Goal: Task Accomplishment & Management: Manage account settings

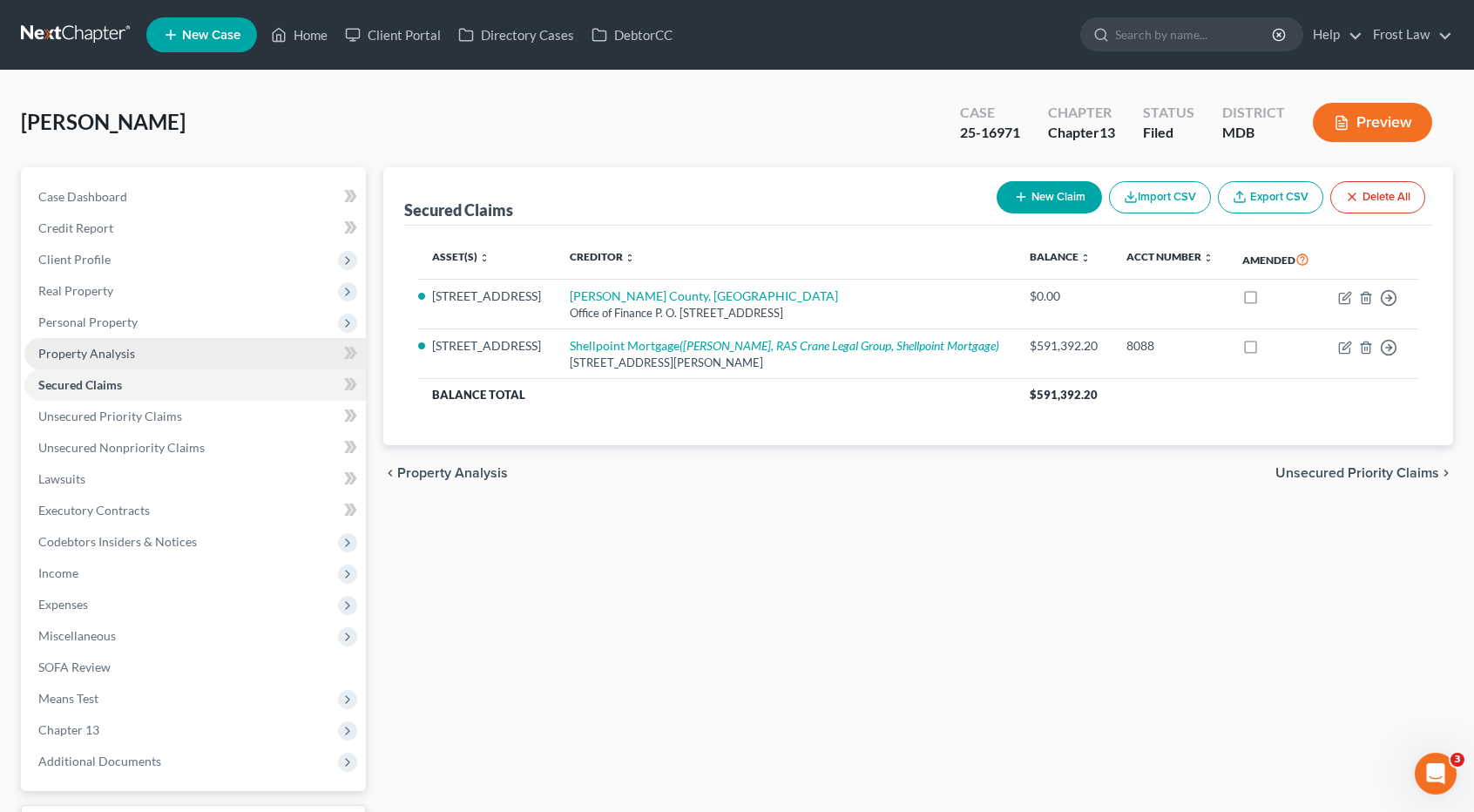
click at [133, 347] on span "Property Analysis" at bounding box center [86, 354] width 97 height 15
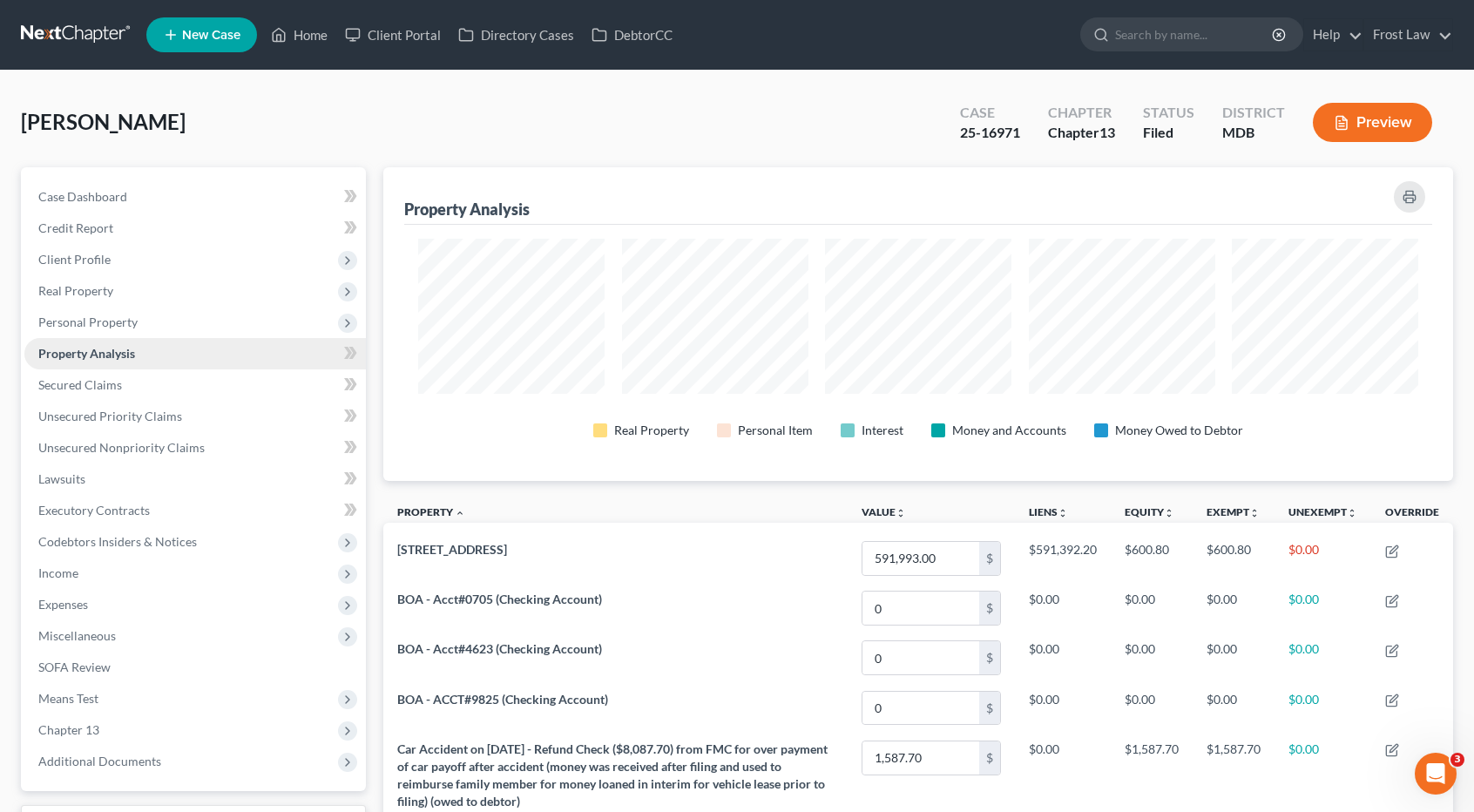
scroll to position [313, 1069]
click at [93, 413] on span "Unsecured Priority Claims" at bounding box center [110, 416] width 144 height 15
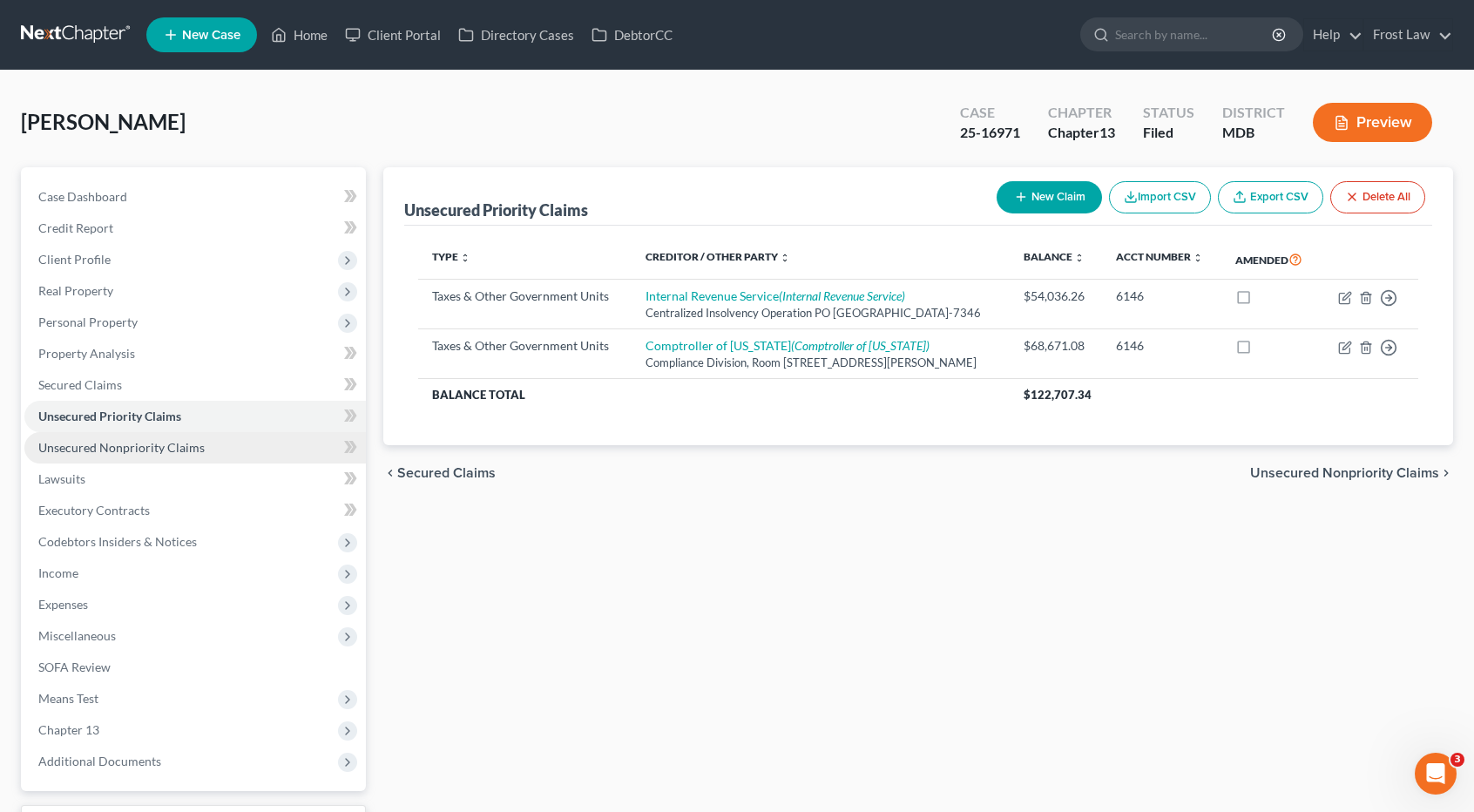
click at [101, 445] on span "Unsecured Nonpriority Claims" at bounding box center [121, 447] width 166 height 15
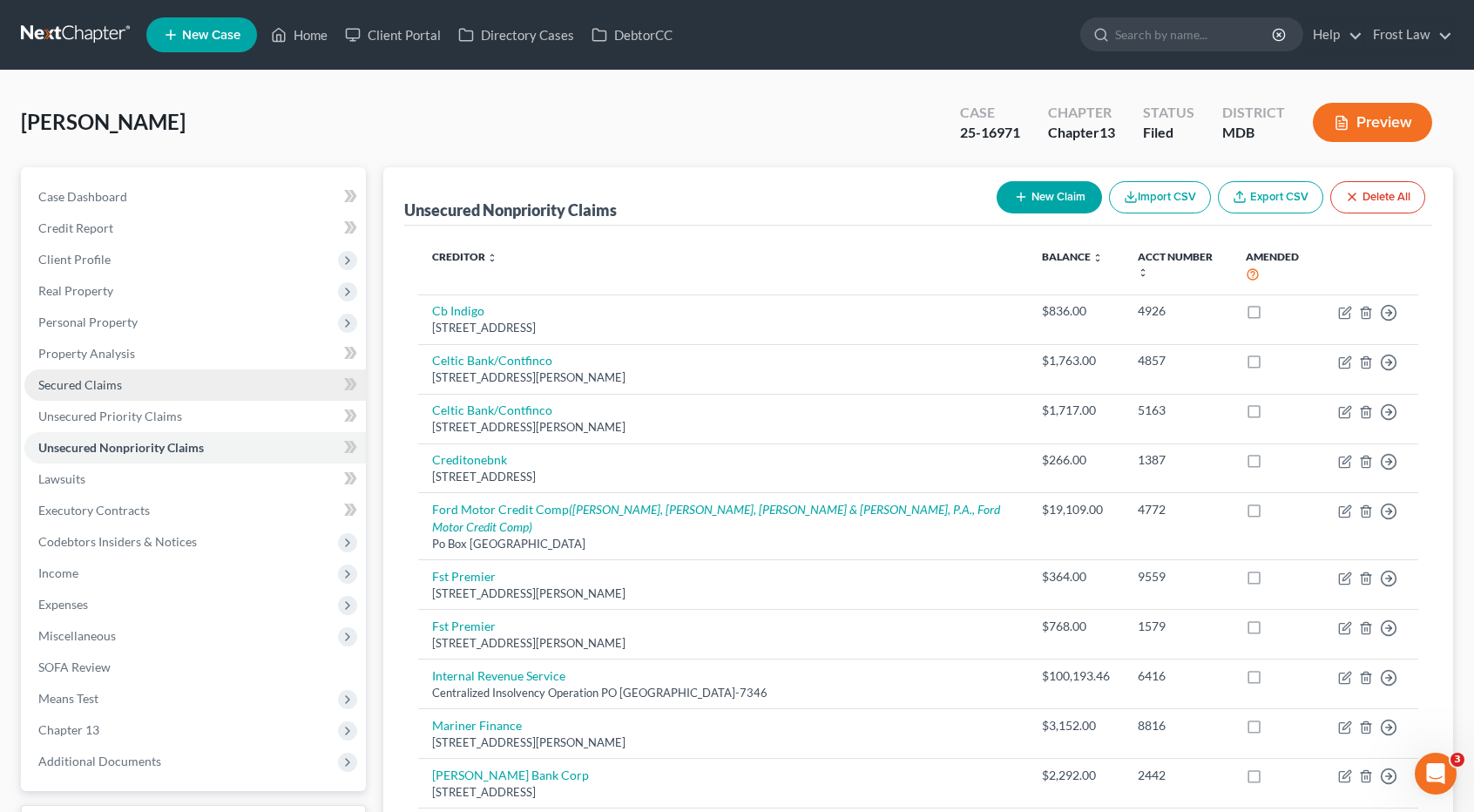
click at [131, 388] on link "Secured Claims" at bounding box center [195, 385] width 342 height 32
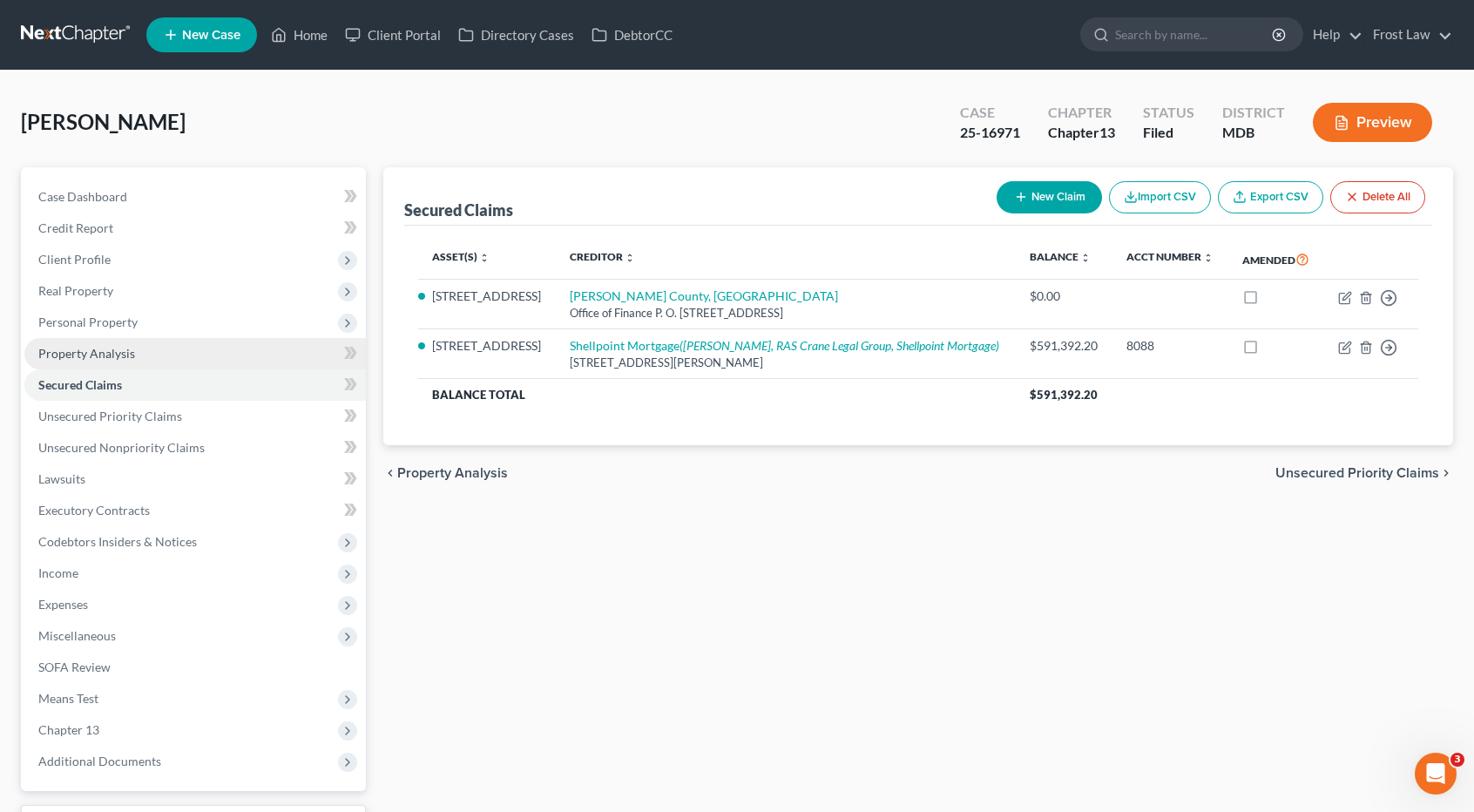
click at [129, 356] on span "Property Analysis" at bounding box center [86, 354] width 97 height 15
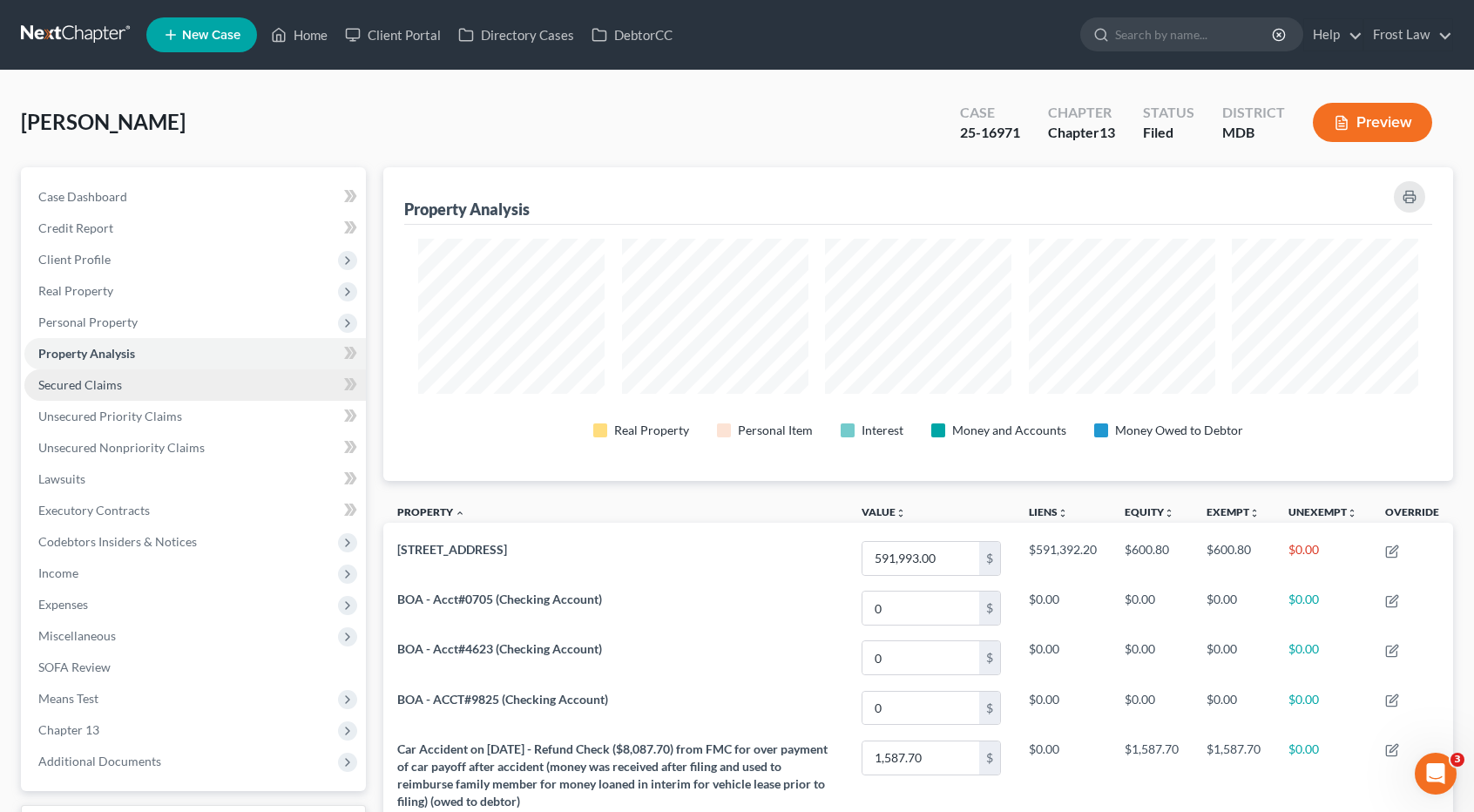
click at [87, 378] on span "Secured Claims" at bounding box center [80, 384] width 84 height 15
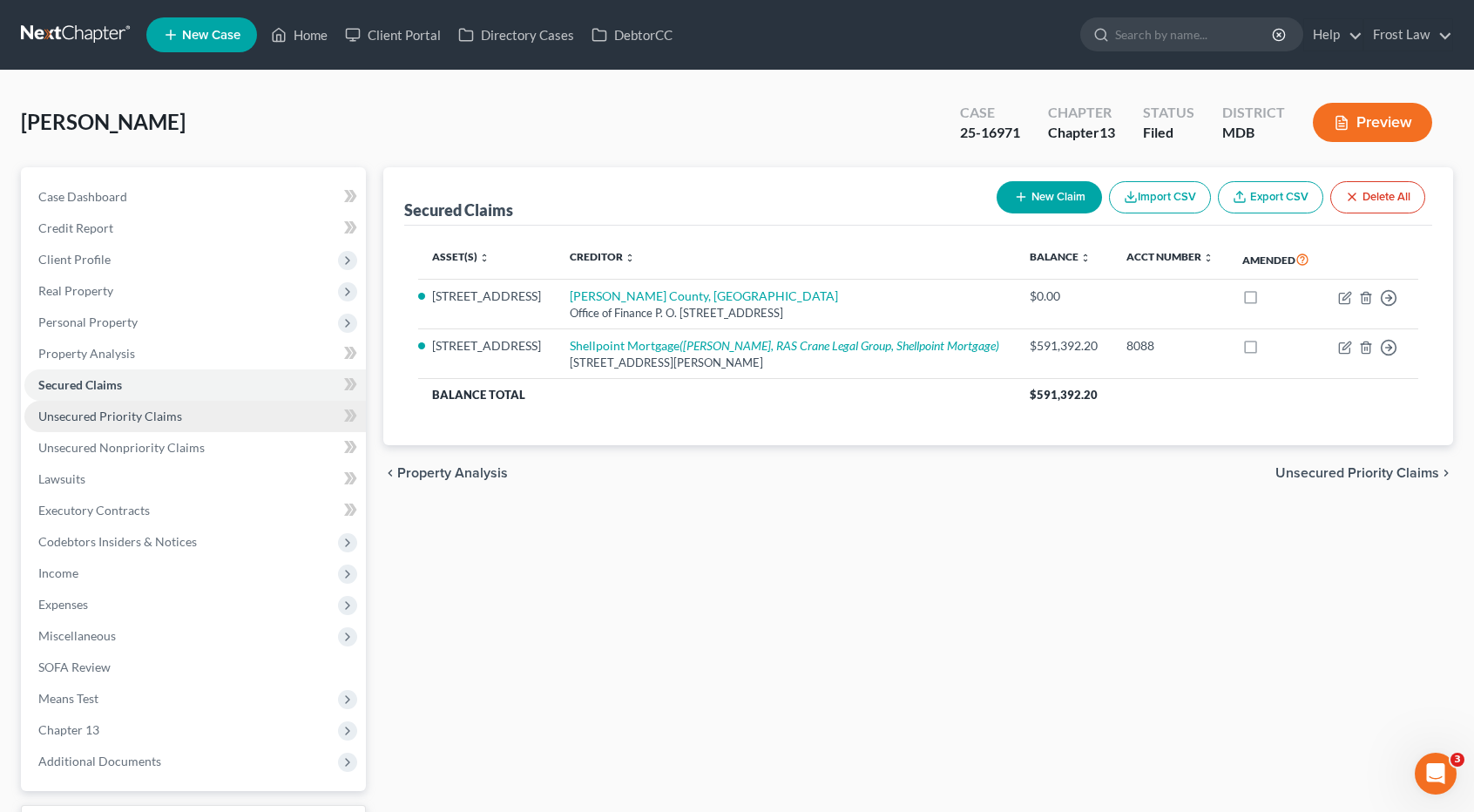
click at [103, 419] on span "Unsecured Priority Claims" at bounding box center [110, 416] width 144 height 15
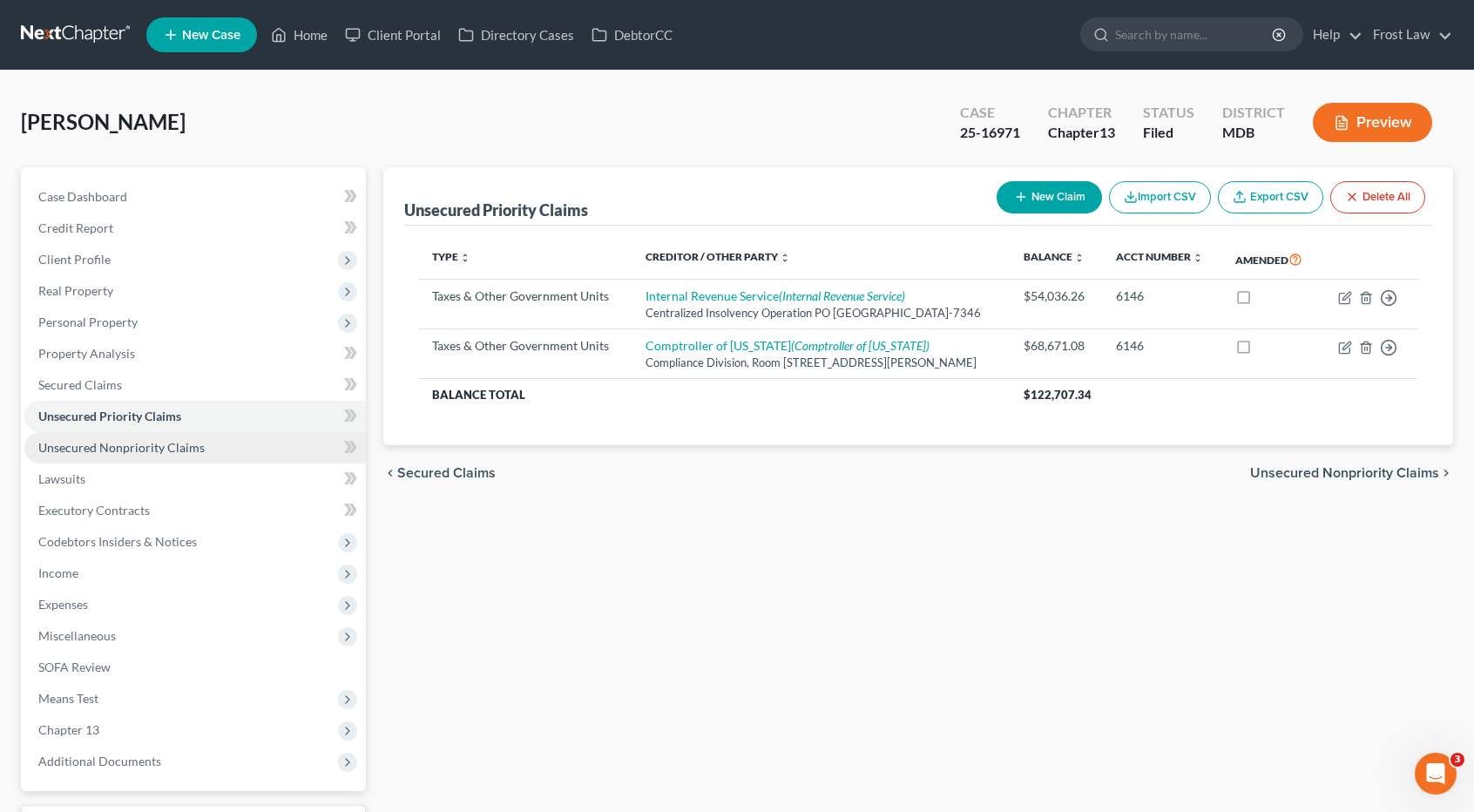
click at [105, 447] on span "Unsecured Nonpriority Claims" at bounding box center [121, 447] width 166 height 15
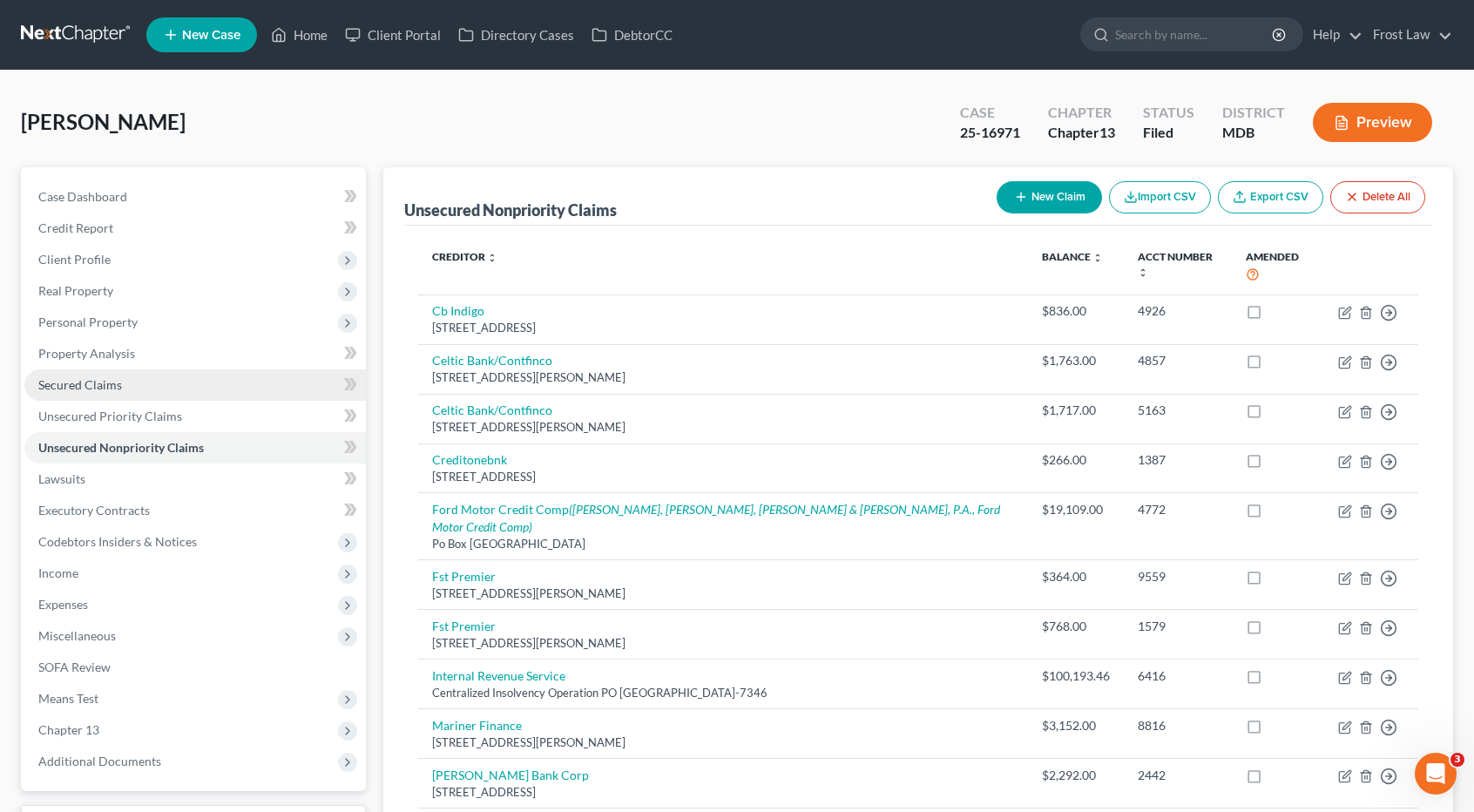
click at [108, 381] on span "Secured Claims" at bounding box center [80, 384] width 84 height 15
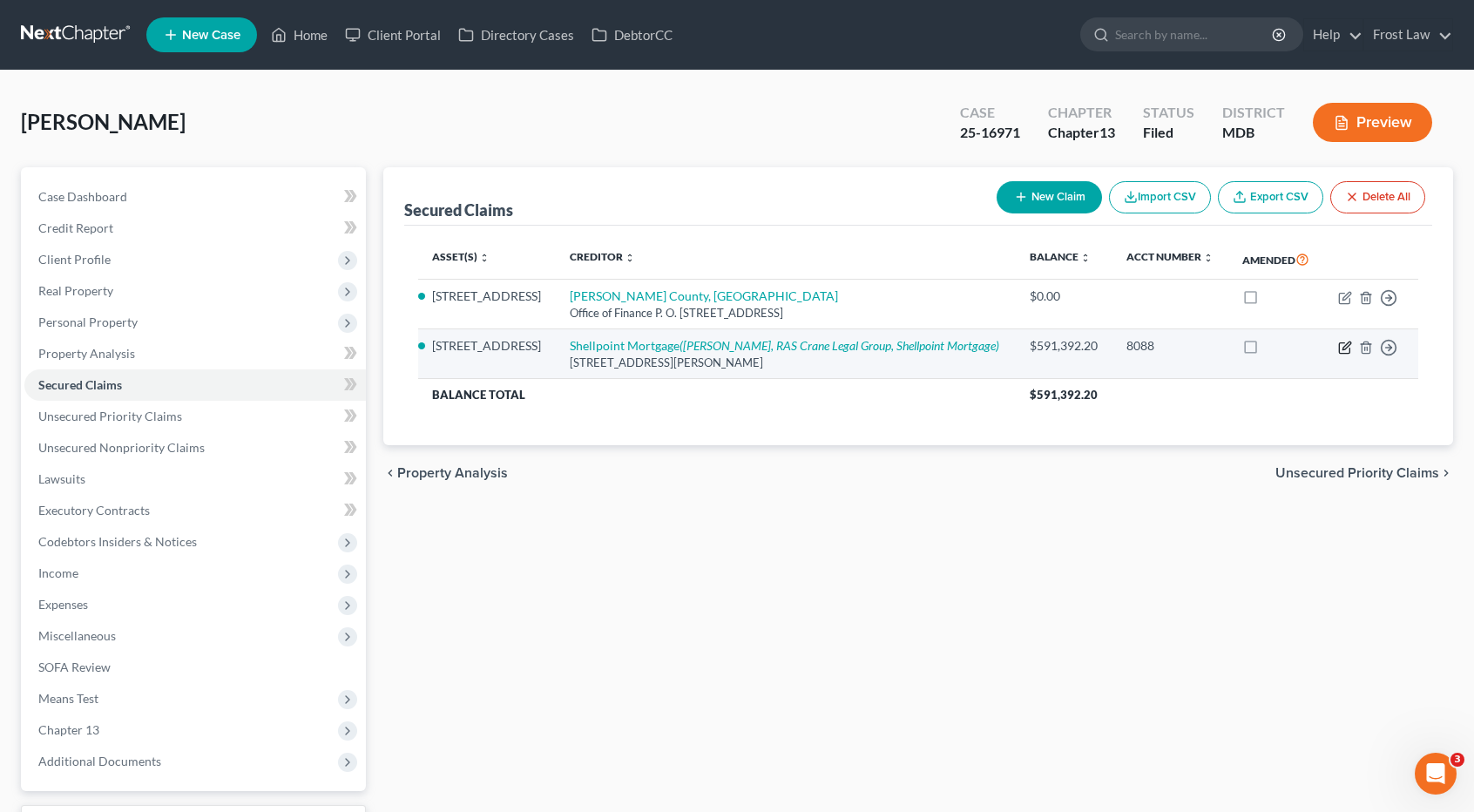
click at [1344, 342] on icon "button" at bounding box center [1345, 347] width 14 height 14
select select "42"
select select "2"
select select "4"
select select "0"
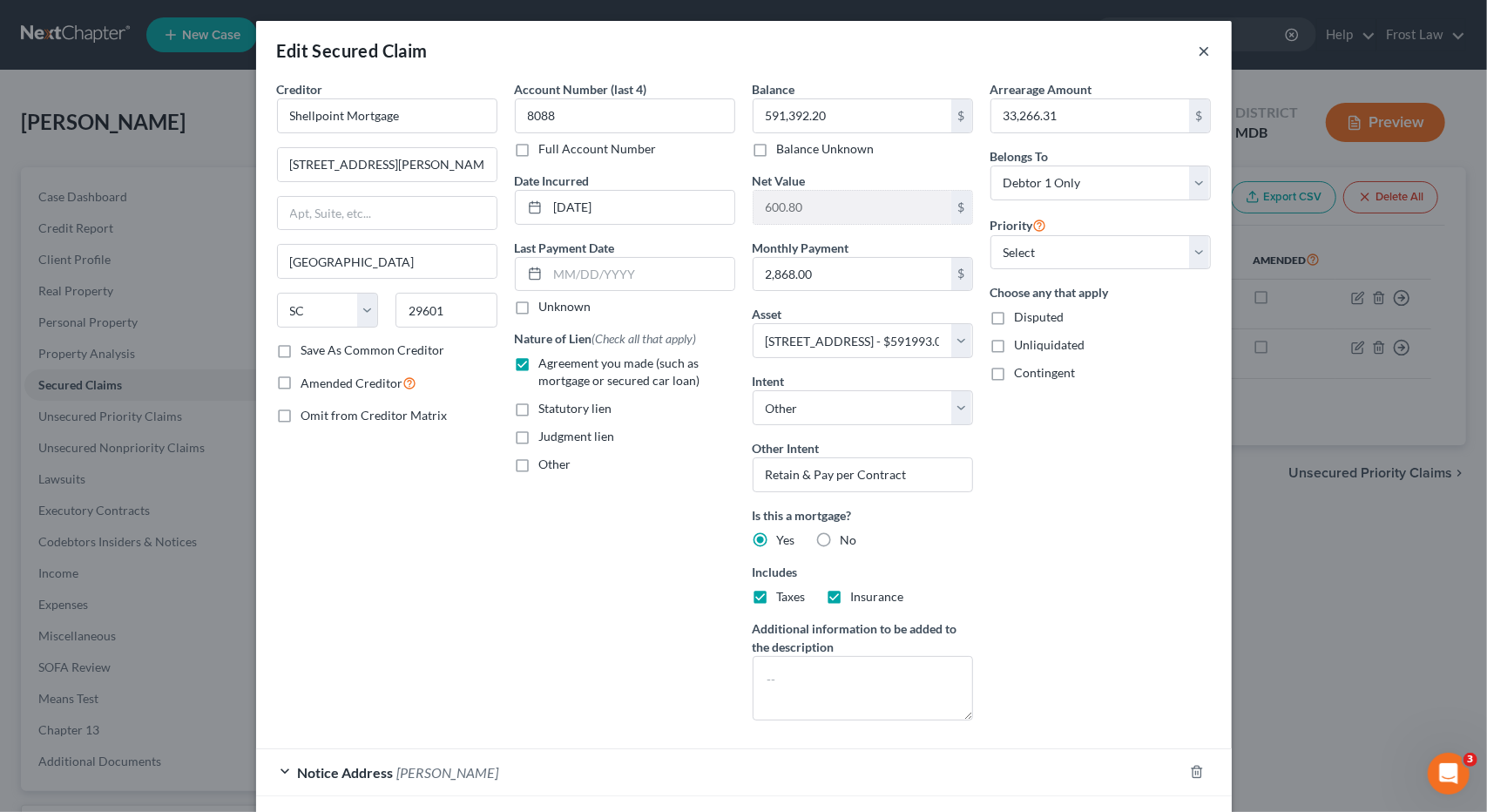
click at [1198, 47] on button "×" at bounding box center [1204, 50] width 12 height 21
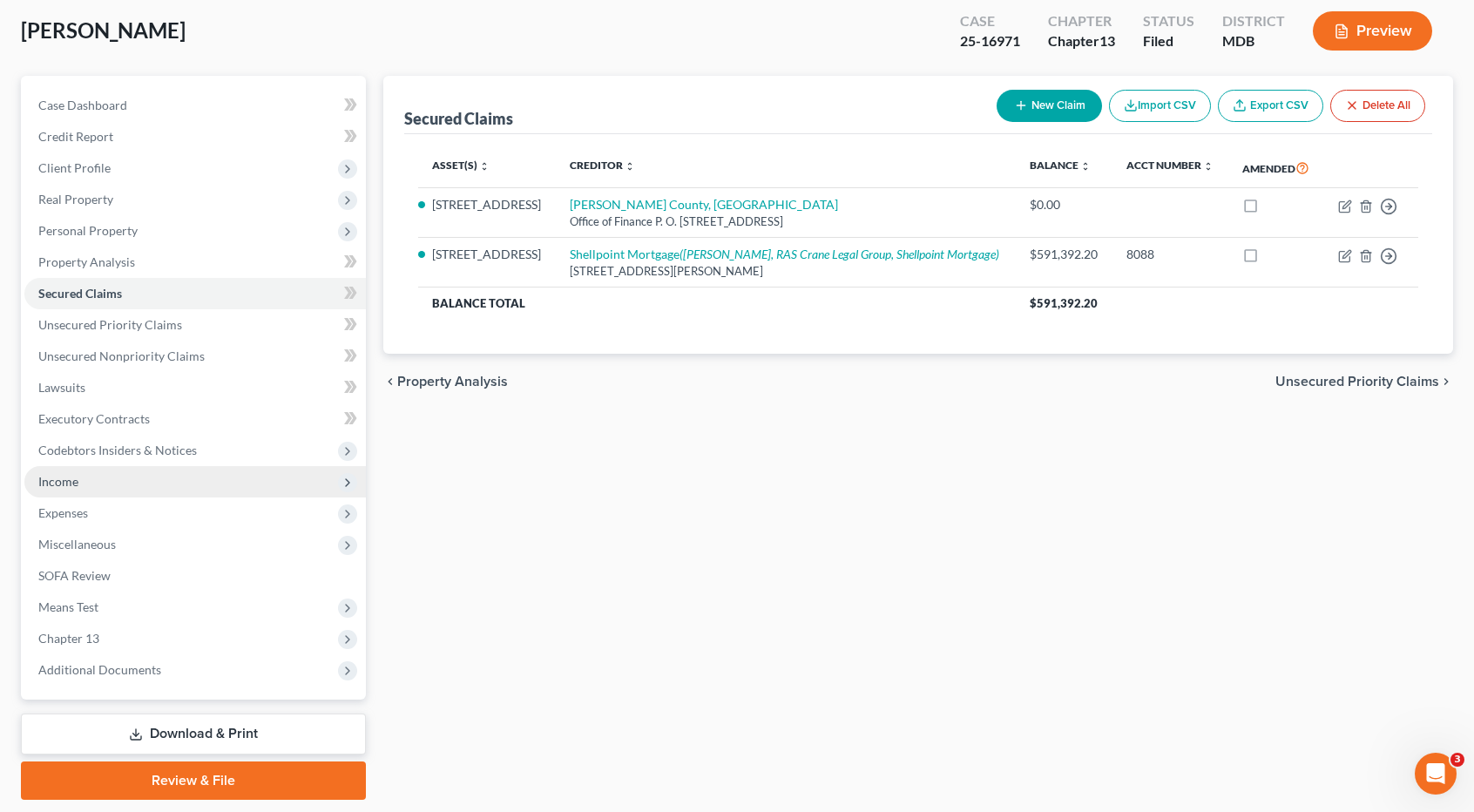
scroll to position [143, 0]
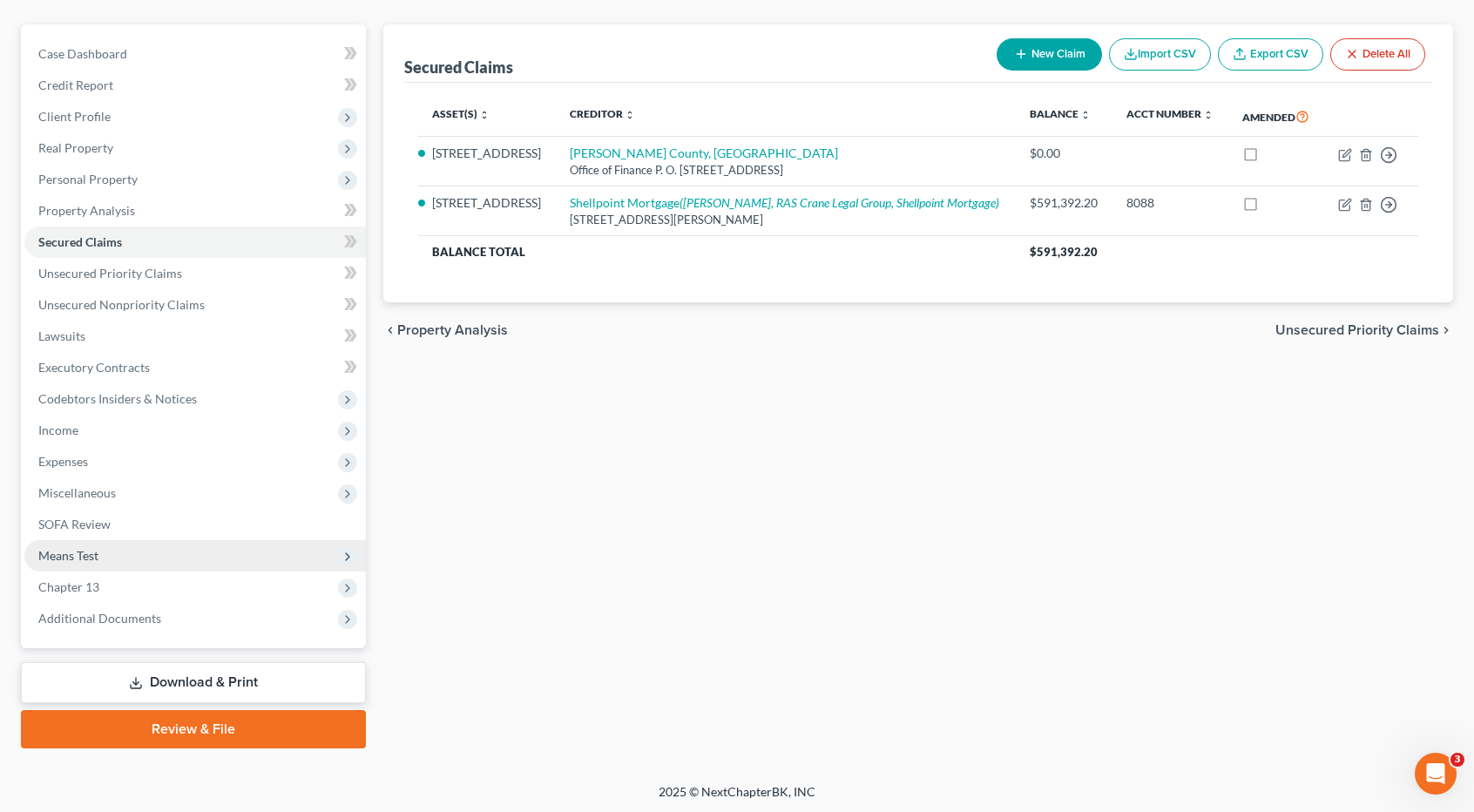
click at [111, 559] on span "Means Test" at bounding box center [195, 556] width 342 height 32
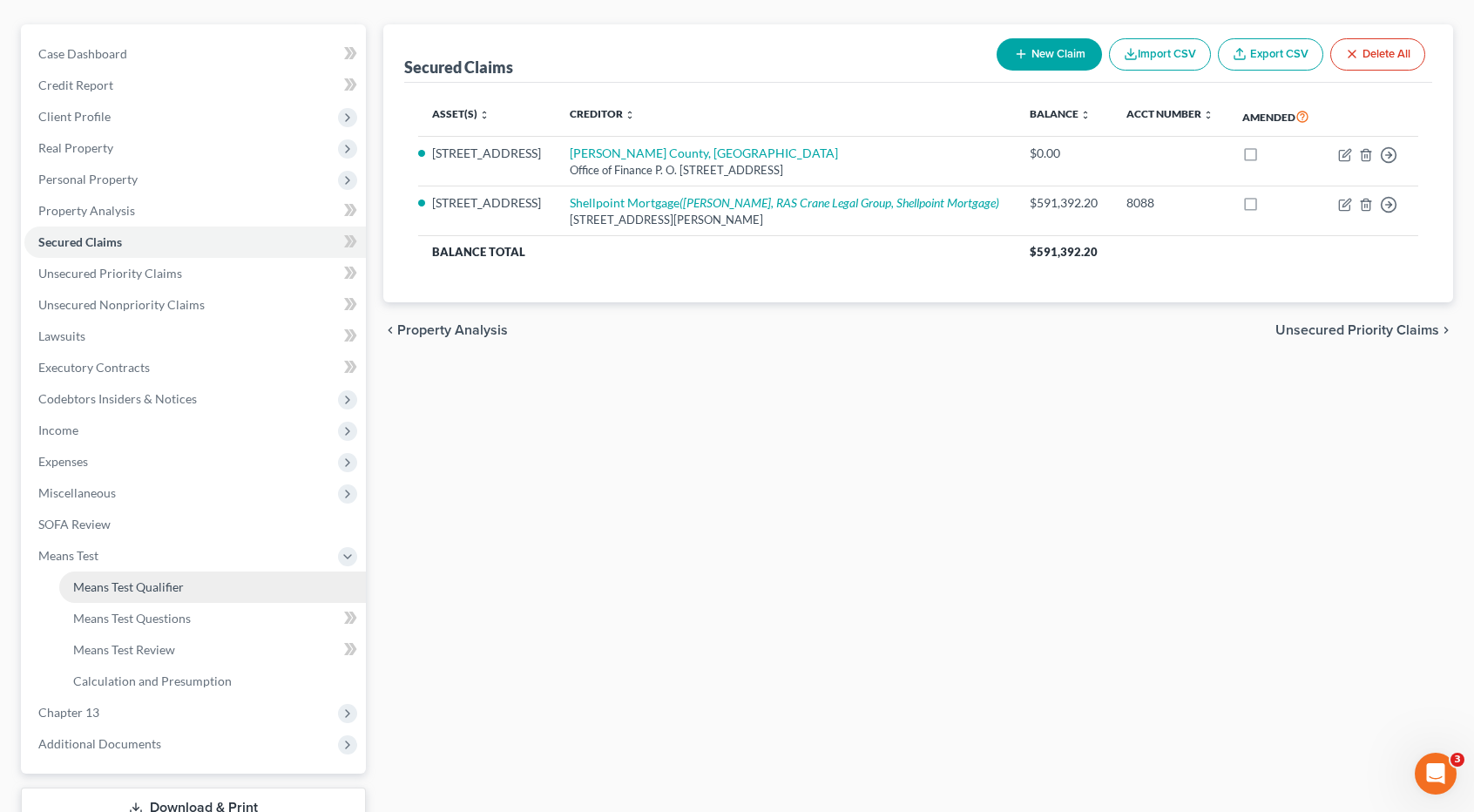
click at [129, 585] on span "Means Test Qualifier" at bounding box center [128, 586] width 110 height 15
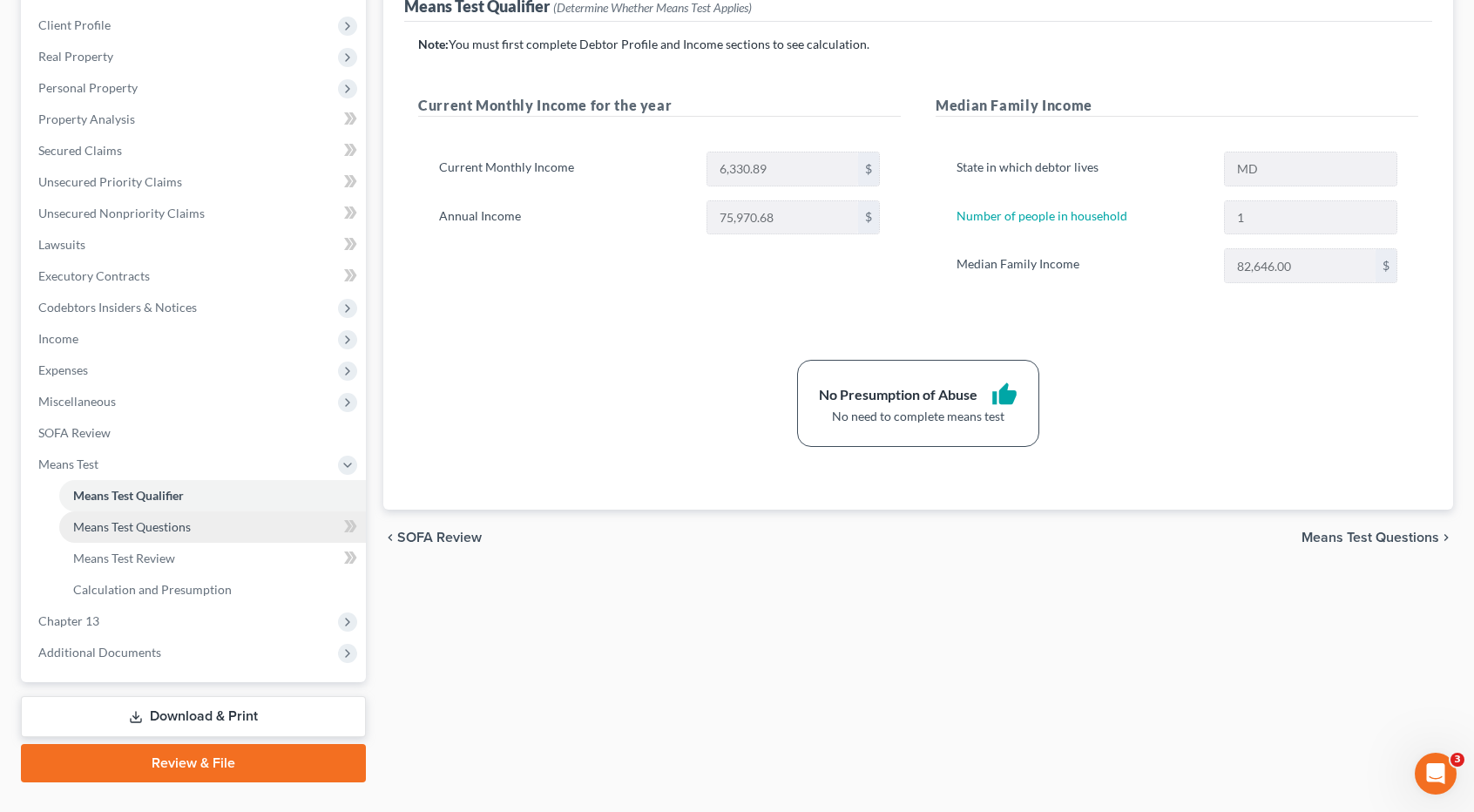
scroll to position [262, 0]
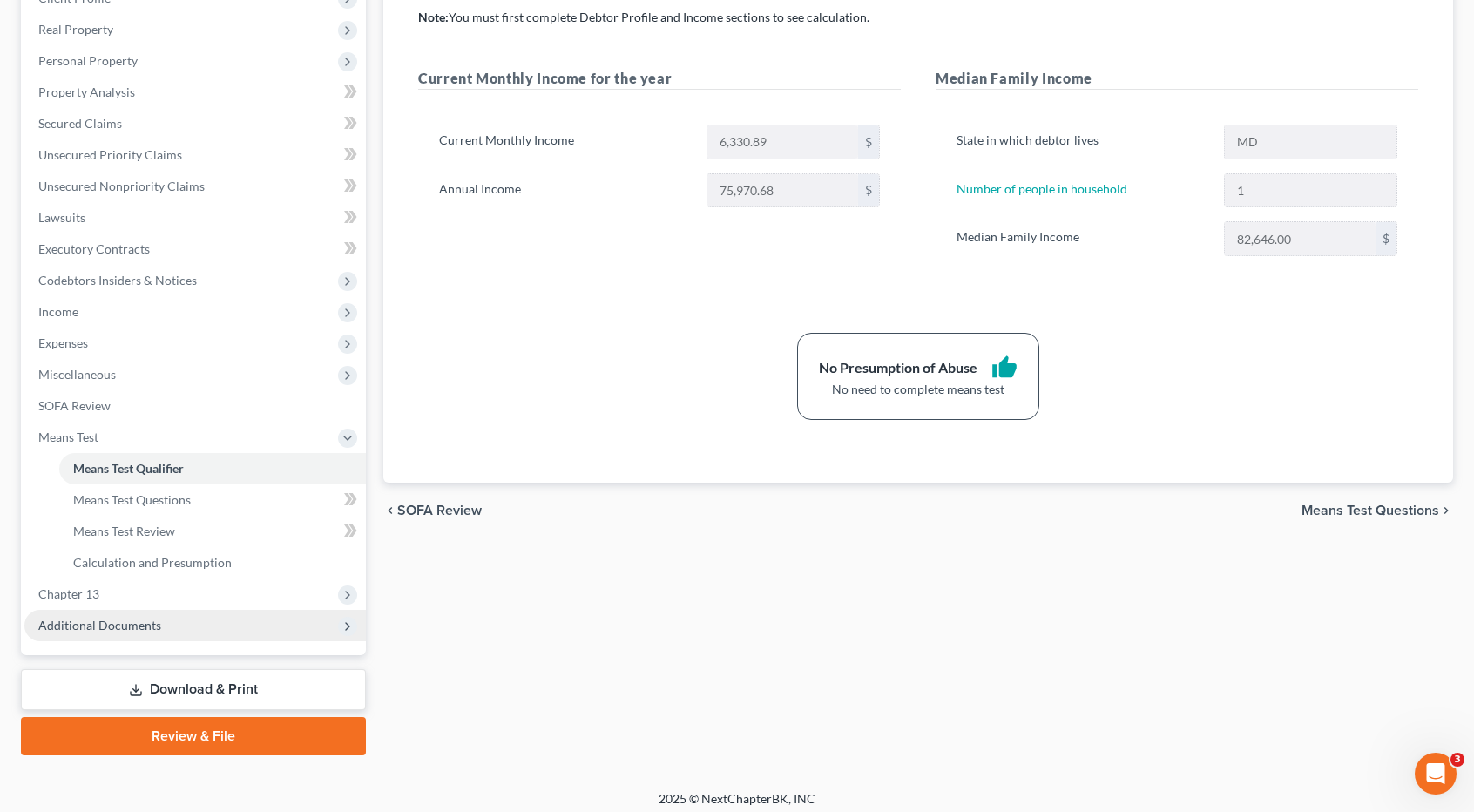
click at [123, 628] on span "Additional Documents" at bounding box center [99, 625] width 123 height 15
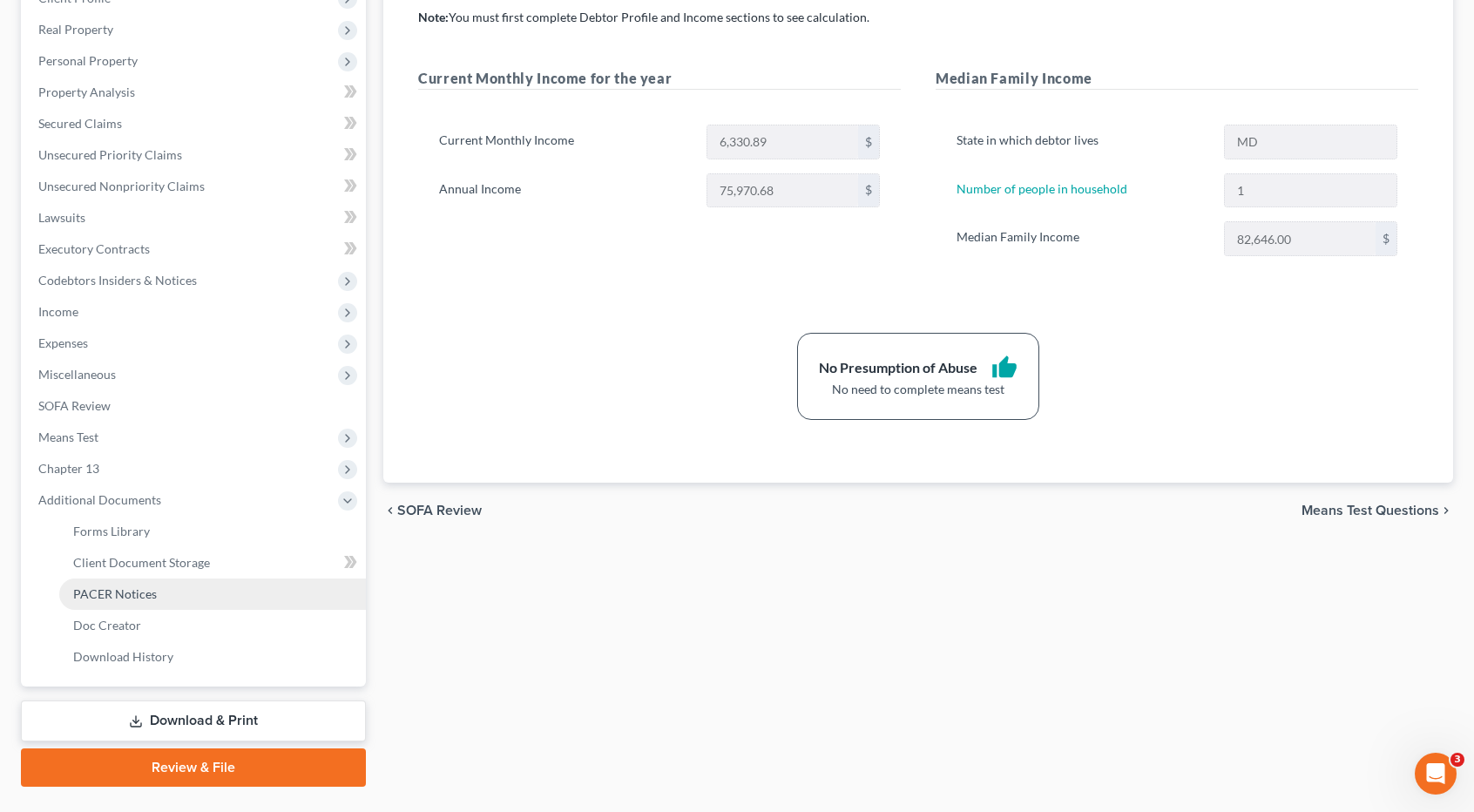
click at [137, 595] on span "PACER Notices" at bounding box center [115, 594] width 84 height 15
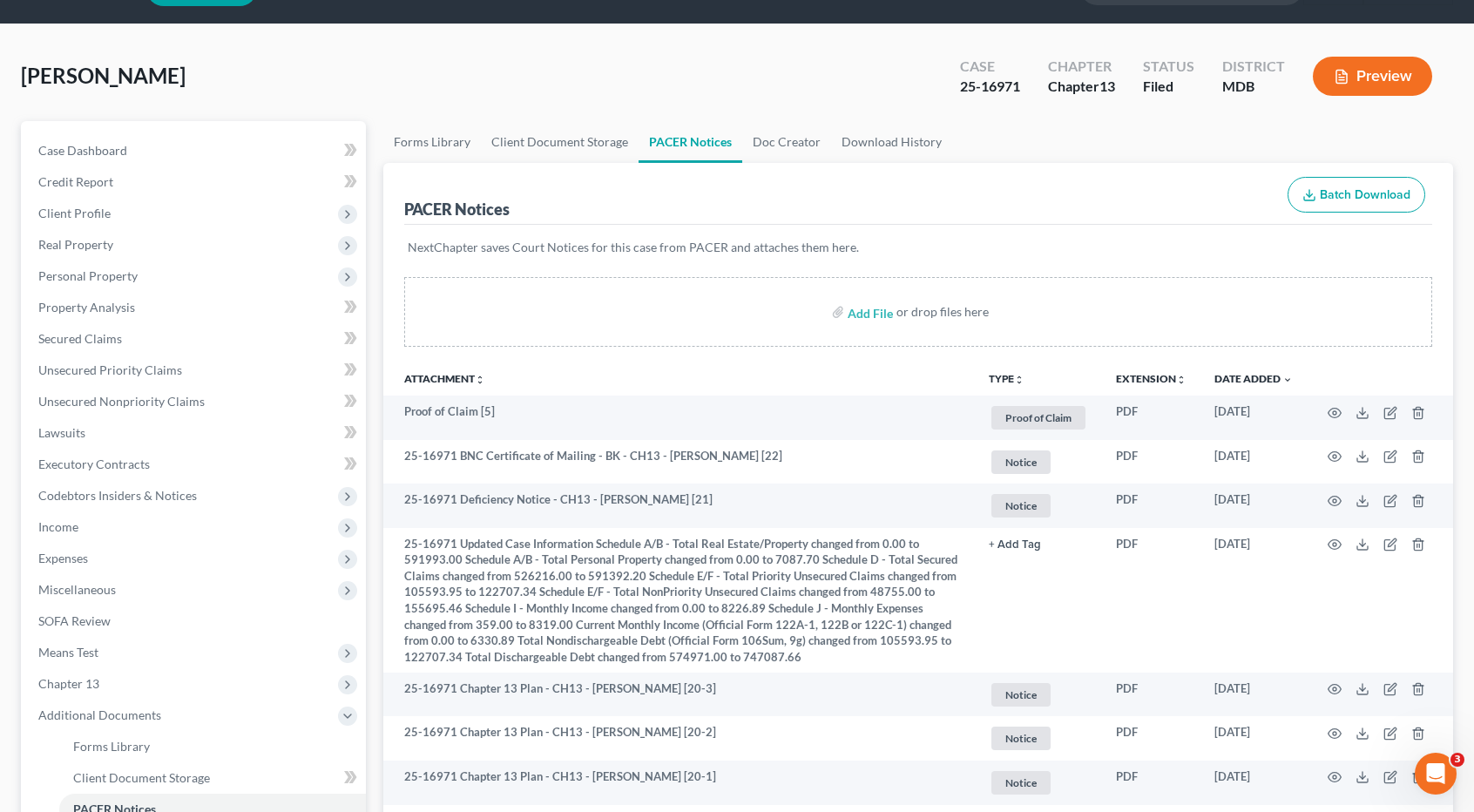
scroll to position [174, 0]
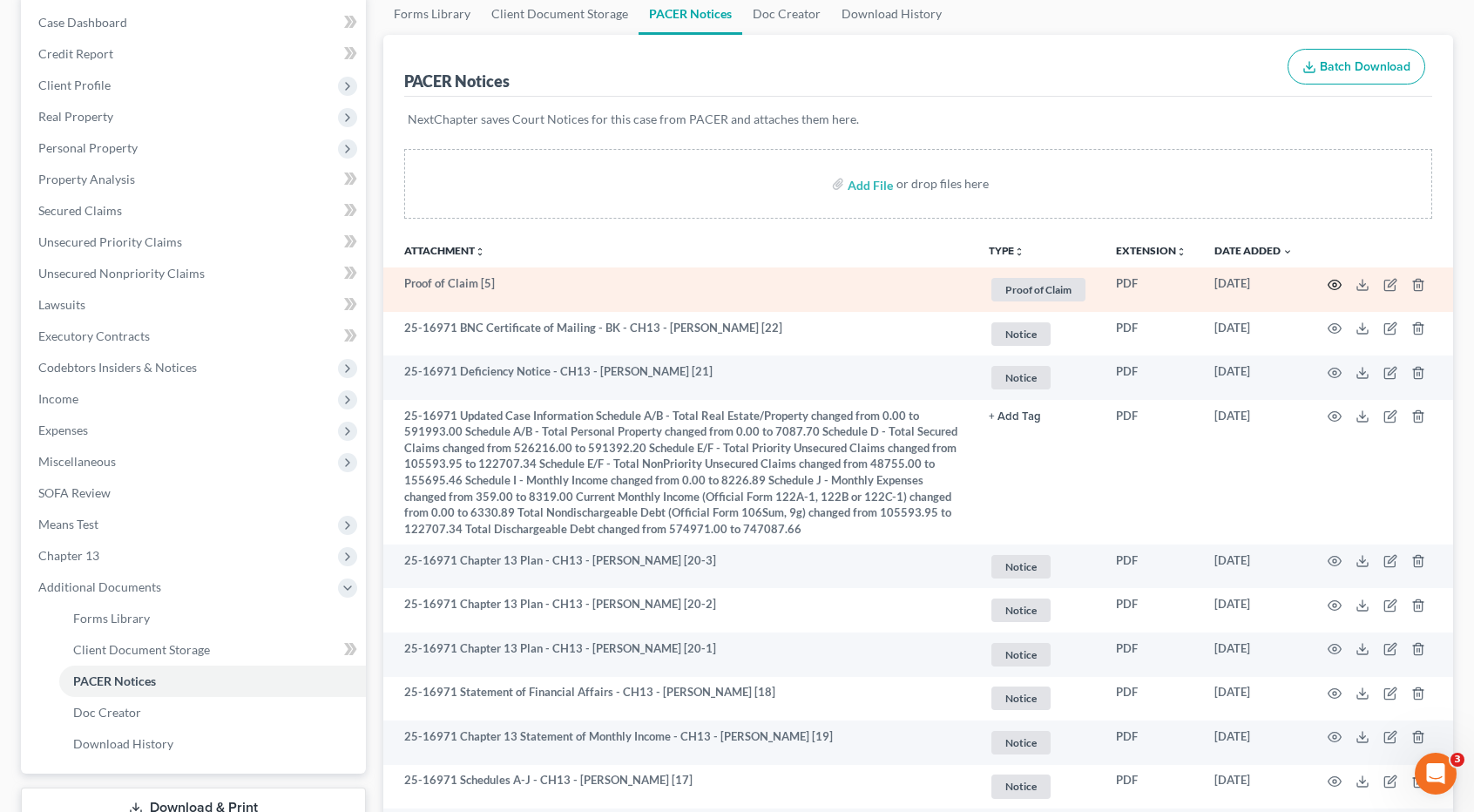
click at [1336, 285] on circle "button" at bounding box center [1335, 285] width 4 height 4
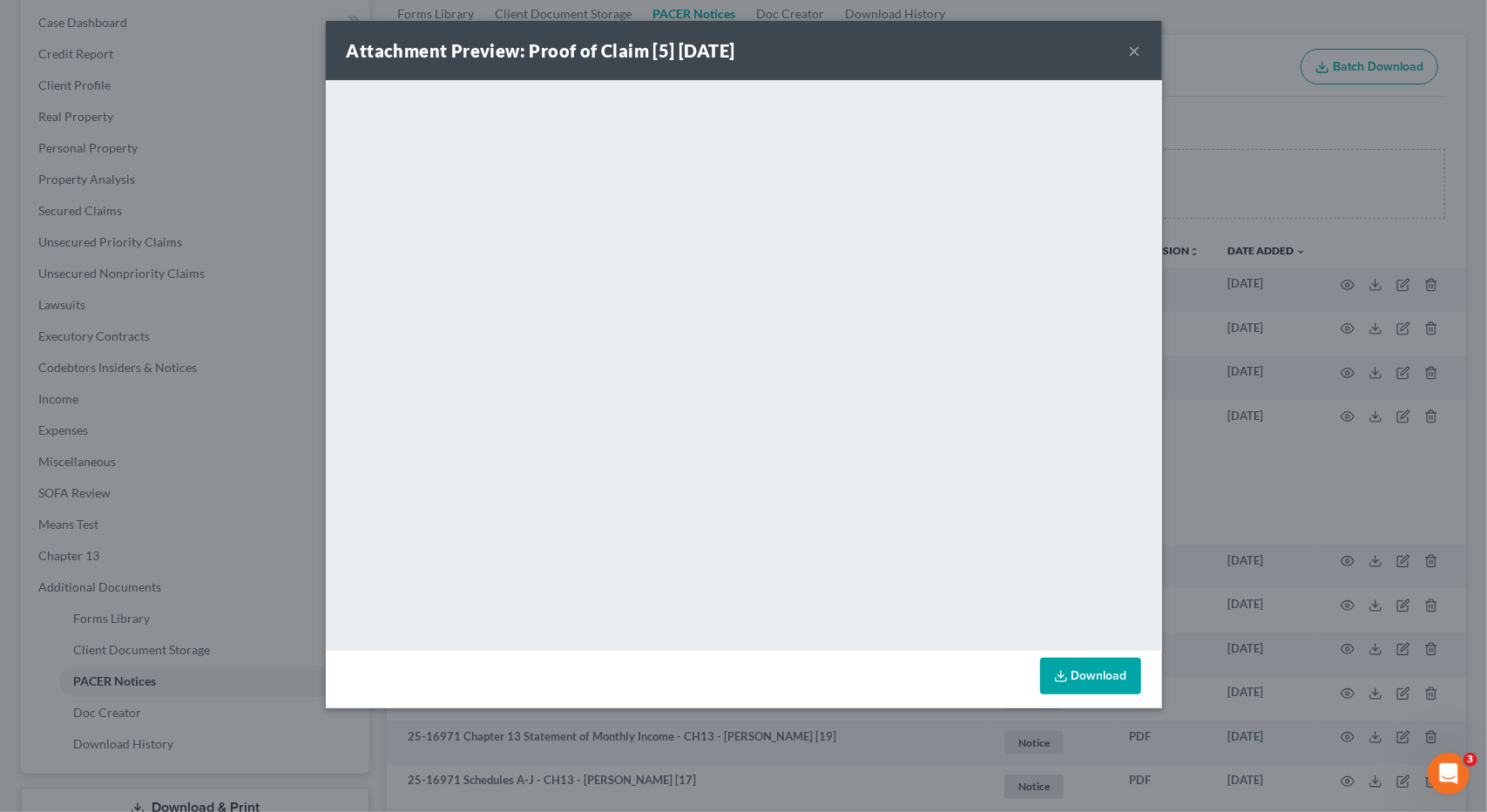
drag, startPoint x: 1144, startPoint y: 50, endPoint x: 1135, endPoint y: 49, distance: 9.1
click at [1143, 49] on div "Attachment Preview: Proof of Claim [5] 09/08/2025 ×" at bounding box center [744, 51] width 836 height 59
click at [1135, 49] on button "×" at bounding box center [1134, 50] width 12 height 21
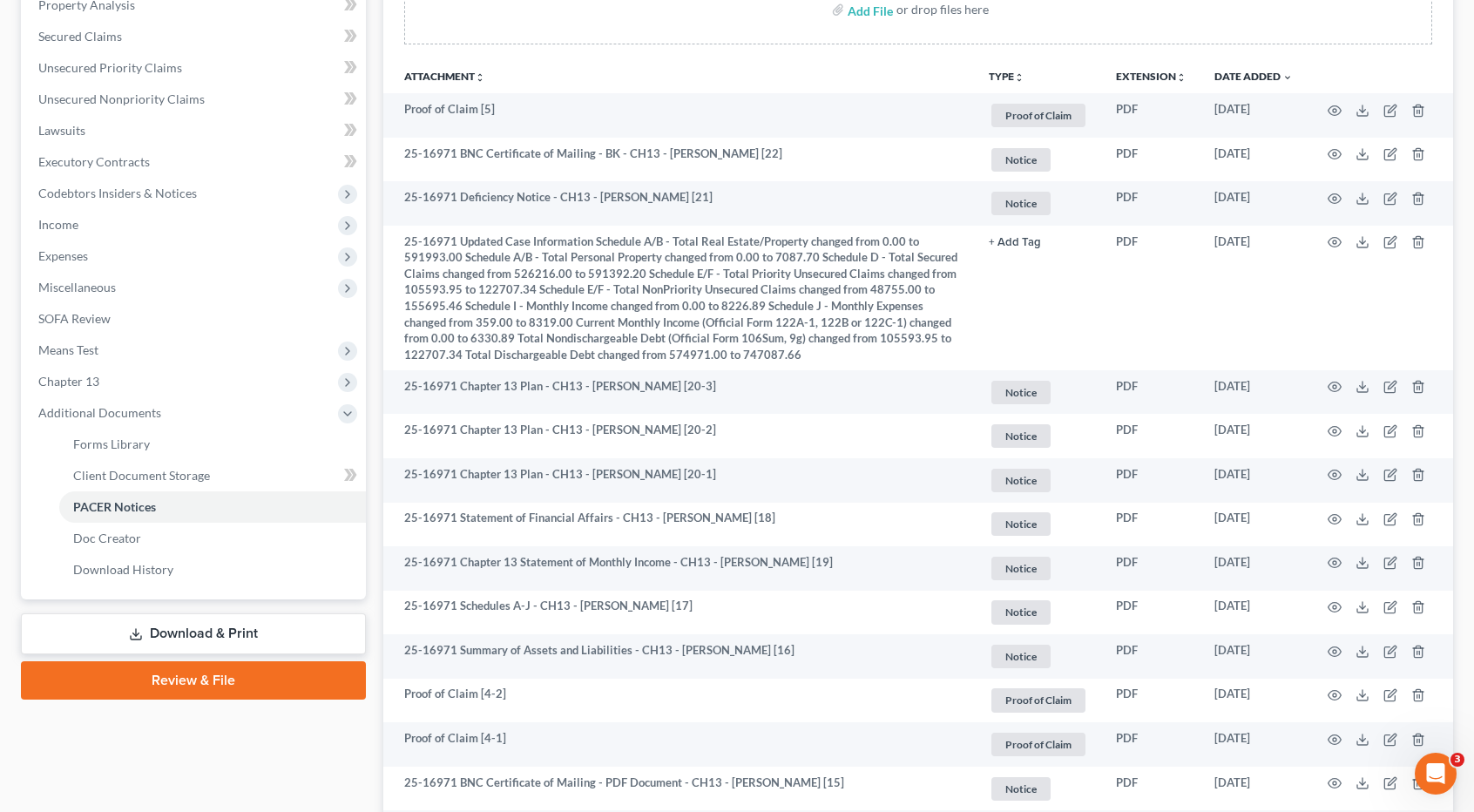
scroll to position [610, 0]
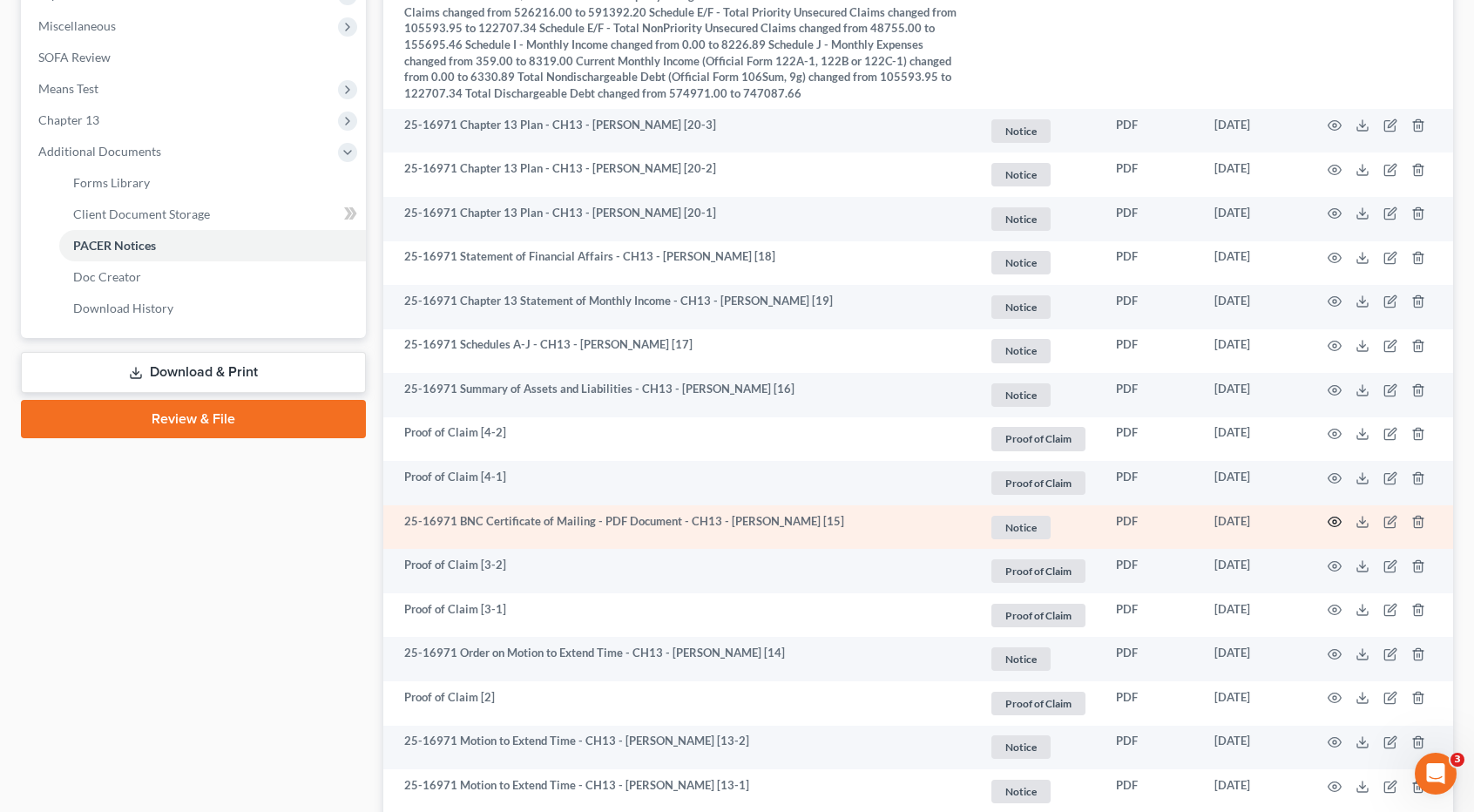
click at [1331, 520] on icon "button" at bounding box center [1334, 522] width 14 height 14
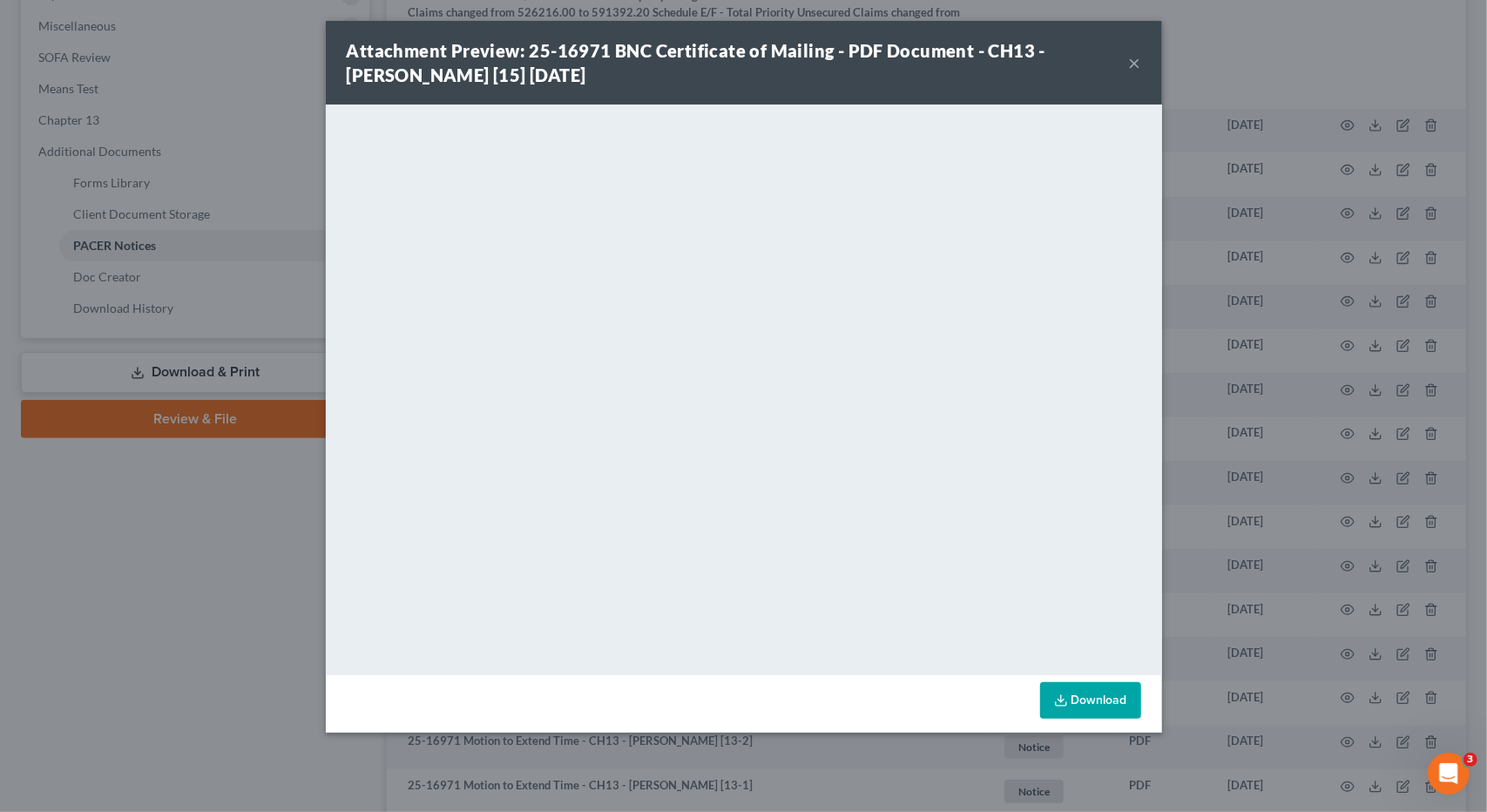
click at [1127, 63] on div "Attachment Preview: 25-16971 BNC Certificate of Mailing - PDF Document - CH13 -…" at bounding box center [738, 62] width 782 height 49
click at [1130, 63] on button "×" at bounding box center [1134, 62] width 12 height 21
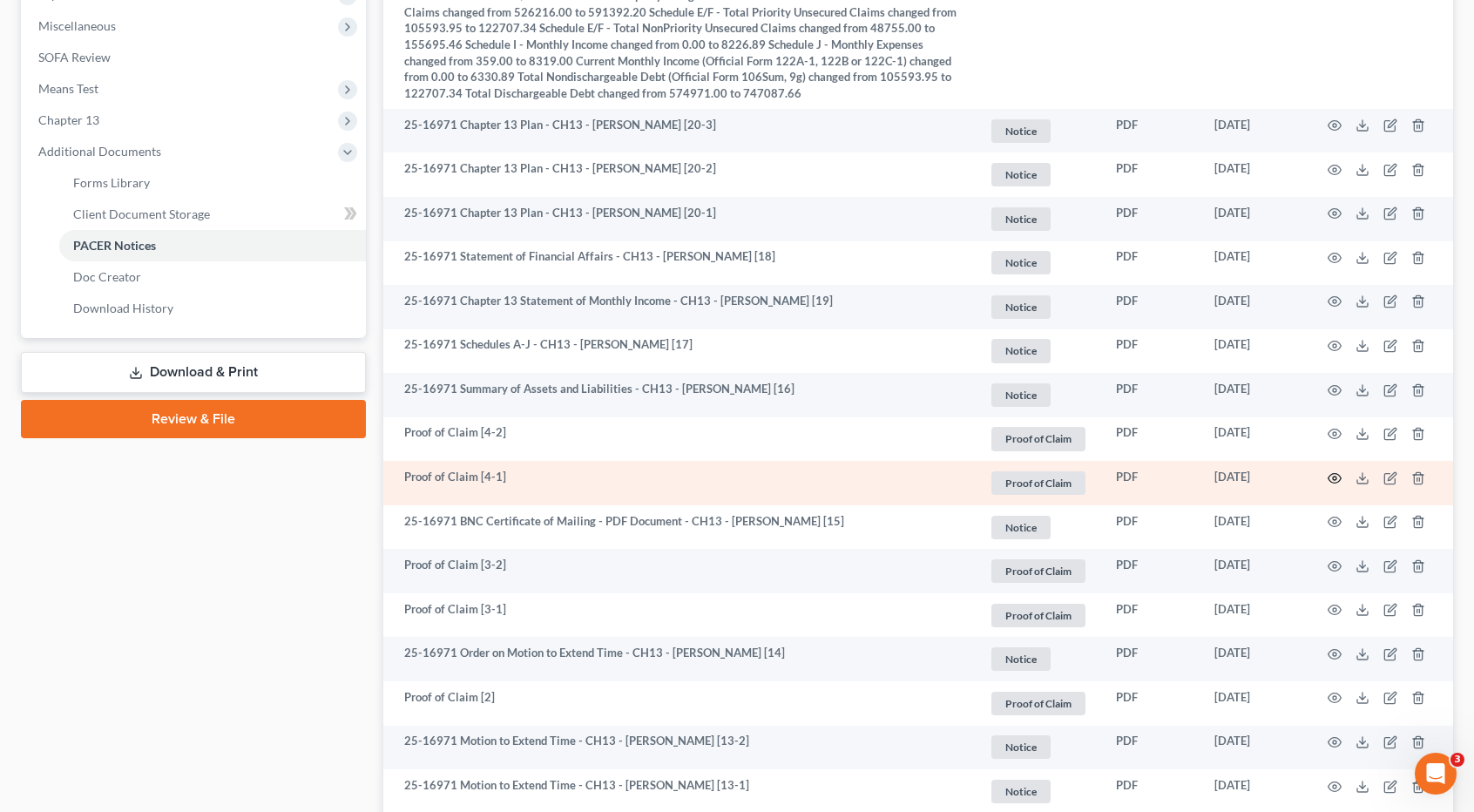
click at [1338, 481] on icon "button" at bounding box center [1334, 478] width 14 height 14
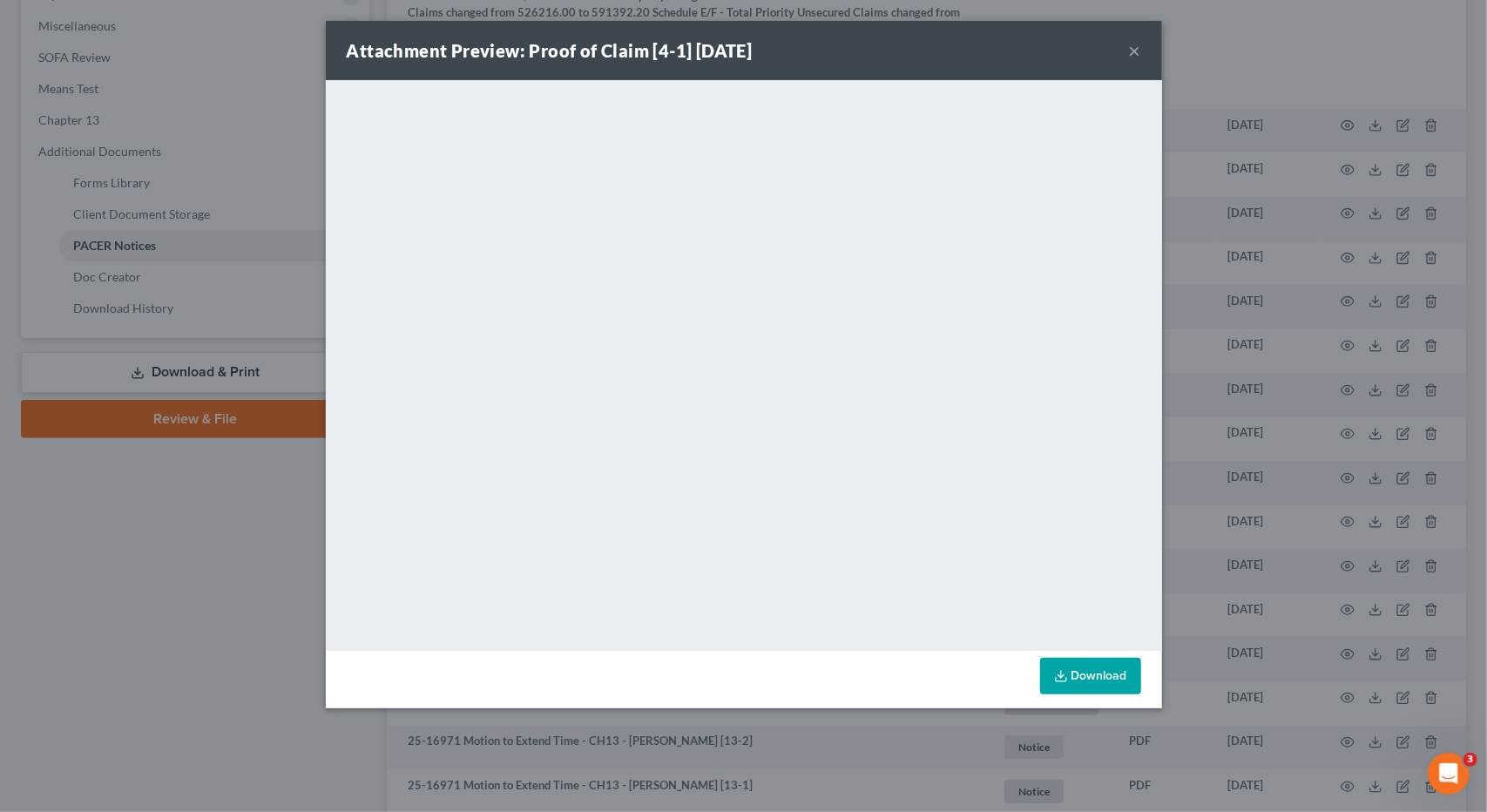
click at [1137, 54] on button "×" at bounding box center [1134, 50] width 12 height 21
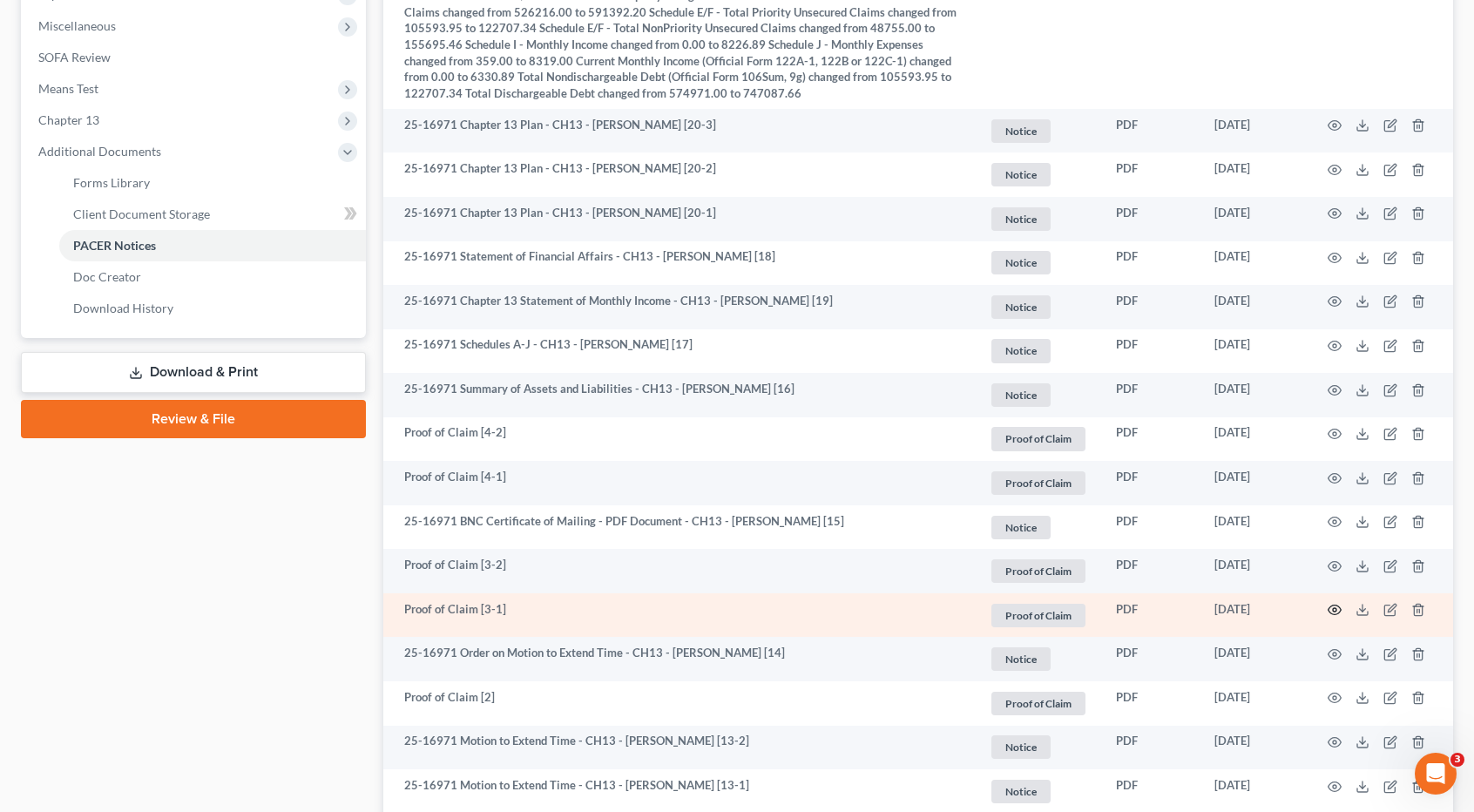
click at [1331, 611] on icon "button" at bounding box center [1334, 609] width 14 height 14
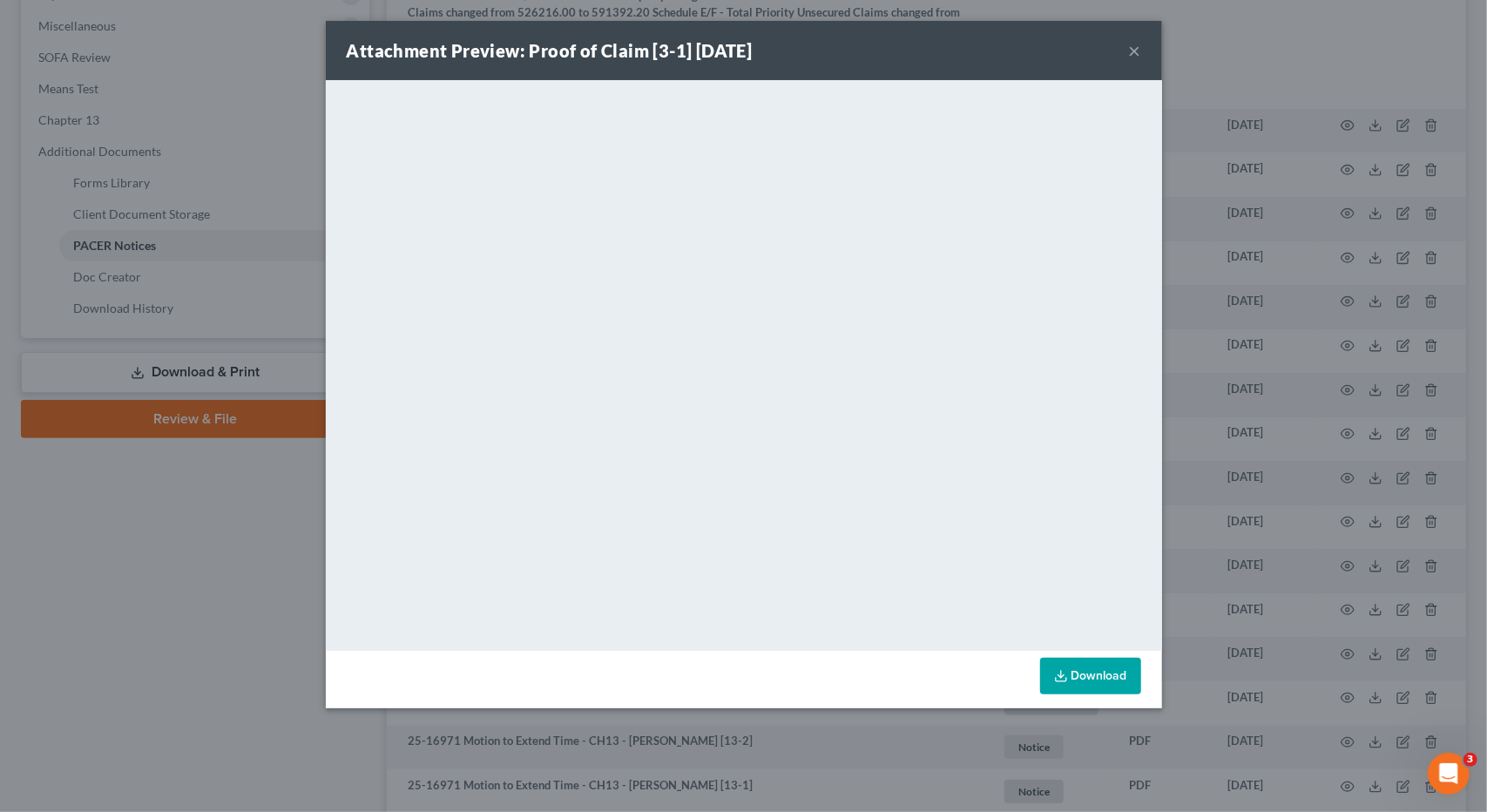
click at [1134, 50] on button "×" at bounding box center [1134, 50] width 12 height 21
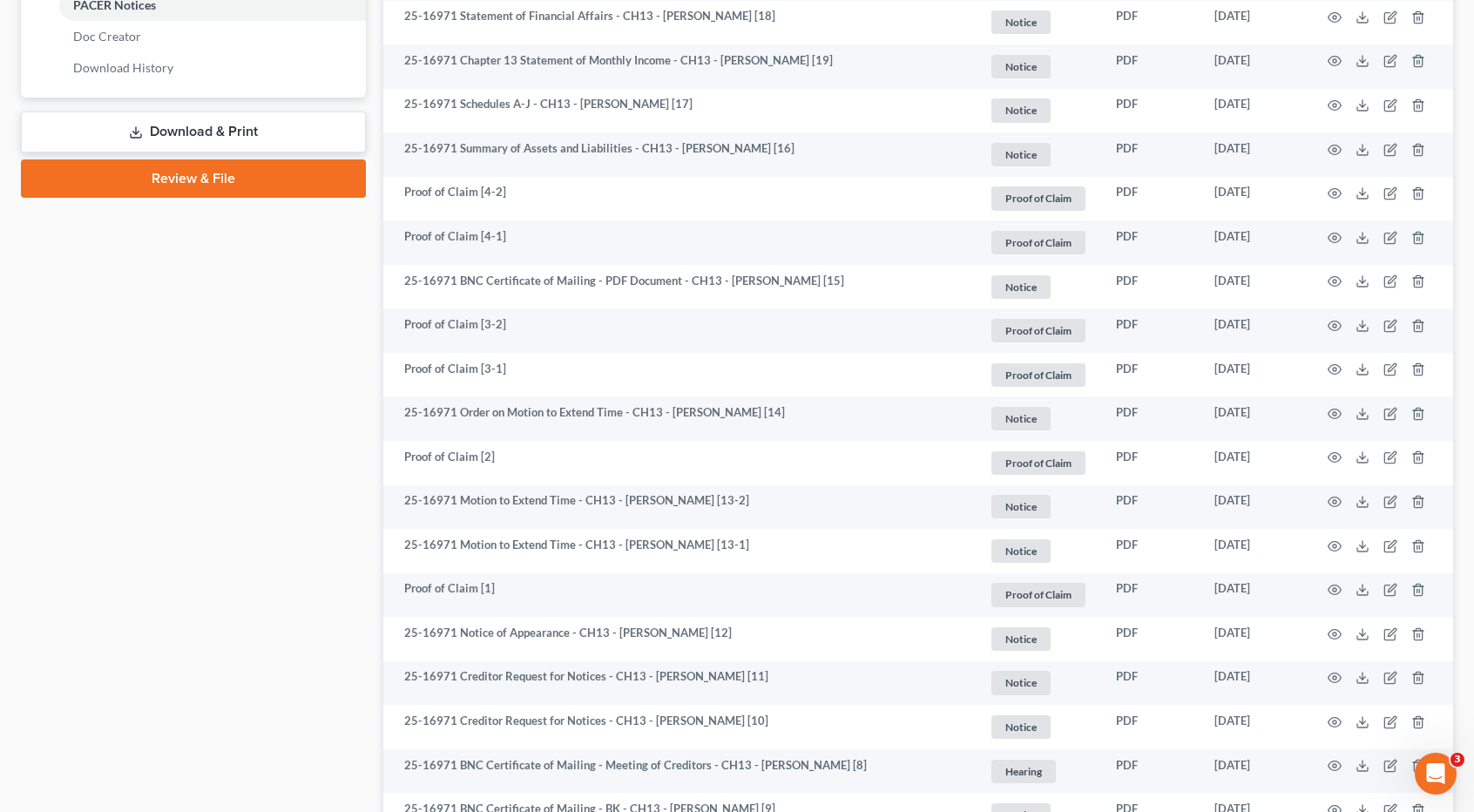
scroll to position [871, 0]
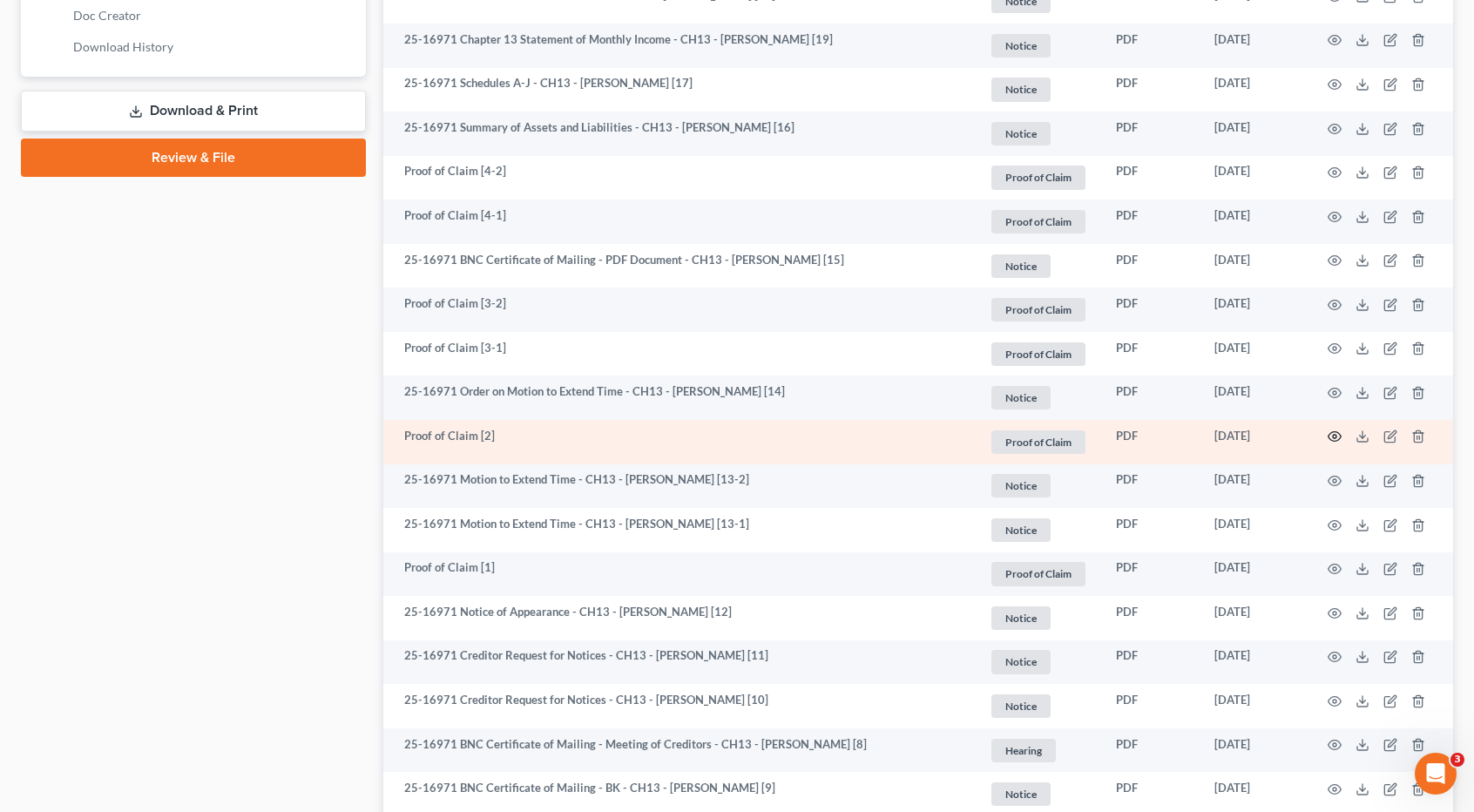
click at [1336, 439] on icon "button" at bounding box center [1335, 437] width 13 height 9
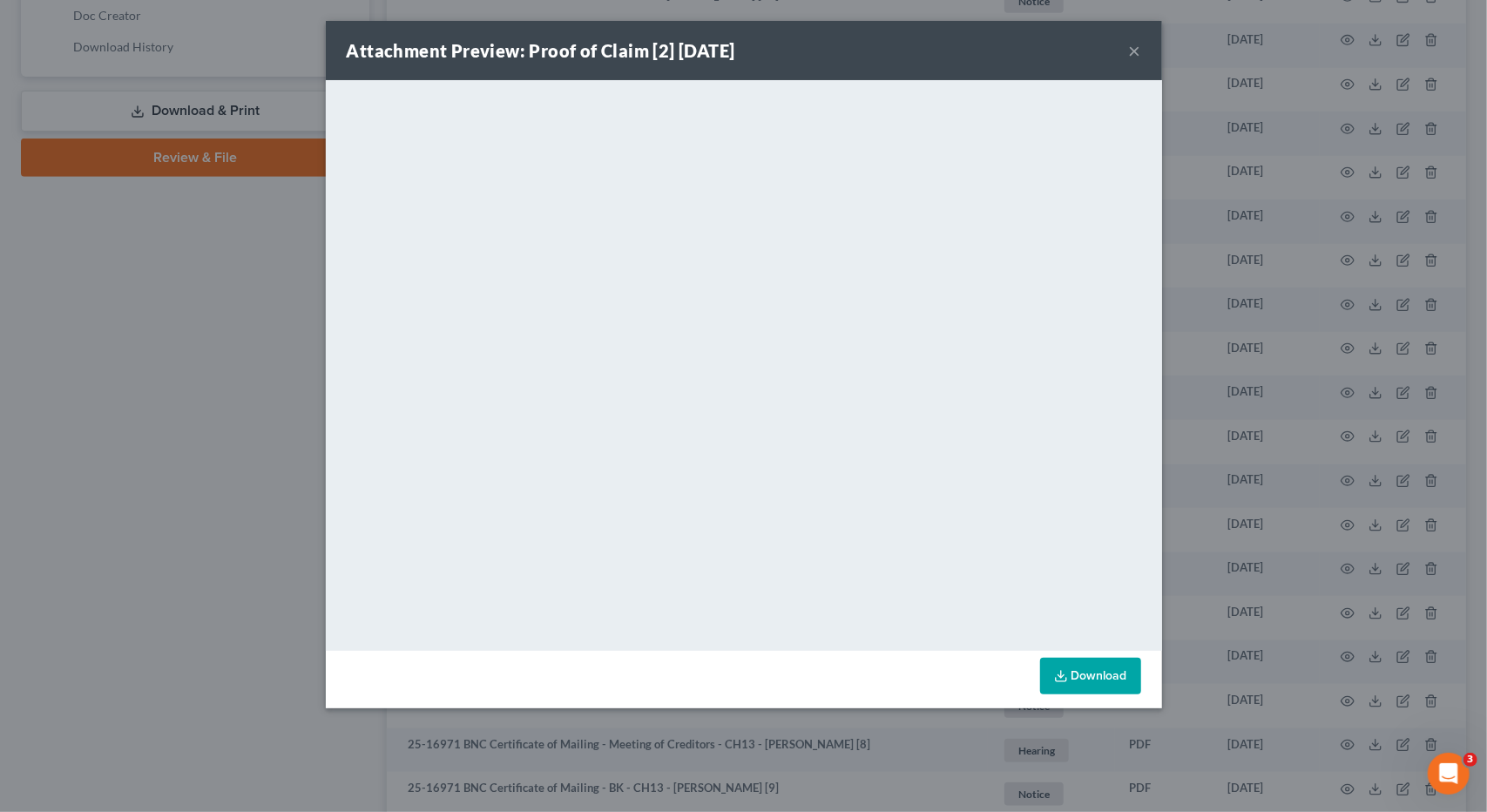
click at [1131, 52] on button "×" at bounding box center [1134, 50] width 12 height 21
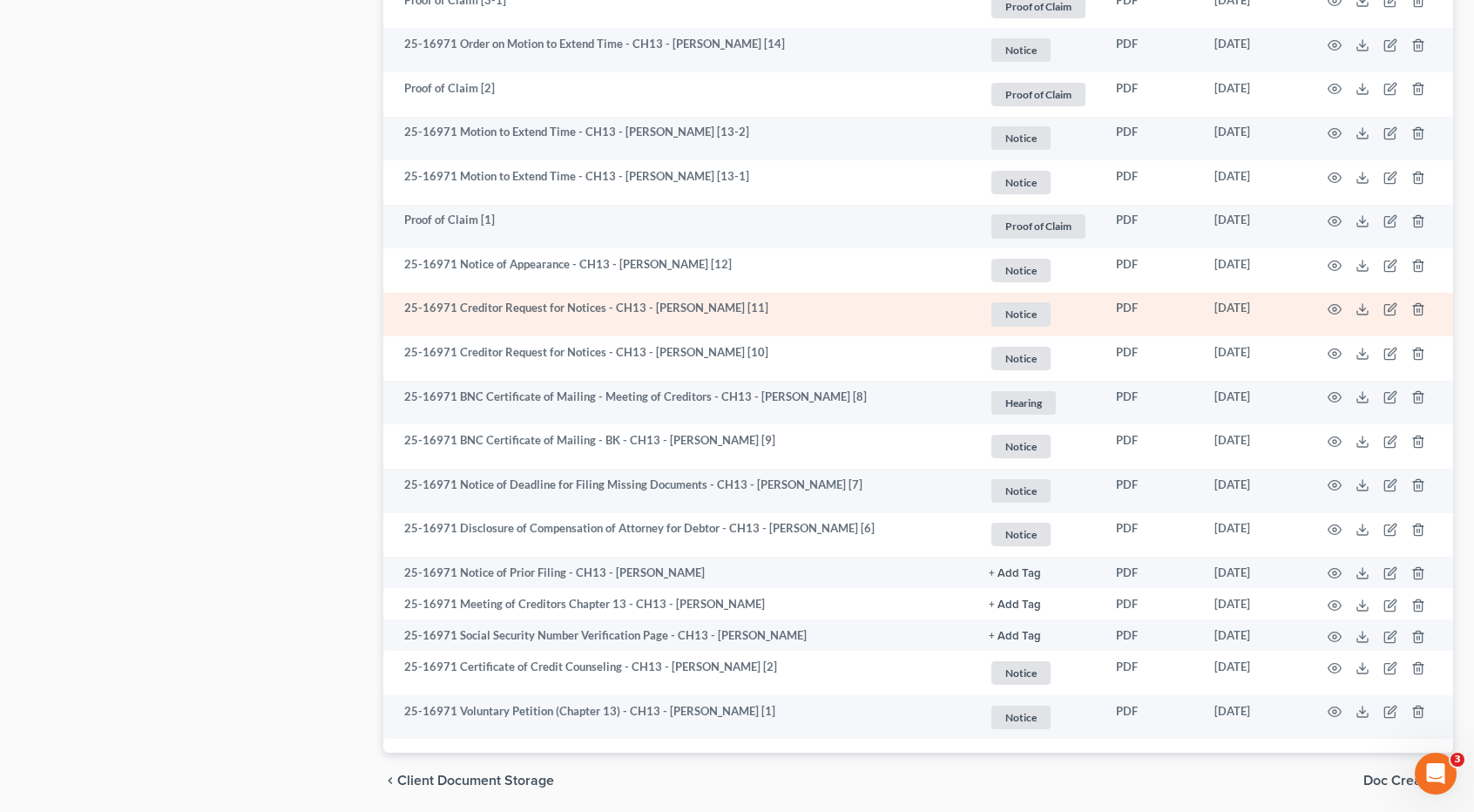
scroll to position [1219, 0]
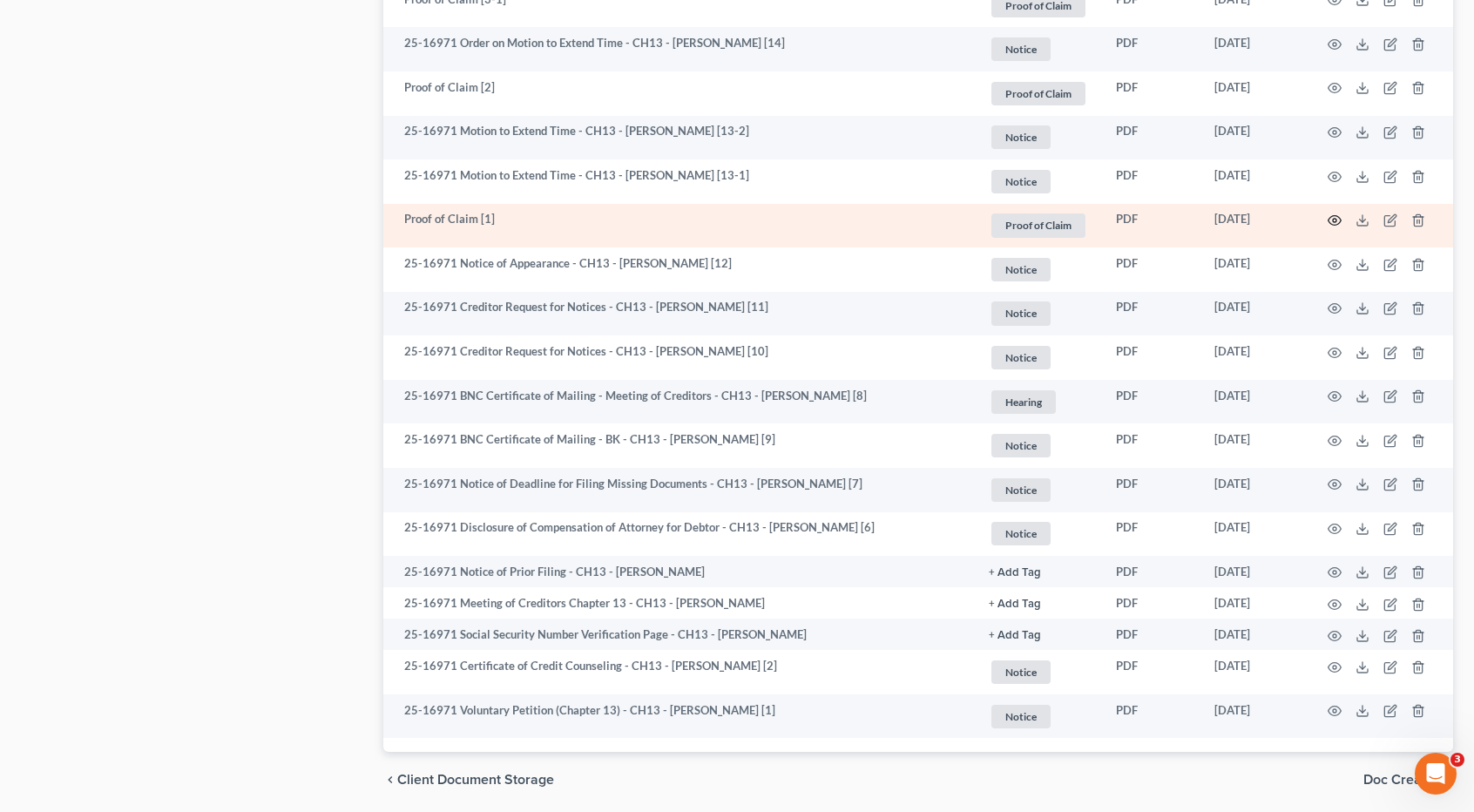
click at [1333, 215] on icon "button" at bounding box center [1334, 220] width 14 height 14
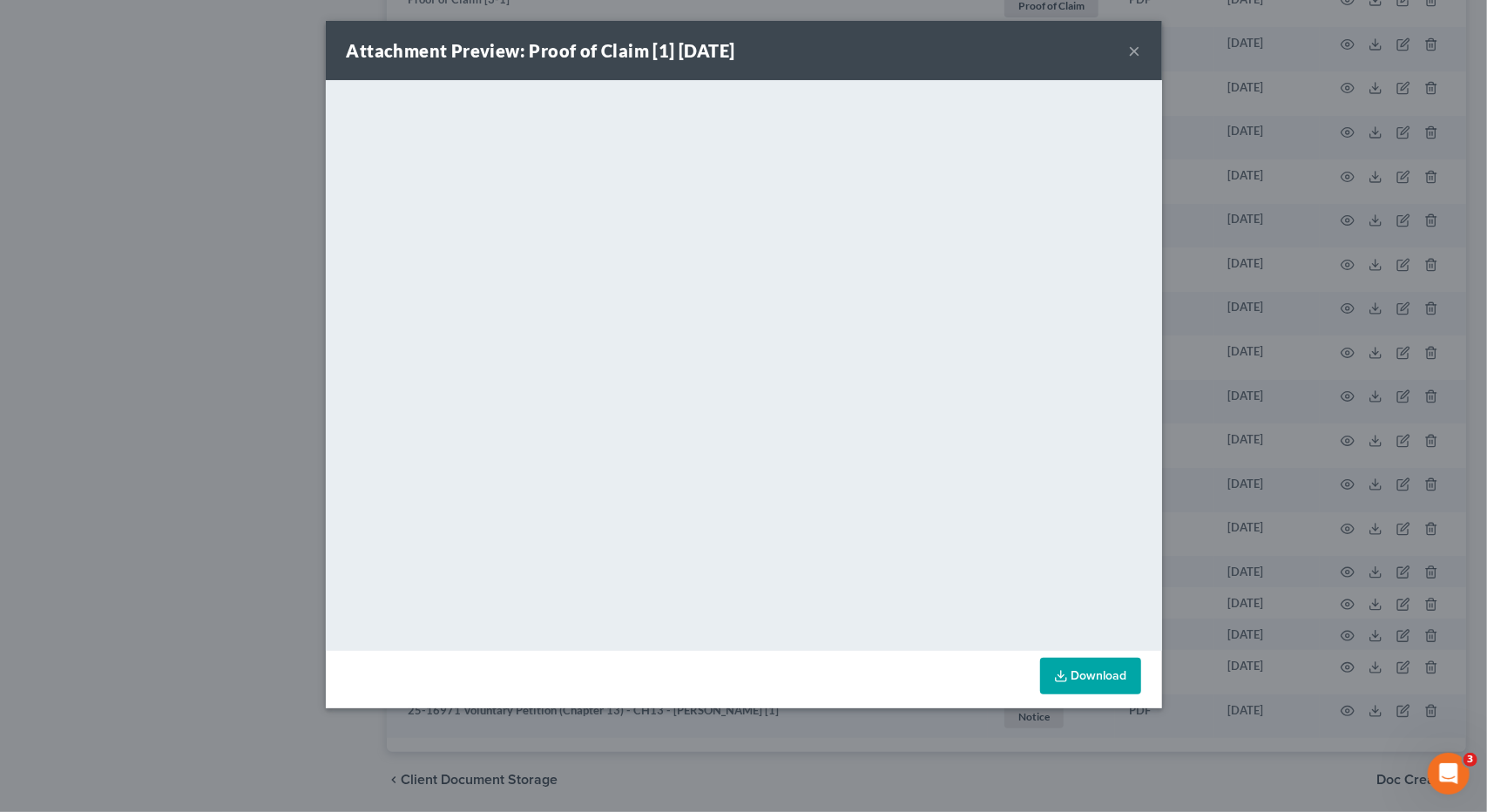
click at [1129, 55] on button "×" at bounding box center [1134, 50] width 12 height 21
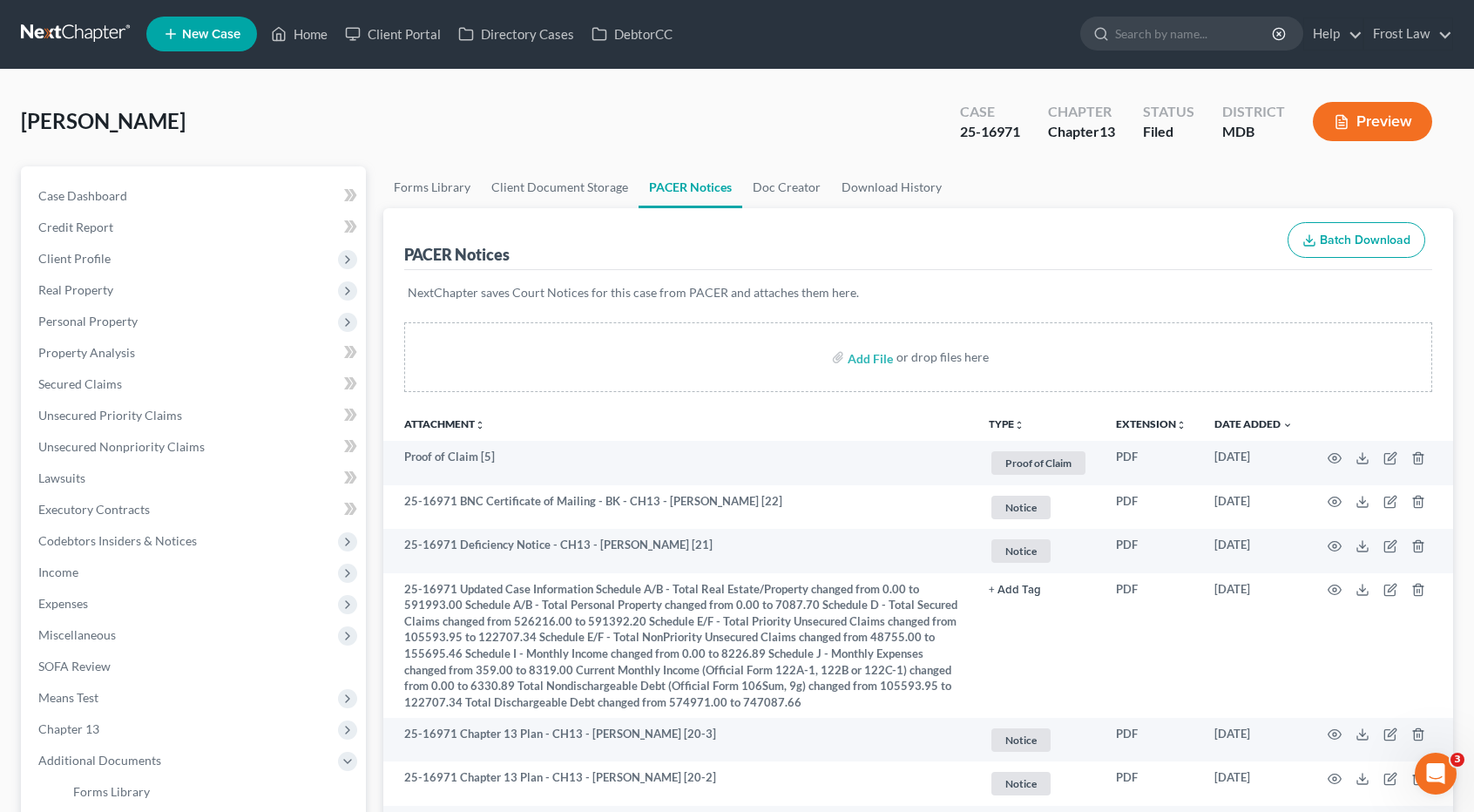
scroll to position [0, 0]
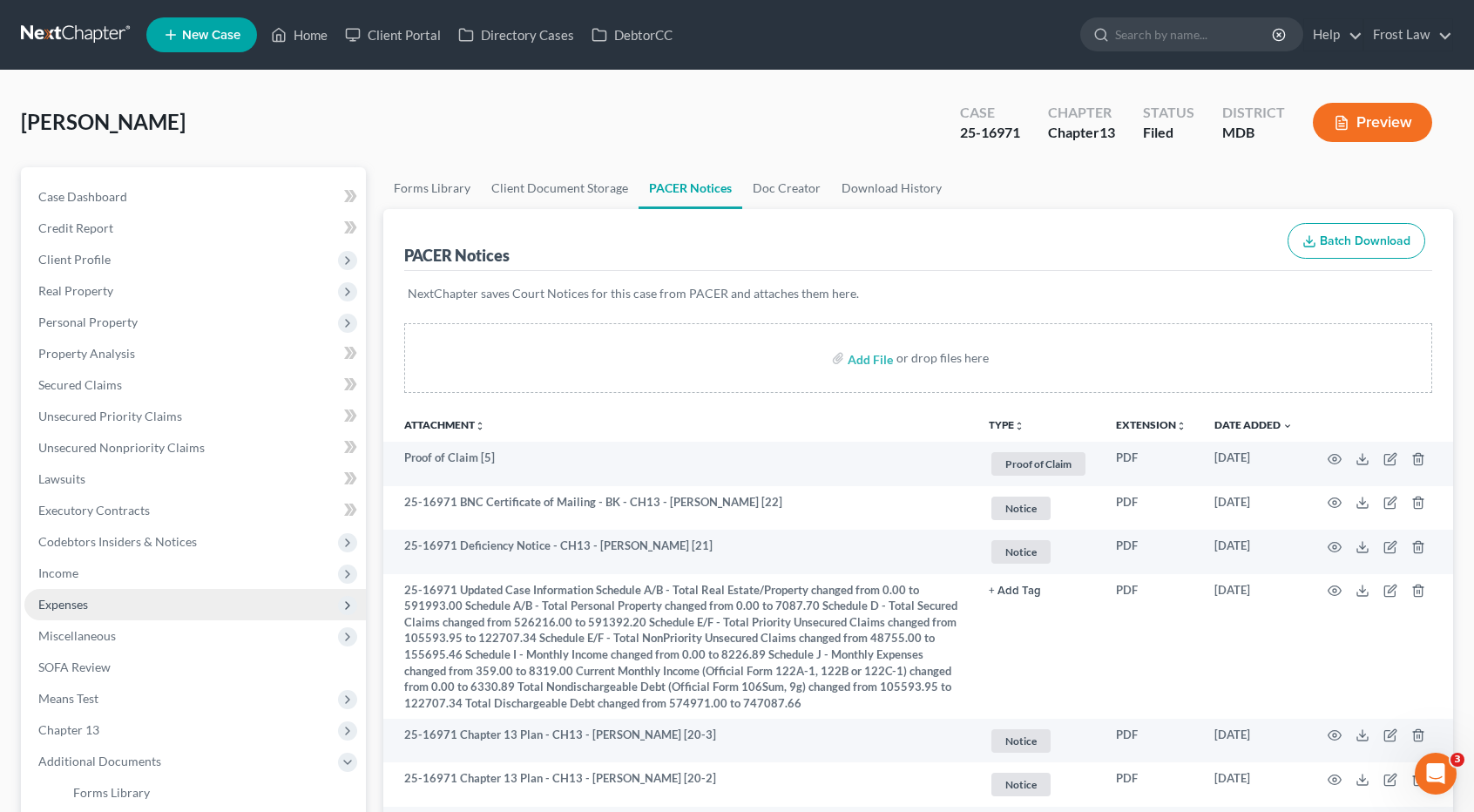
click at [93, 593] on span "Expenses" at bounding box center [195, 604] width 342 height 32
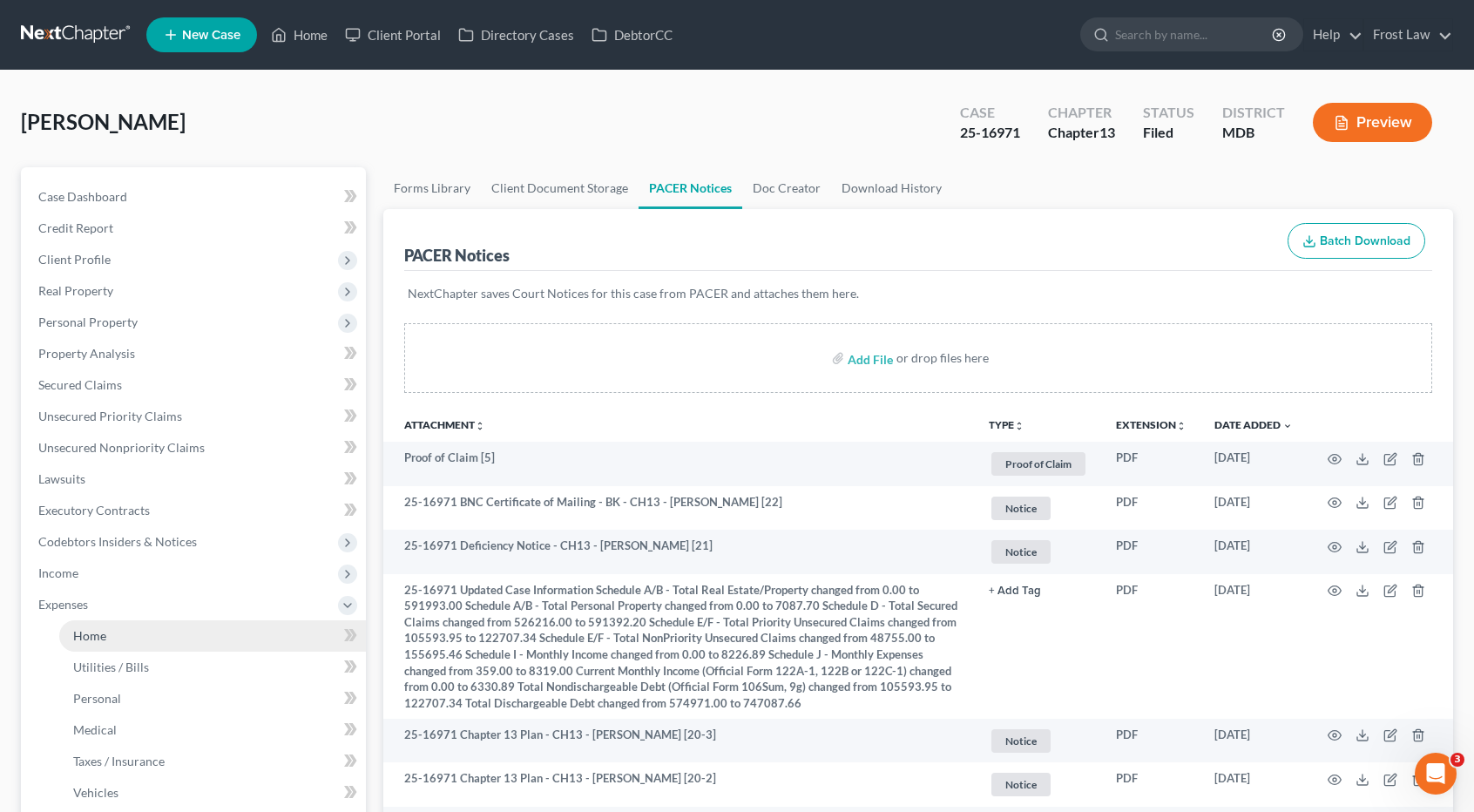
click at [102, 630] on span "Home" at bounding box center [90, 636] width 33 height 15
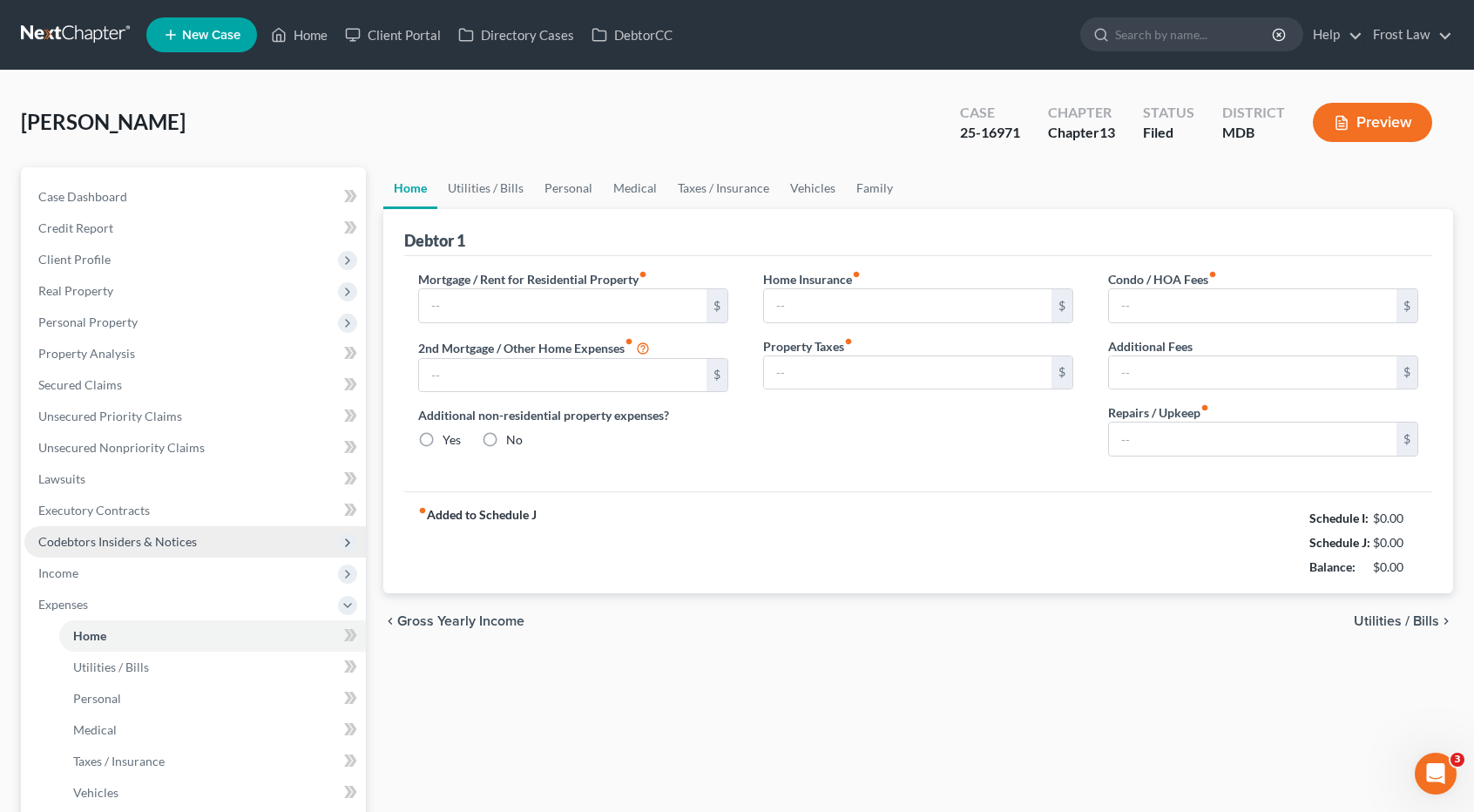
type input "2,868.00"
type input "0.00"
radio input "true"
type input "0.00"
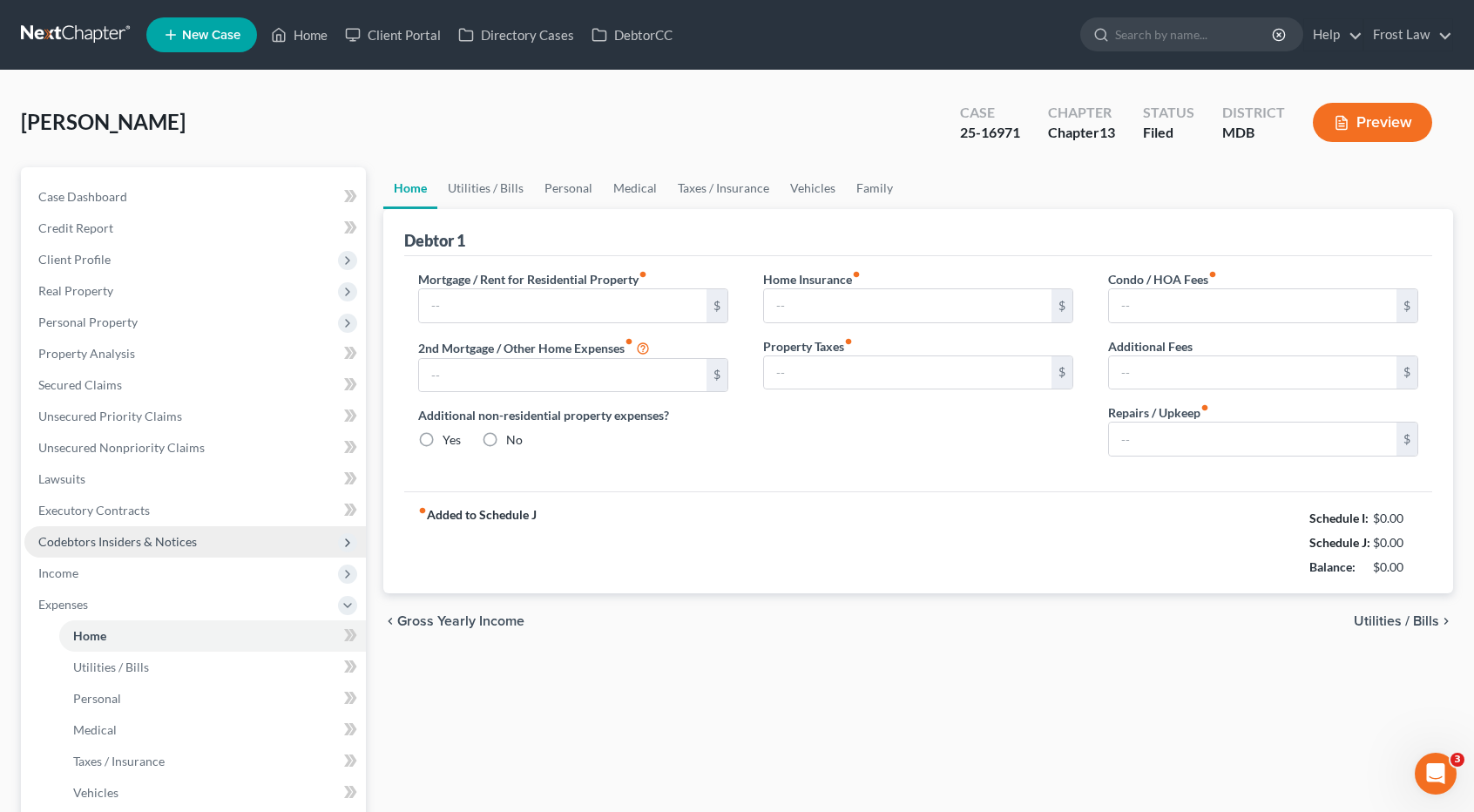
type input "0.00"
type input "100.00"
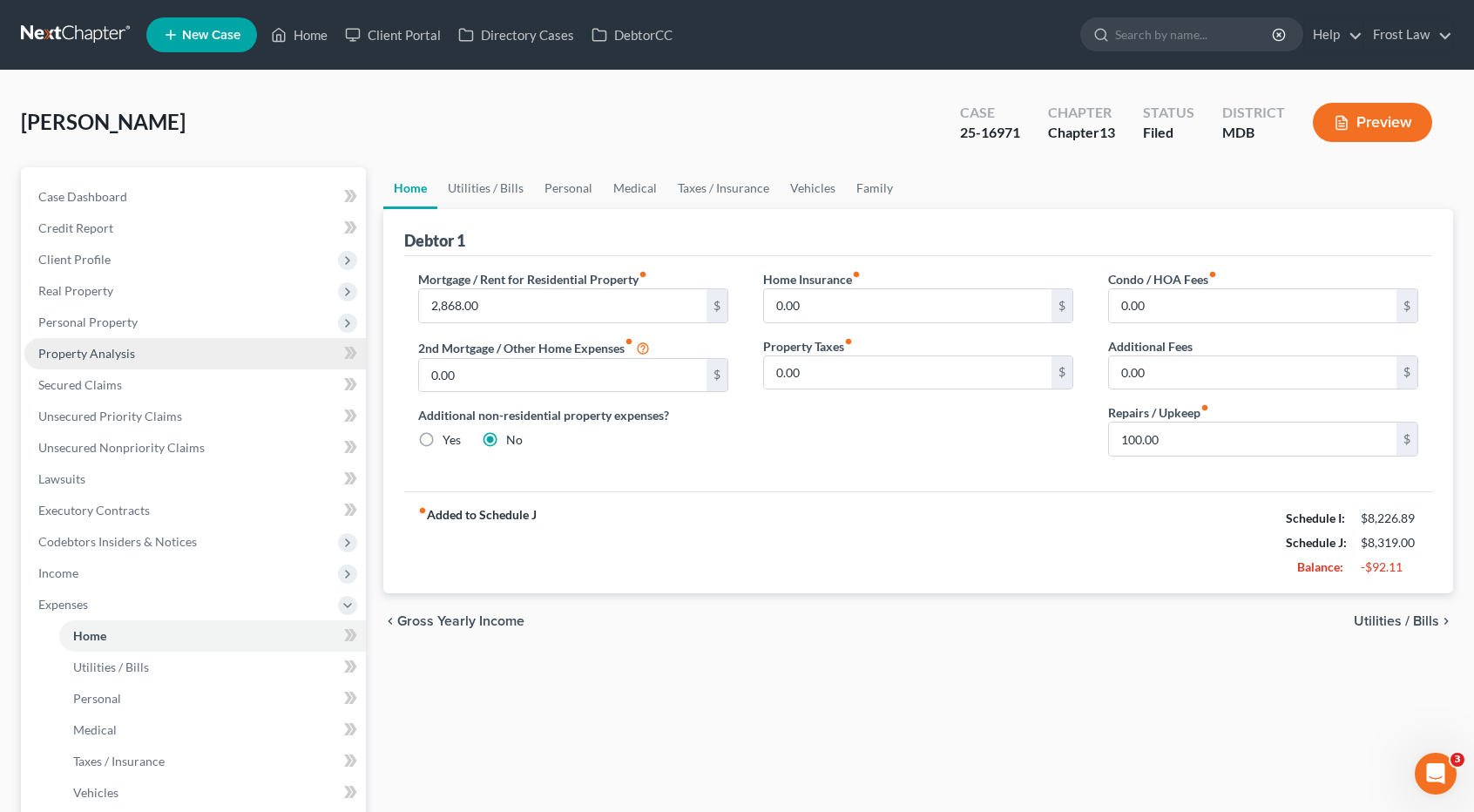
click at [119, 357] on span "Property Analysis" at bounding box center [86, 354] width 97 height 15
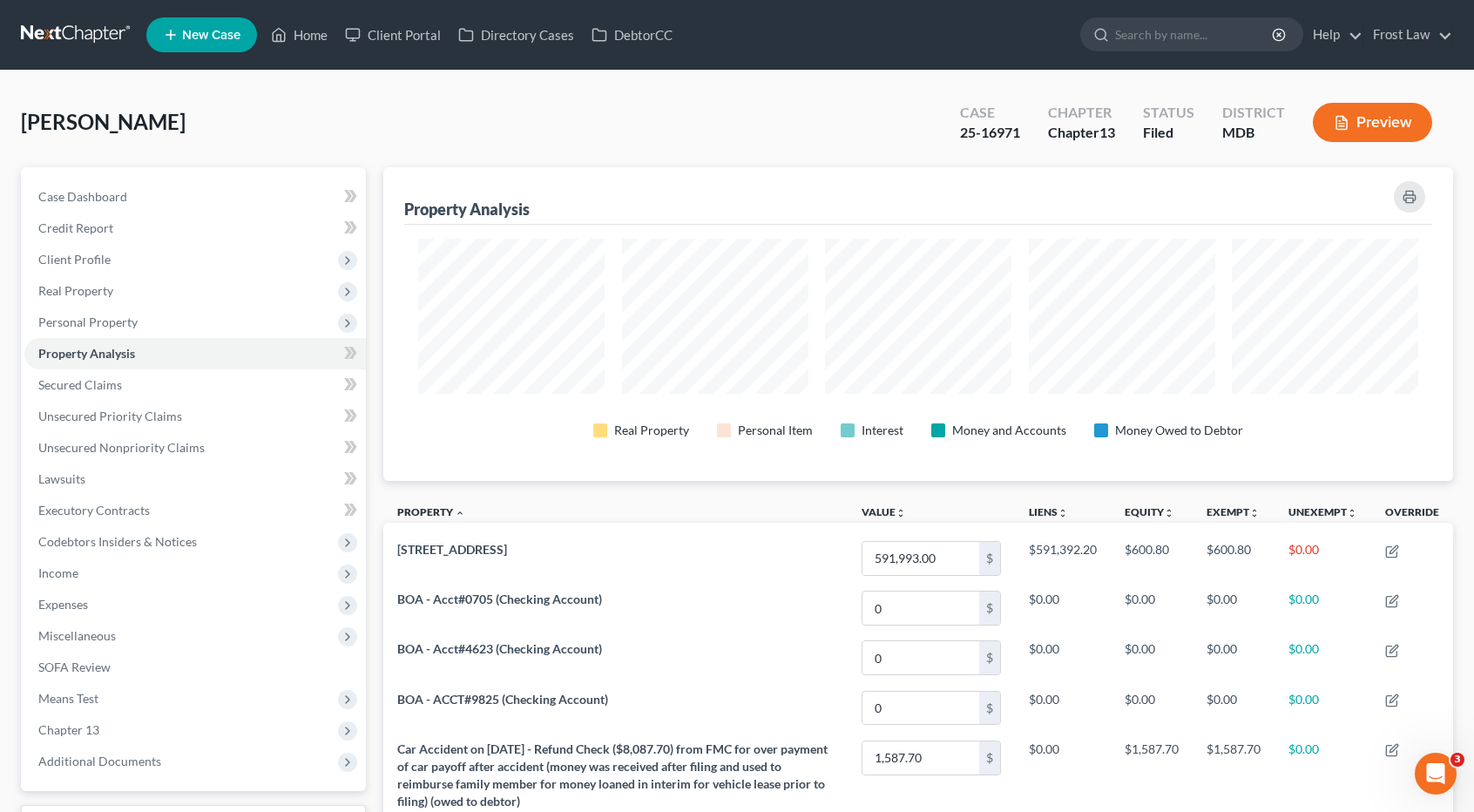
click at [113, 31] on link at bounding box center [77, 35] width 111 height 32
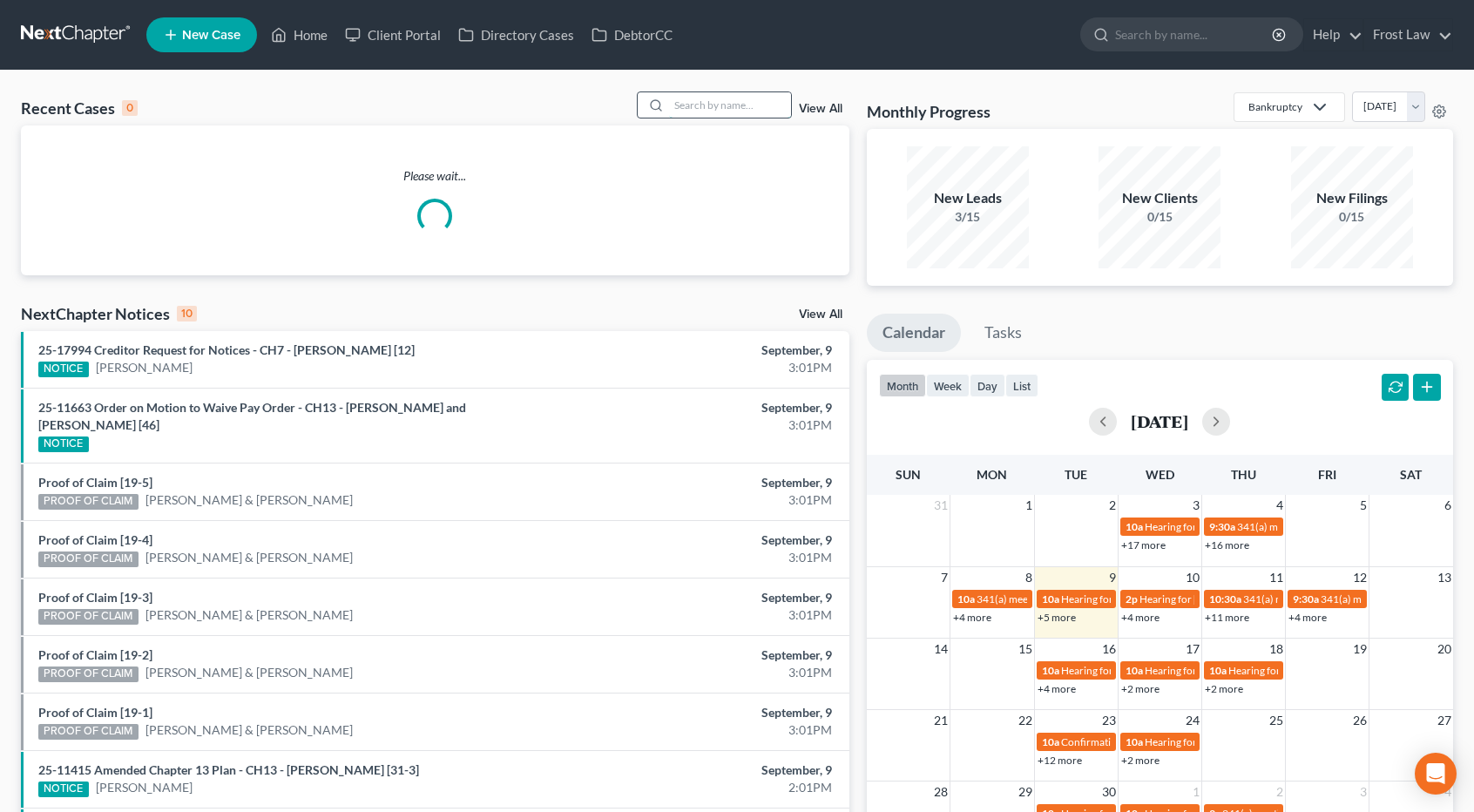
click at [697, 106] on input "search" at bounding box center [730, 104] width 122 height 25
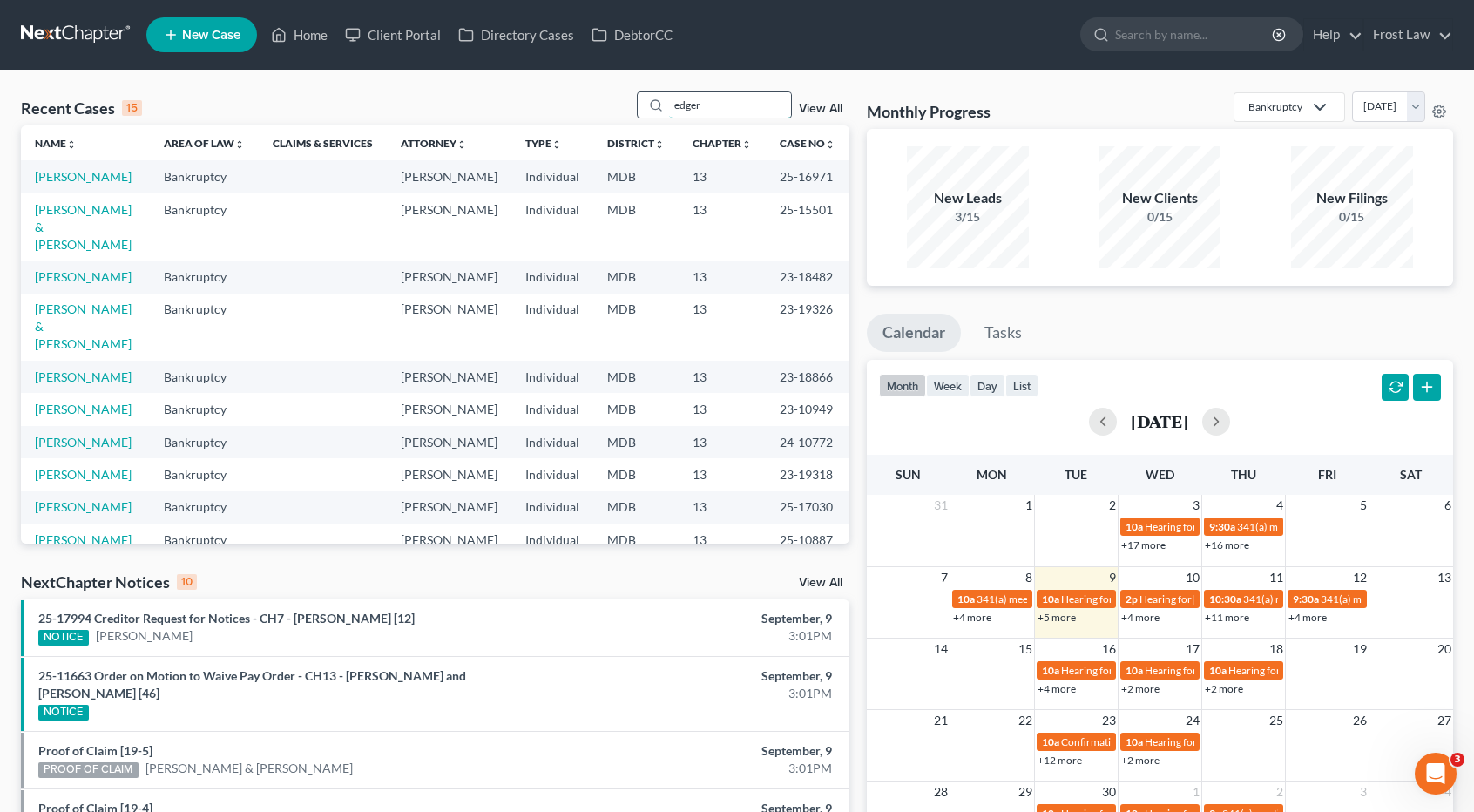
type input "edger"
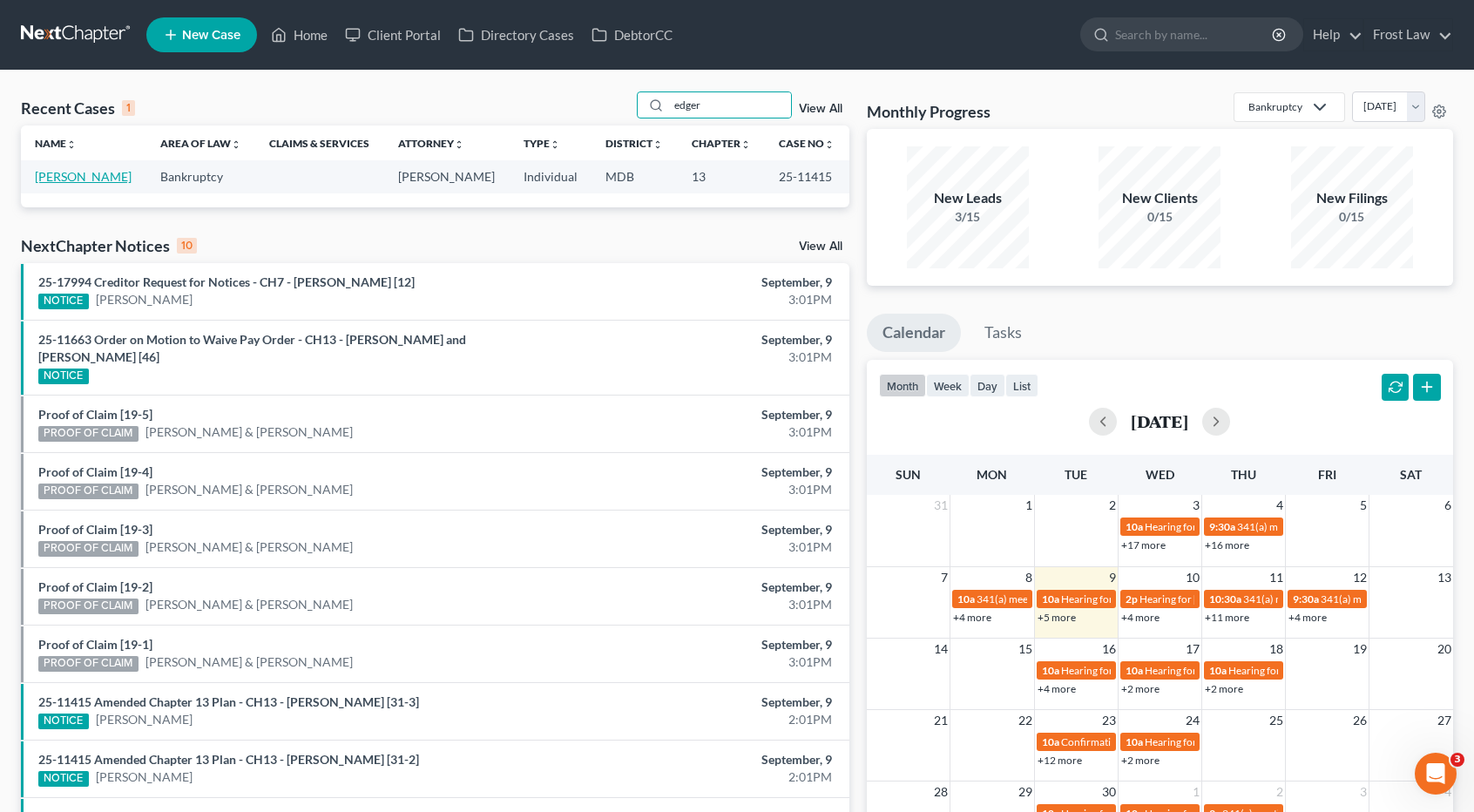
click at [81, 177] on link "[PERSON_NAME]" at bounding box center [84, 176] width 97 height 15
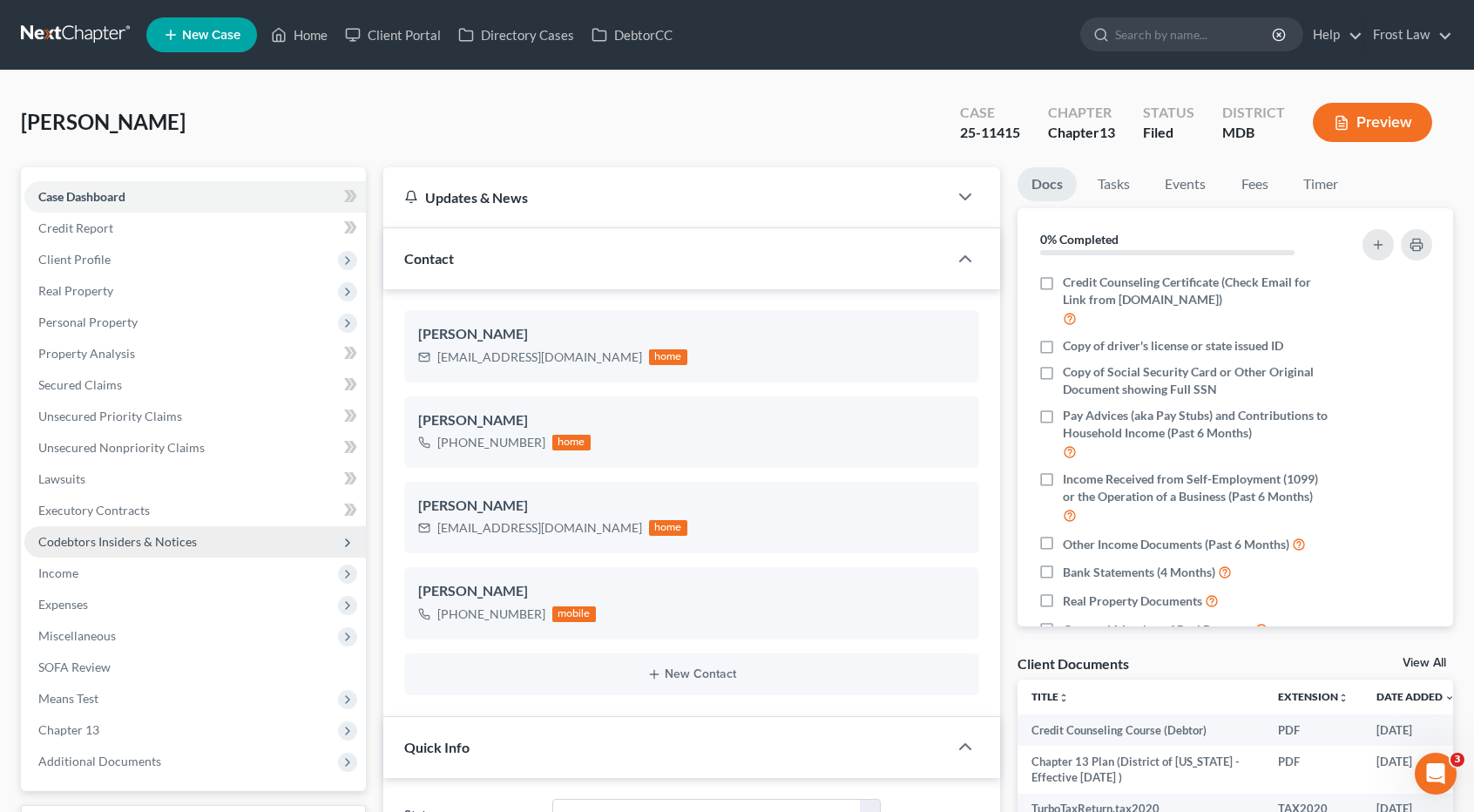
scroll to position [174, 0]
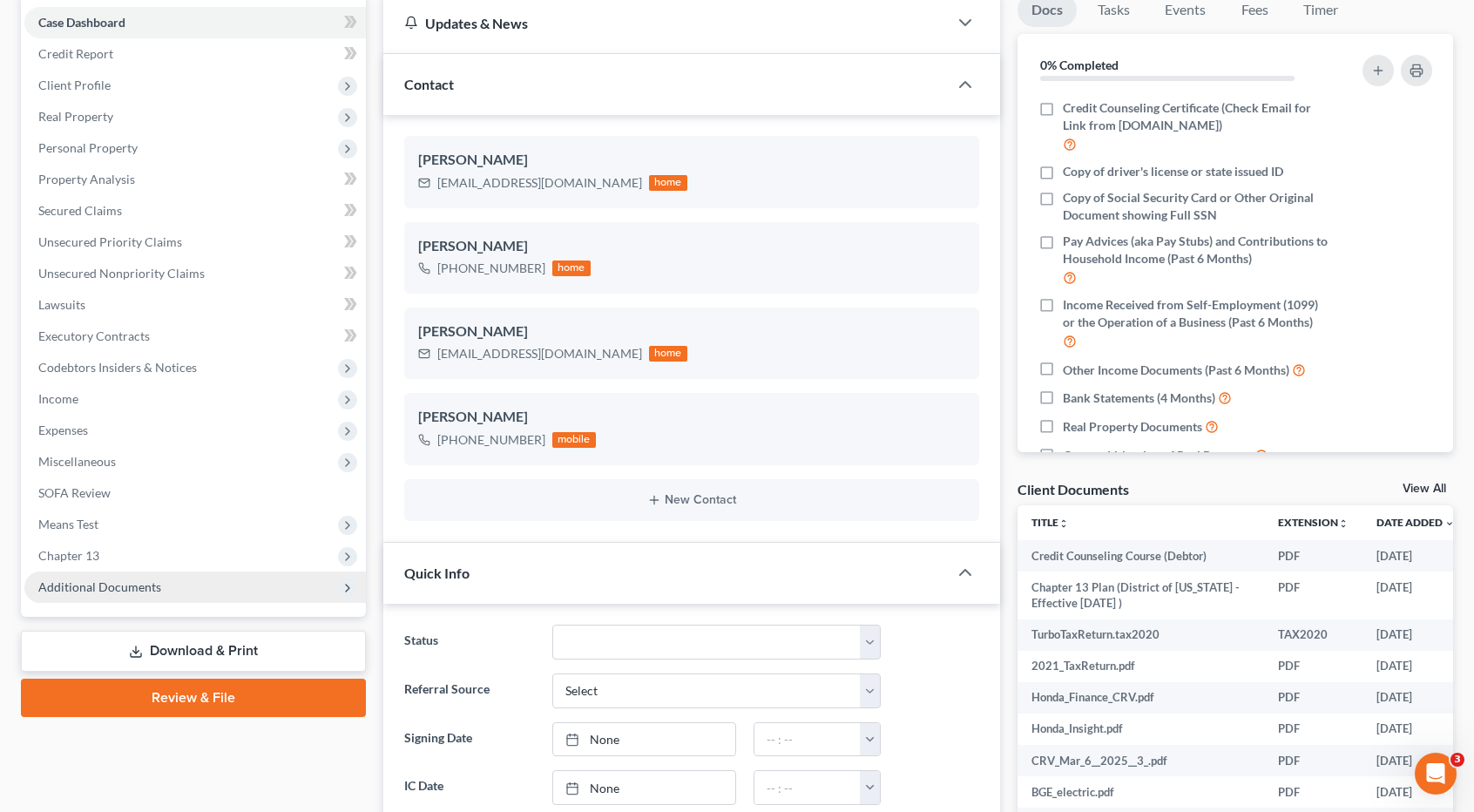
click at [130, 591] on span "Additional Documents" at bounding box center [99, 586] width 123 height 15
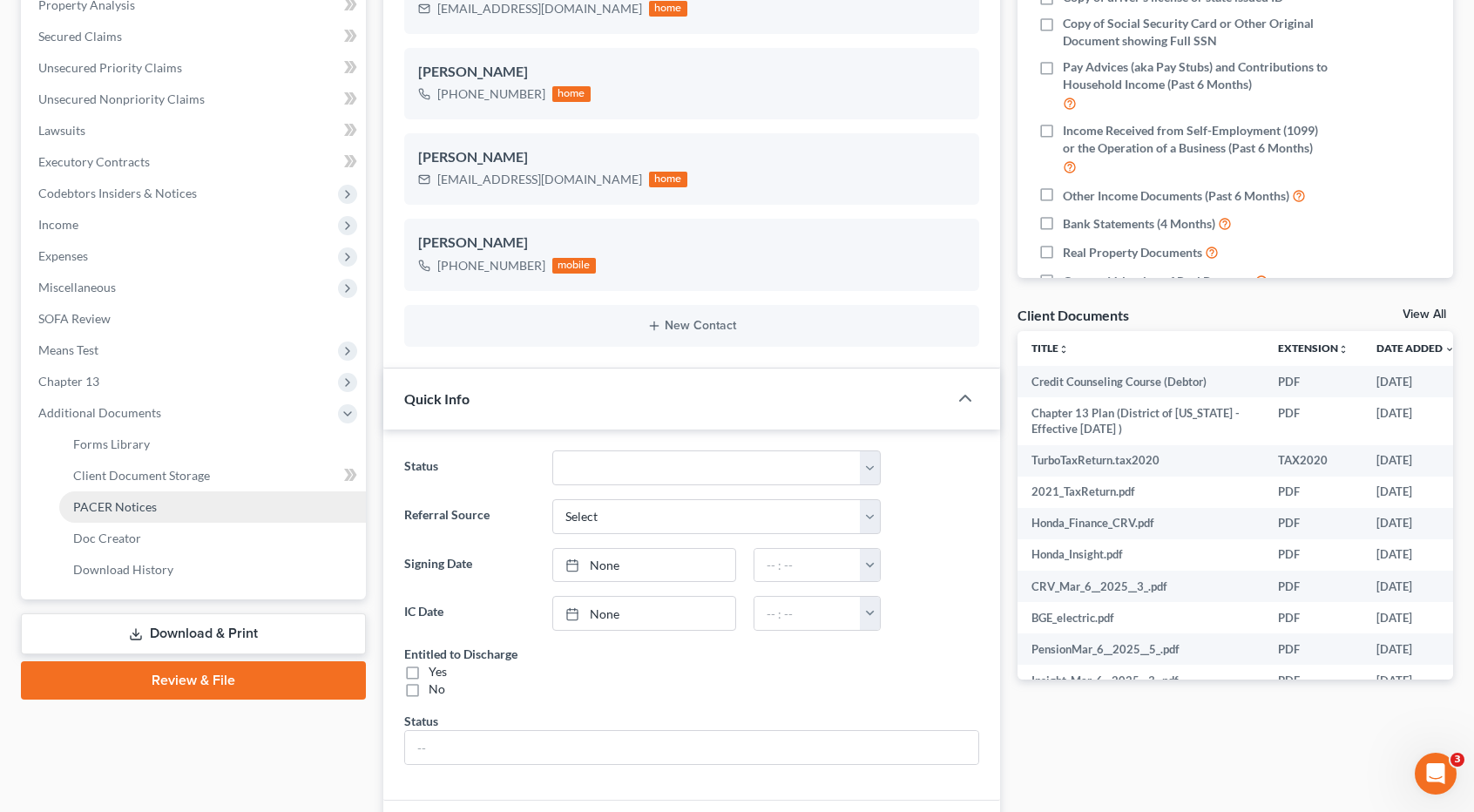
click at [163, 517] on link "PACER Notices" at bounding box center [213, 507] width 306 height 32
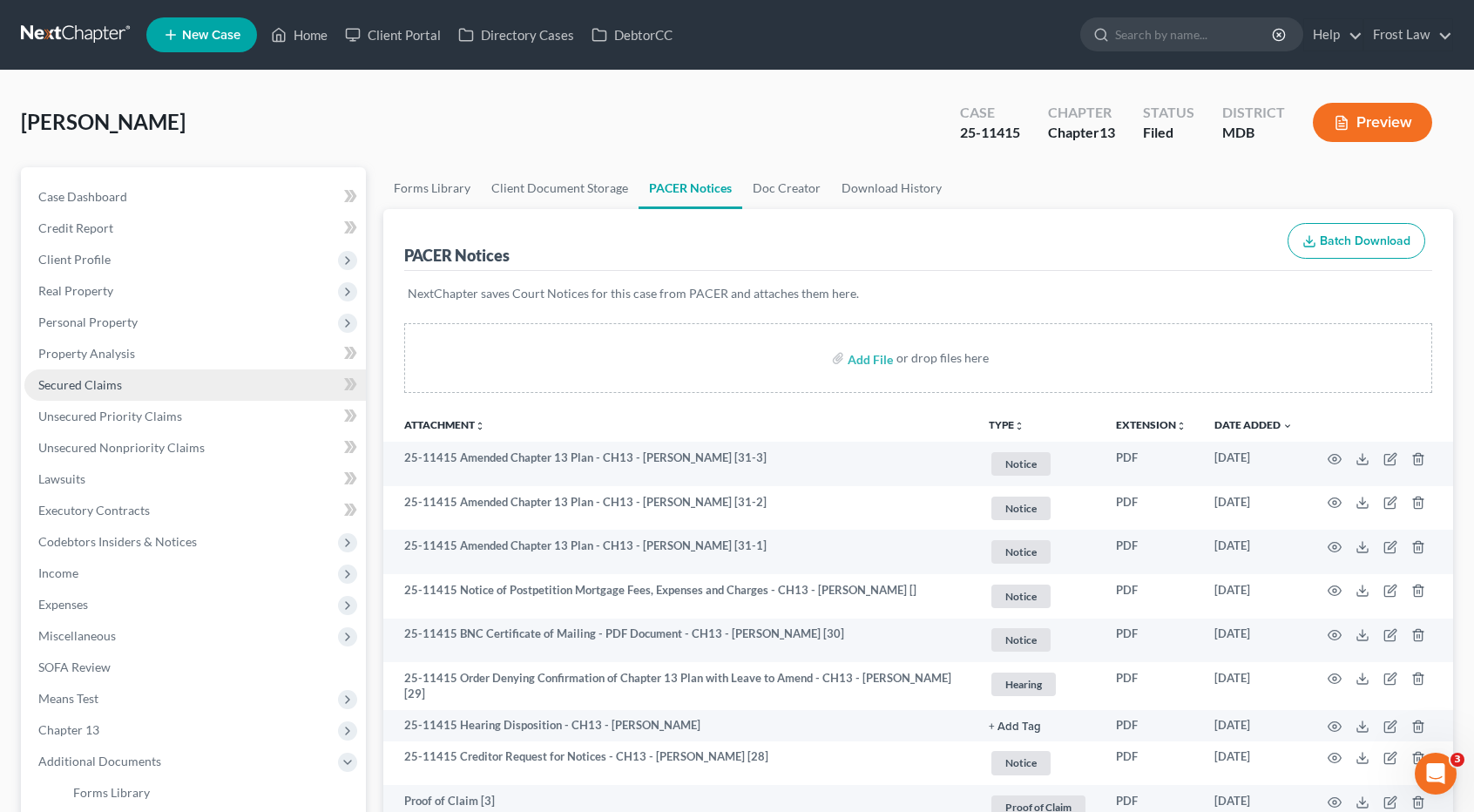
click at [85, 376] on link "Secured Claims" at bounding box center [195, 385] width 342 height 32
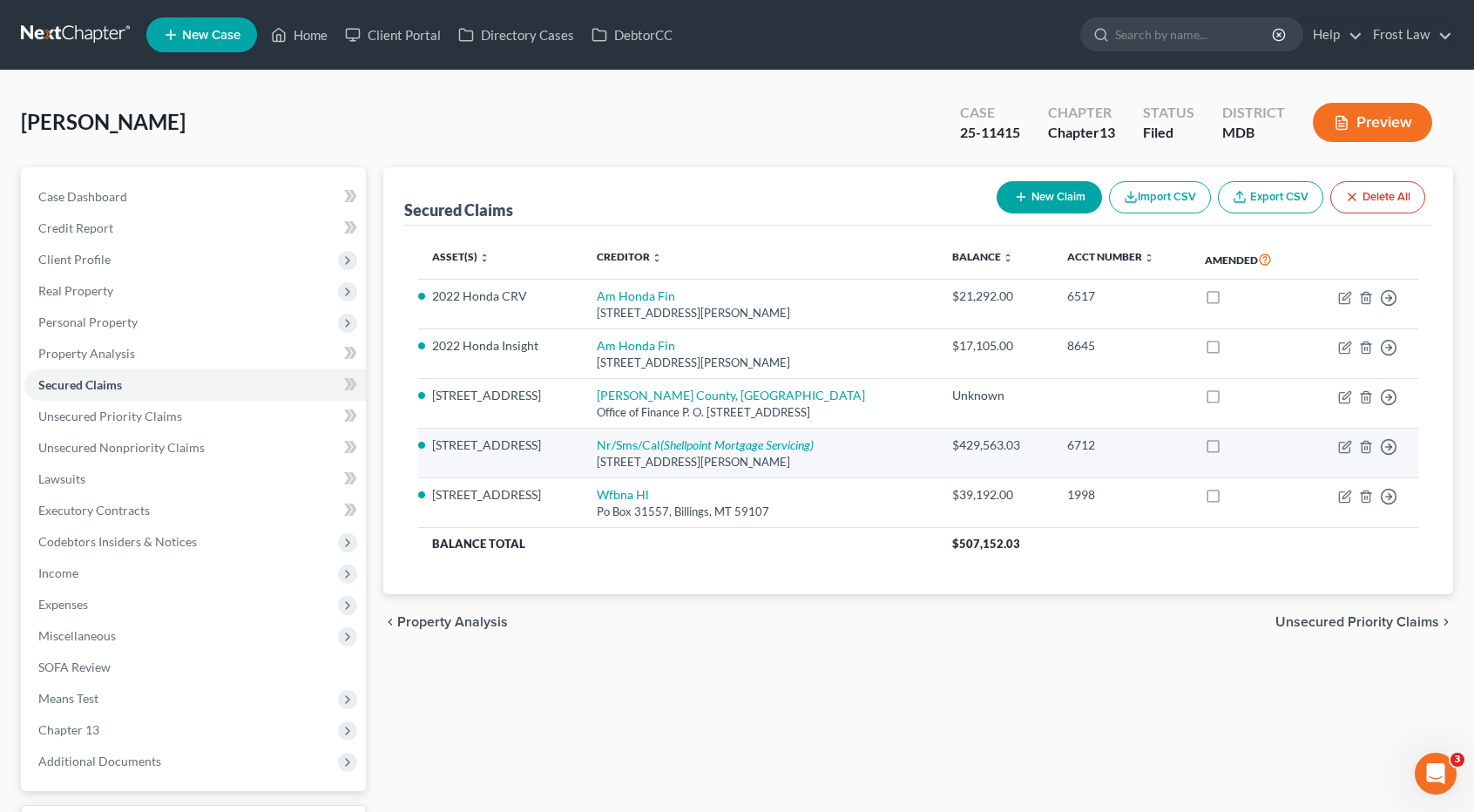
click at [1352, 446] on td "Move to E Move to F Move to G Move to Notice Only" at bounding box center [1362, 453] width 113 height 49
click at [1346, 445] on icon "button" at bounding box center [1346, 445] width 7 height 7
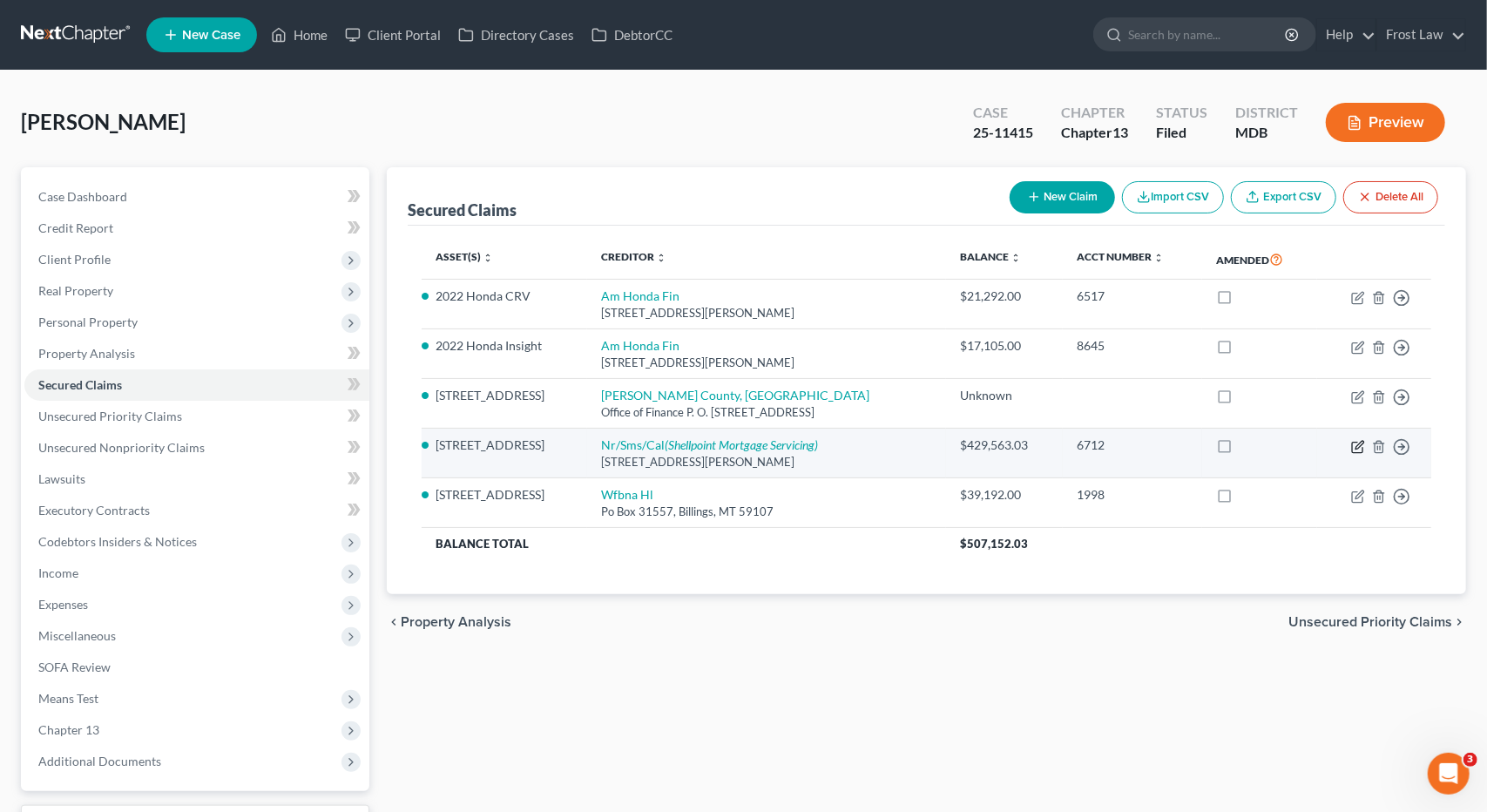
select select "42"
select select "12"
select select "4"
select select "3"
select select "0"
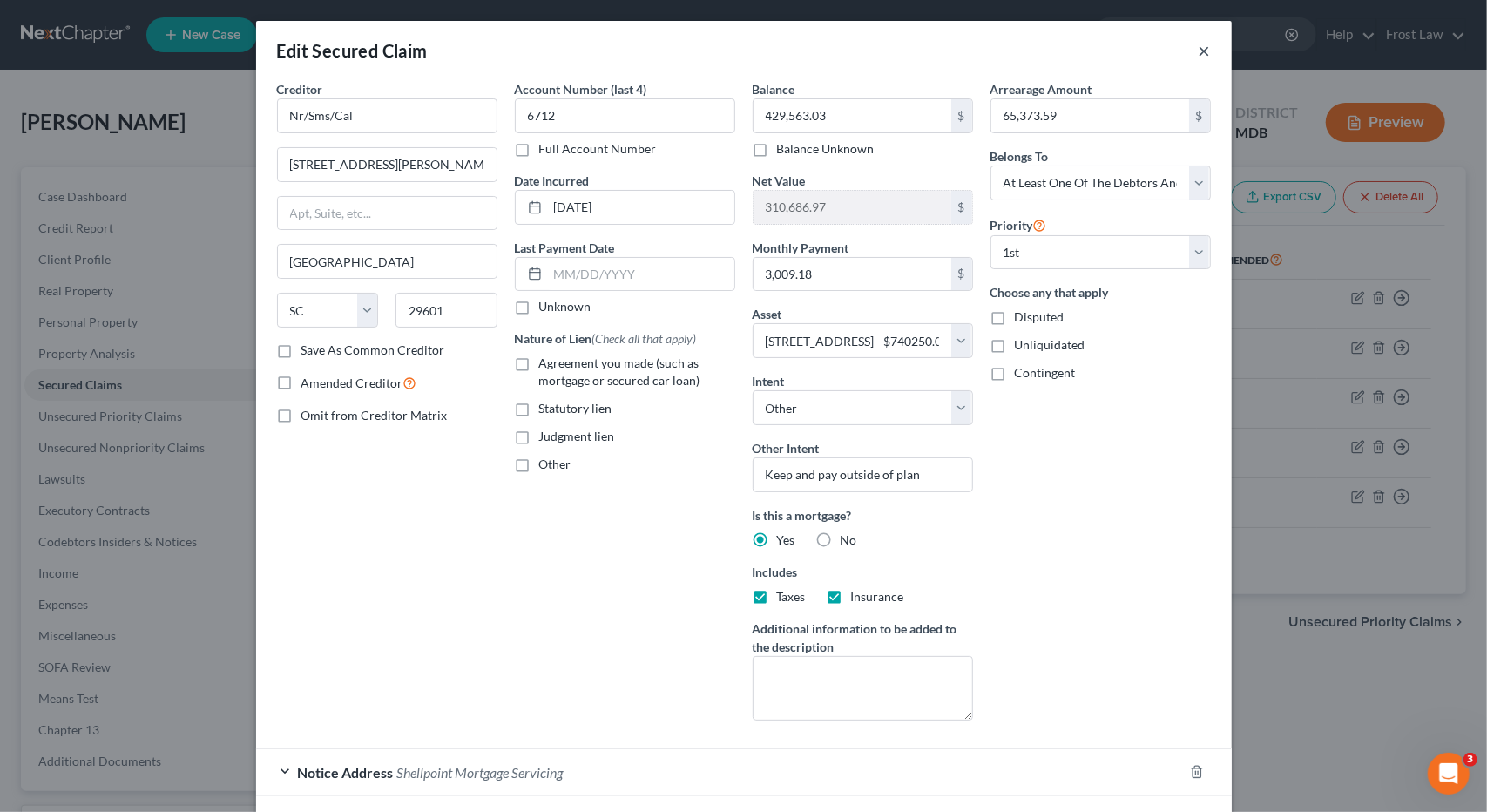
click at [1198, 46] on button "×" at bounding box center [1204, 50] width 12 height 21
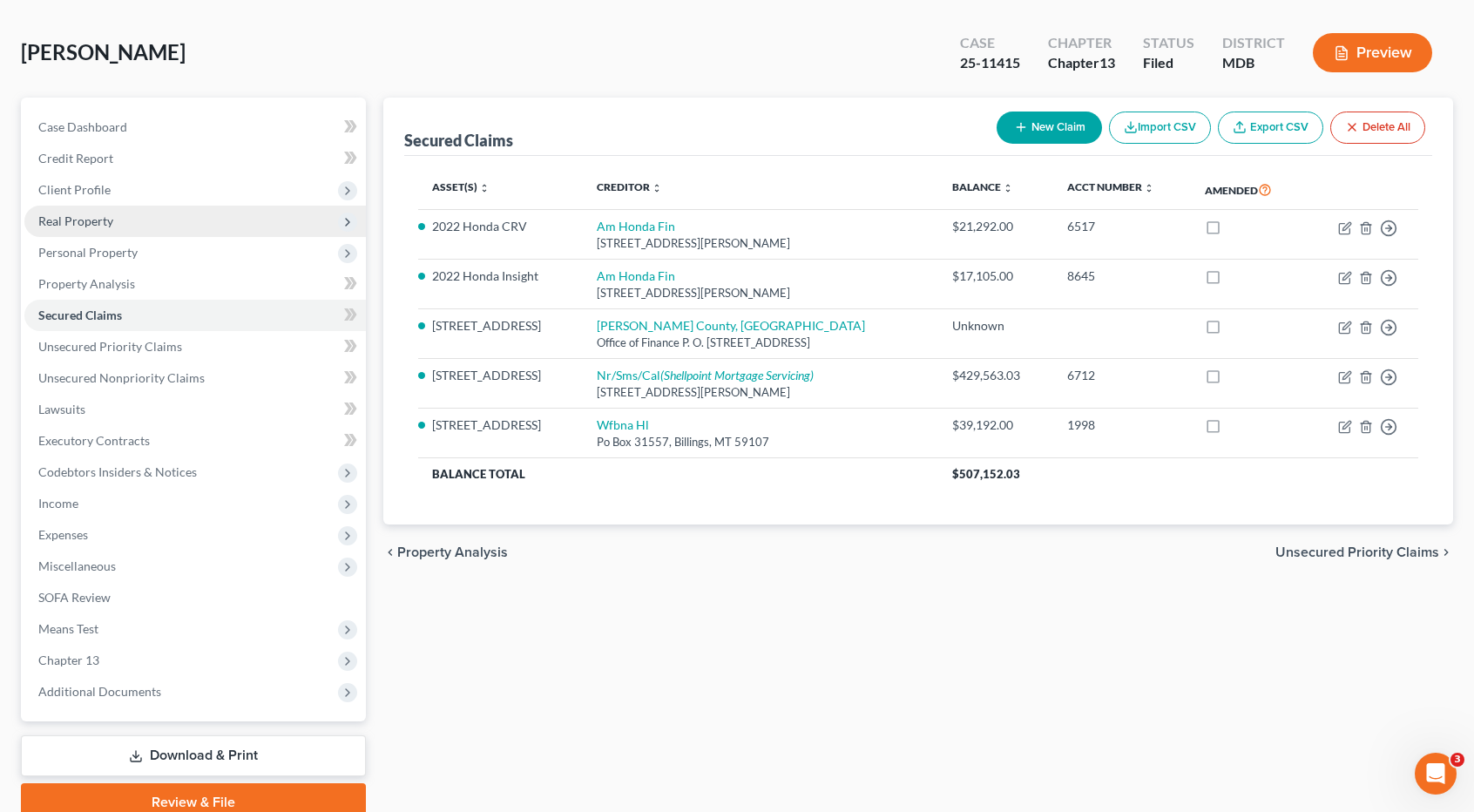
scroll to position [143, 0]
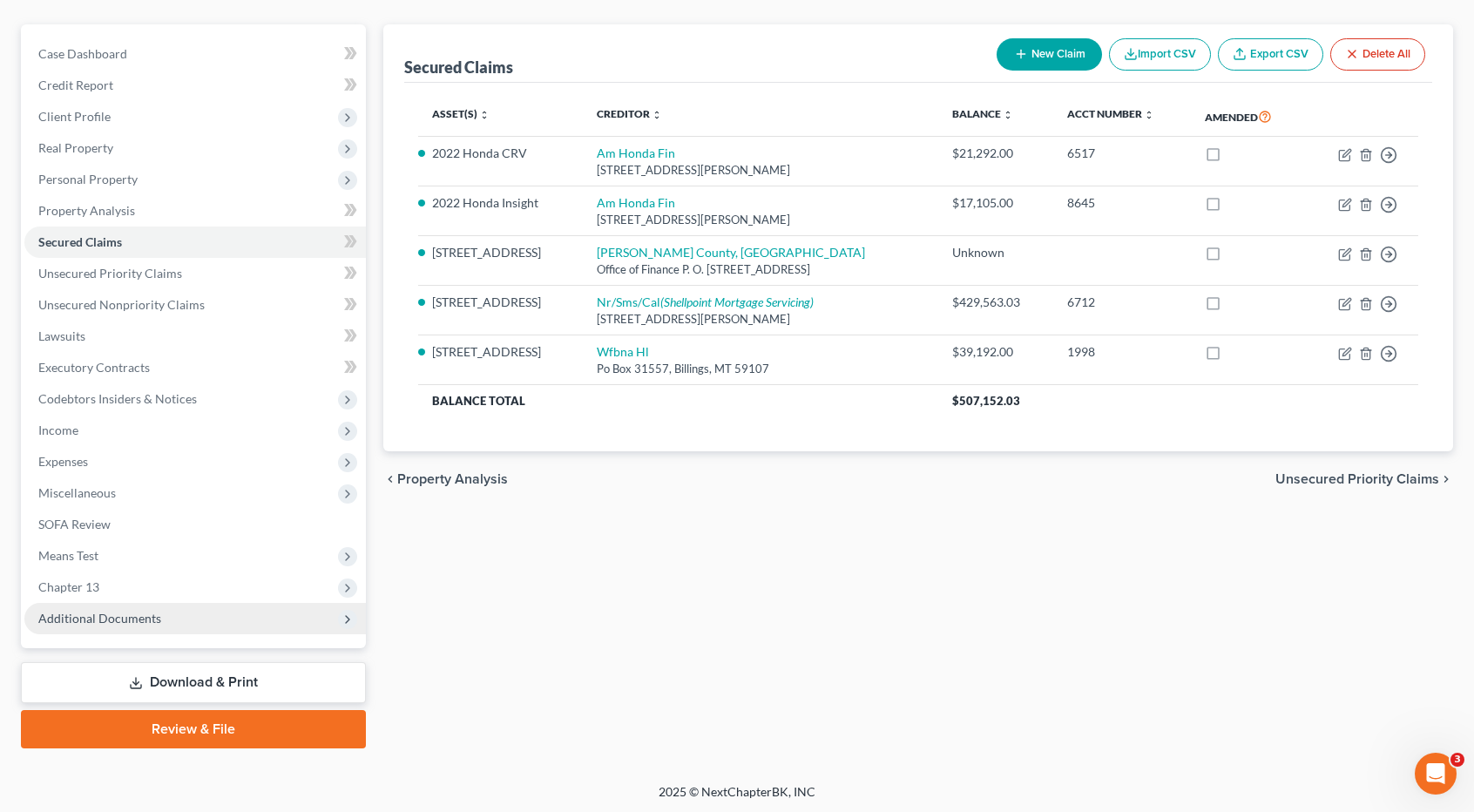
click at [134, 608] on span "Additional Documents" at bounding box center [195, 618] width 342 height 32
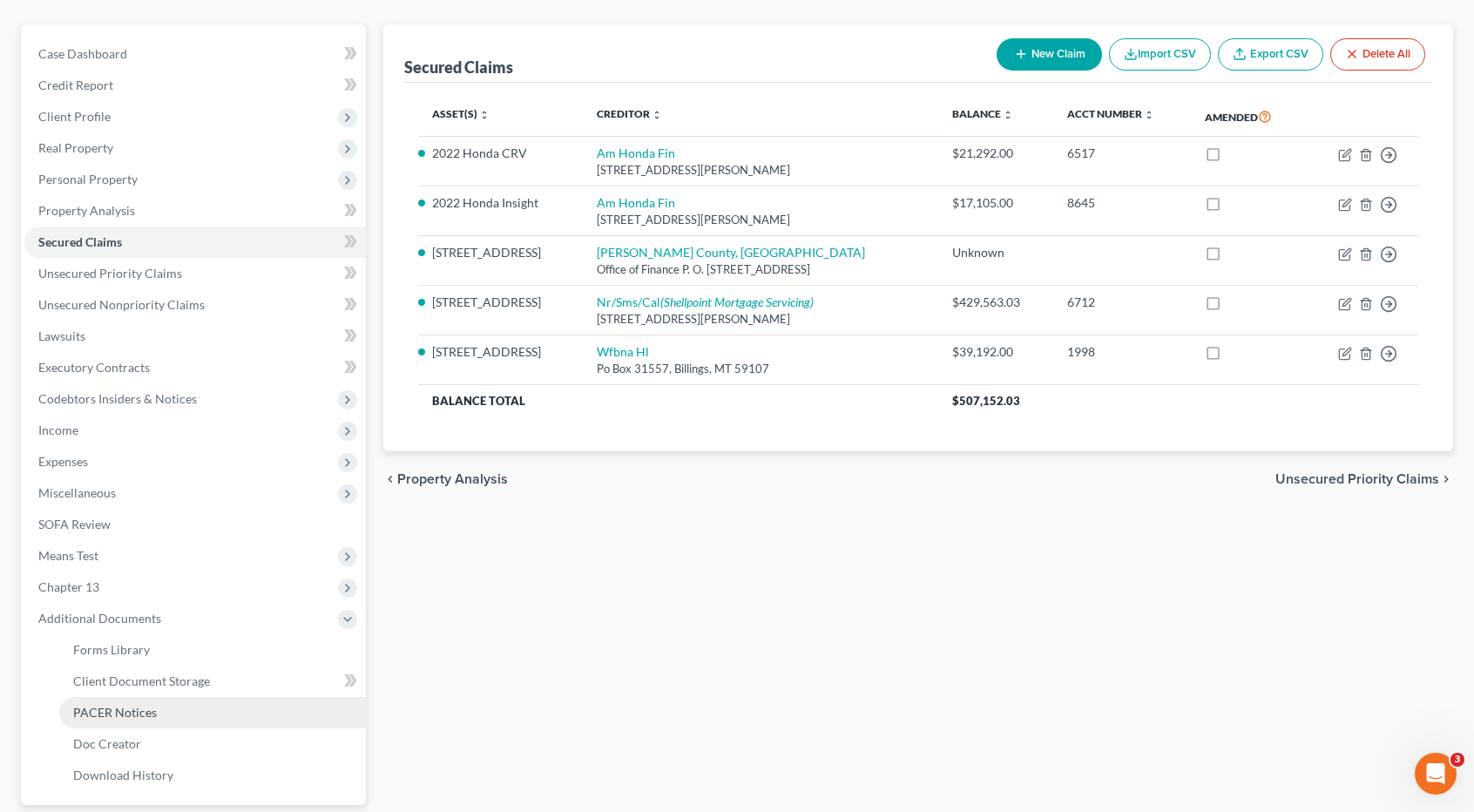
click at [139, 709] on span "PACER Notices" at bounding box center [115, 712] width 84 height 15
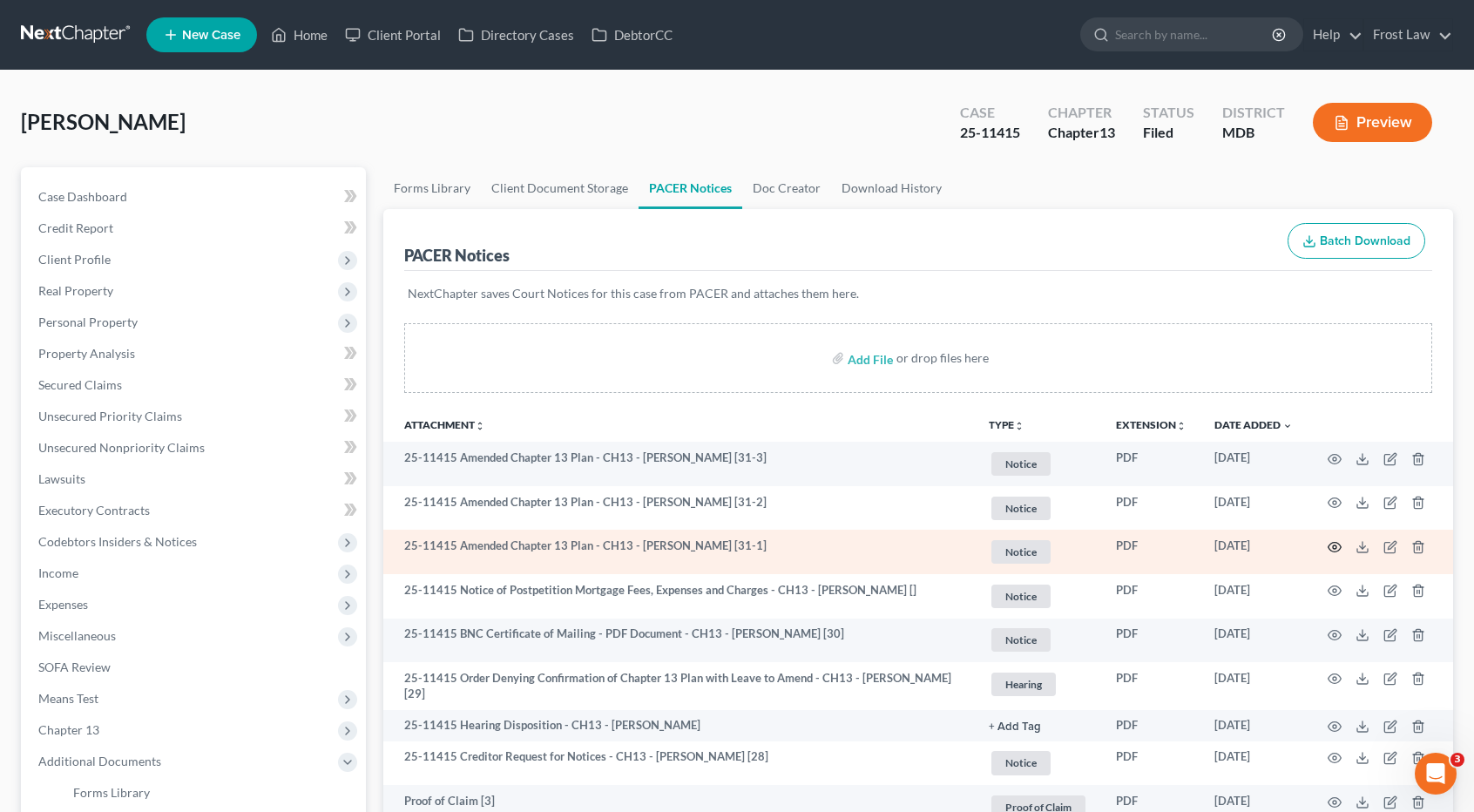
click at [1335, 547] on circle "button" at bounding box center [1335, 548] width 4 height 4
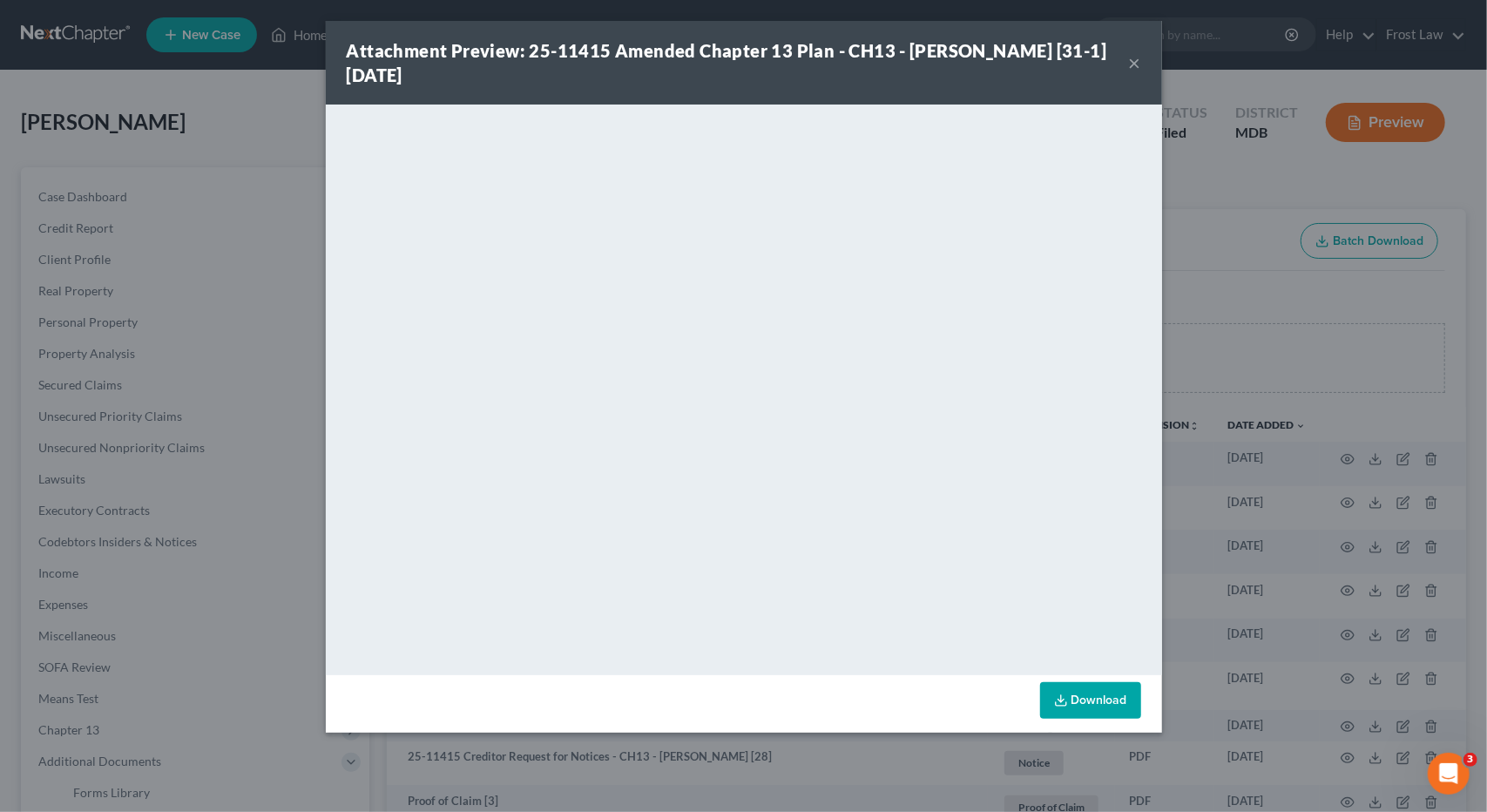
click at [1132, 58] on button "×" at bounding box center [1134, 62] width 12 height 21
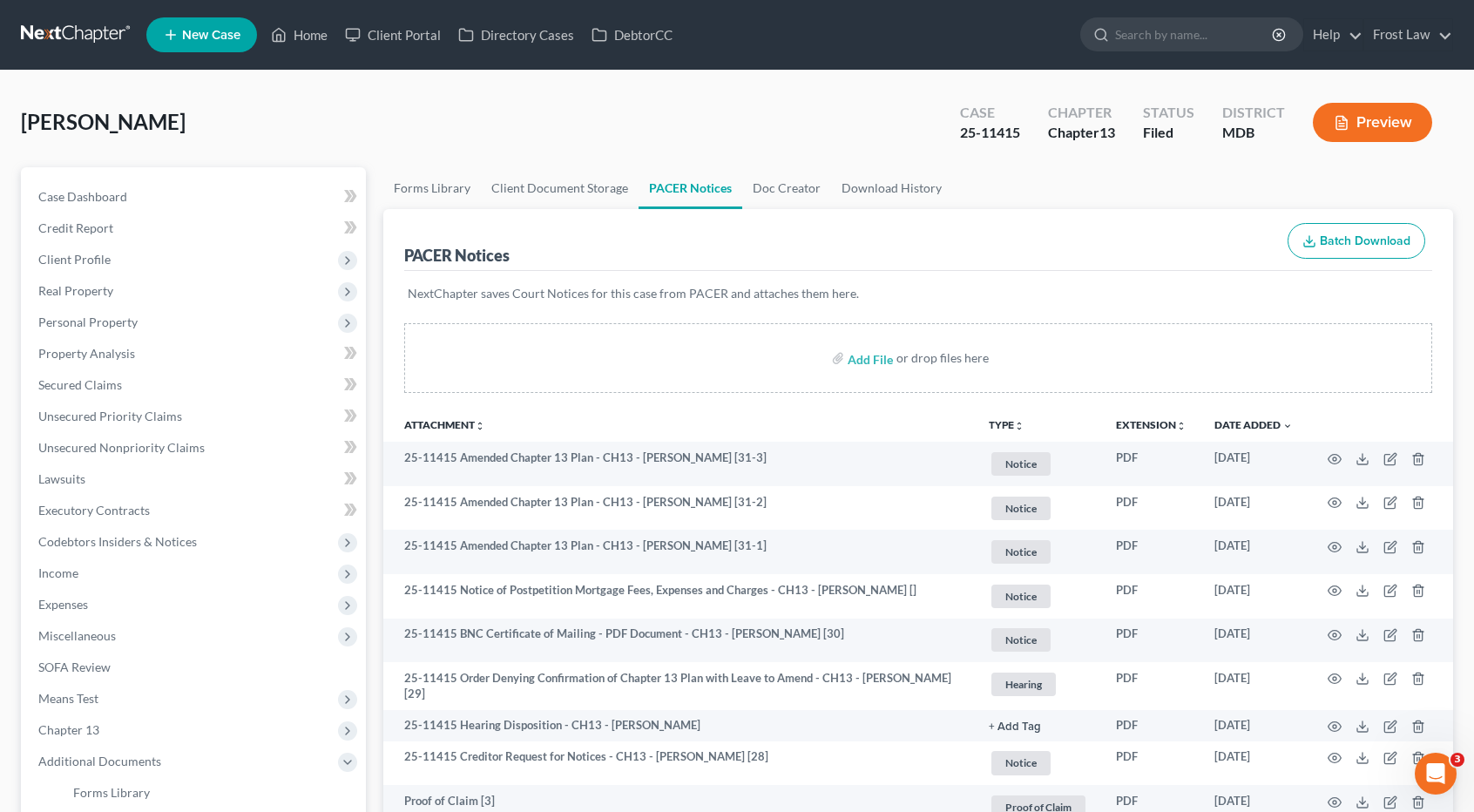
click at [1015, 420] on icon "unfold_more" at bounding box center [1018, 425] width 10 height 10
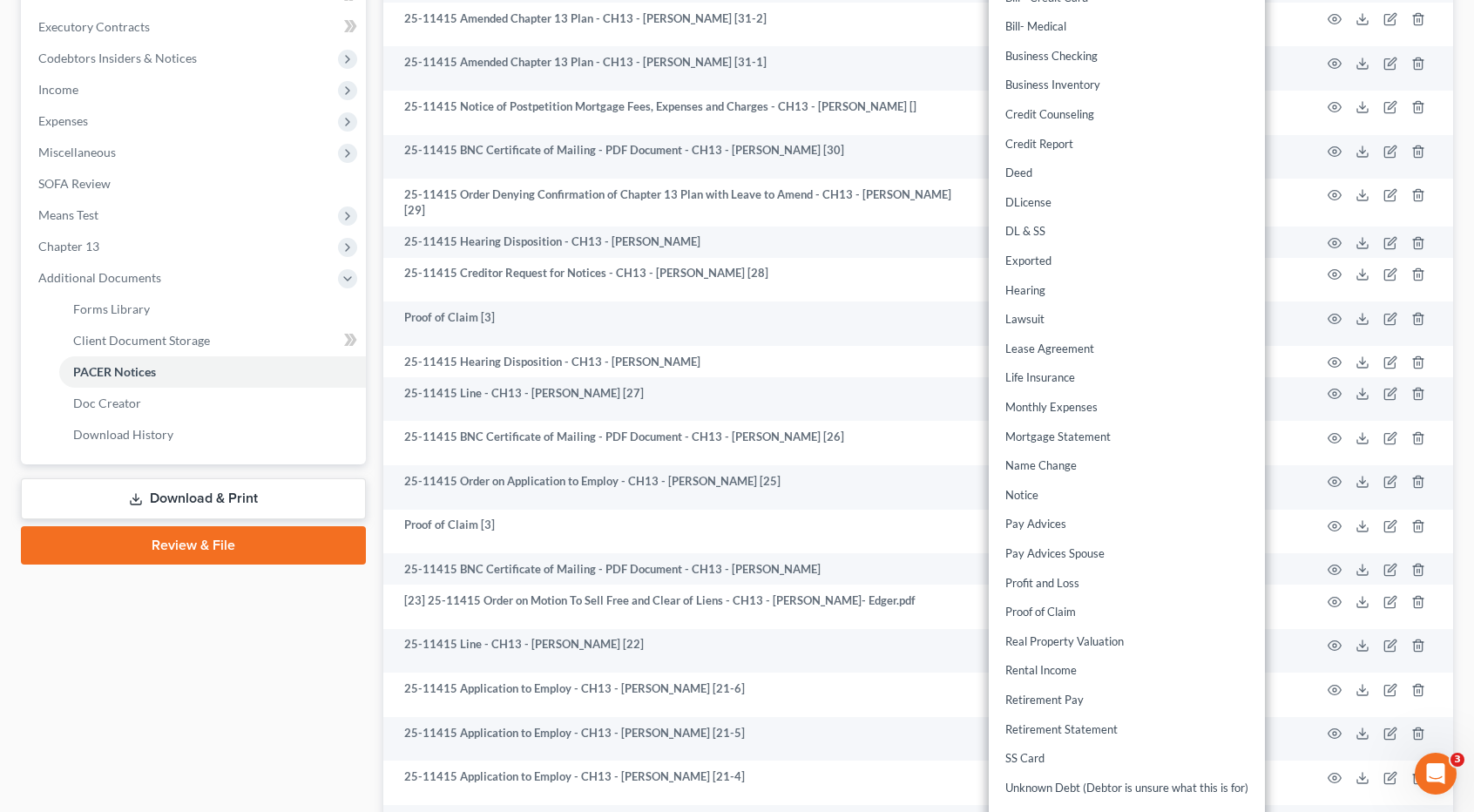
scroll to position [522, 0]
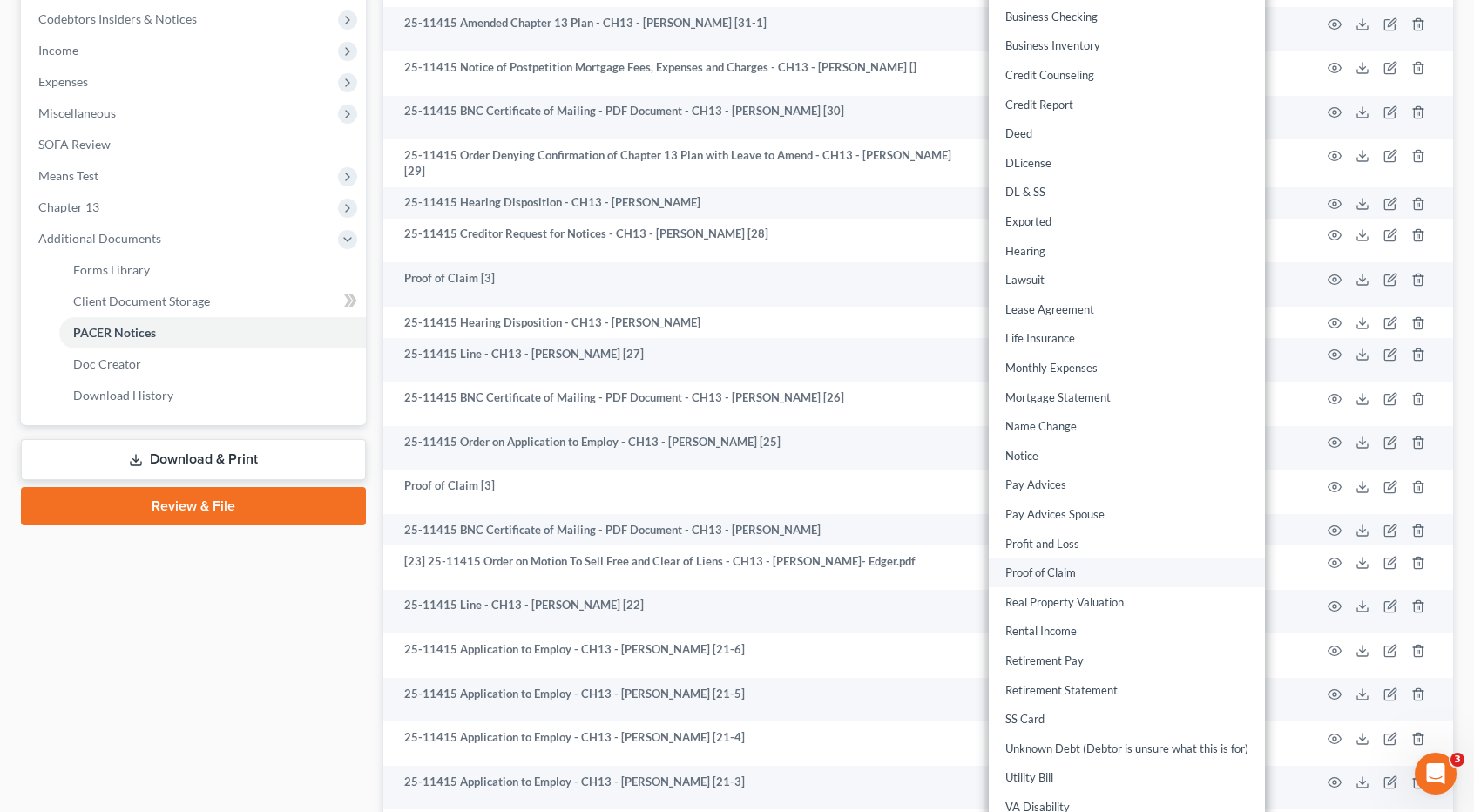
click at [1033, 565] on link "Proof of Claim" at bounding box center [1127, 574] width 277 height 30
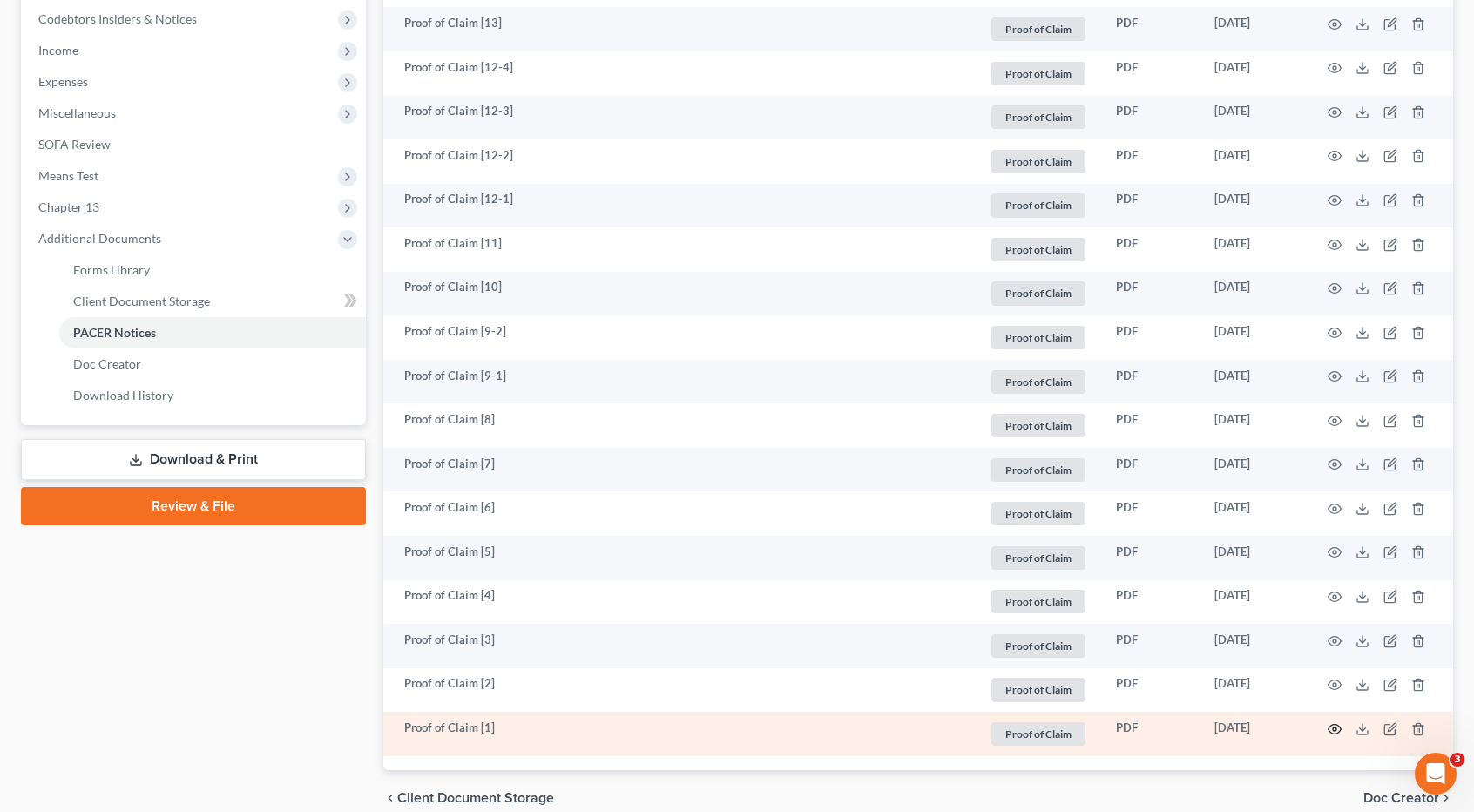
click at [1329, 727] on icon "button" at bounding box center [1334, 728] width 14 height 14
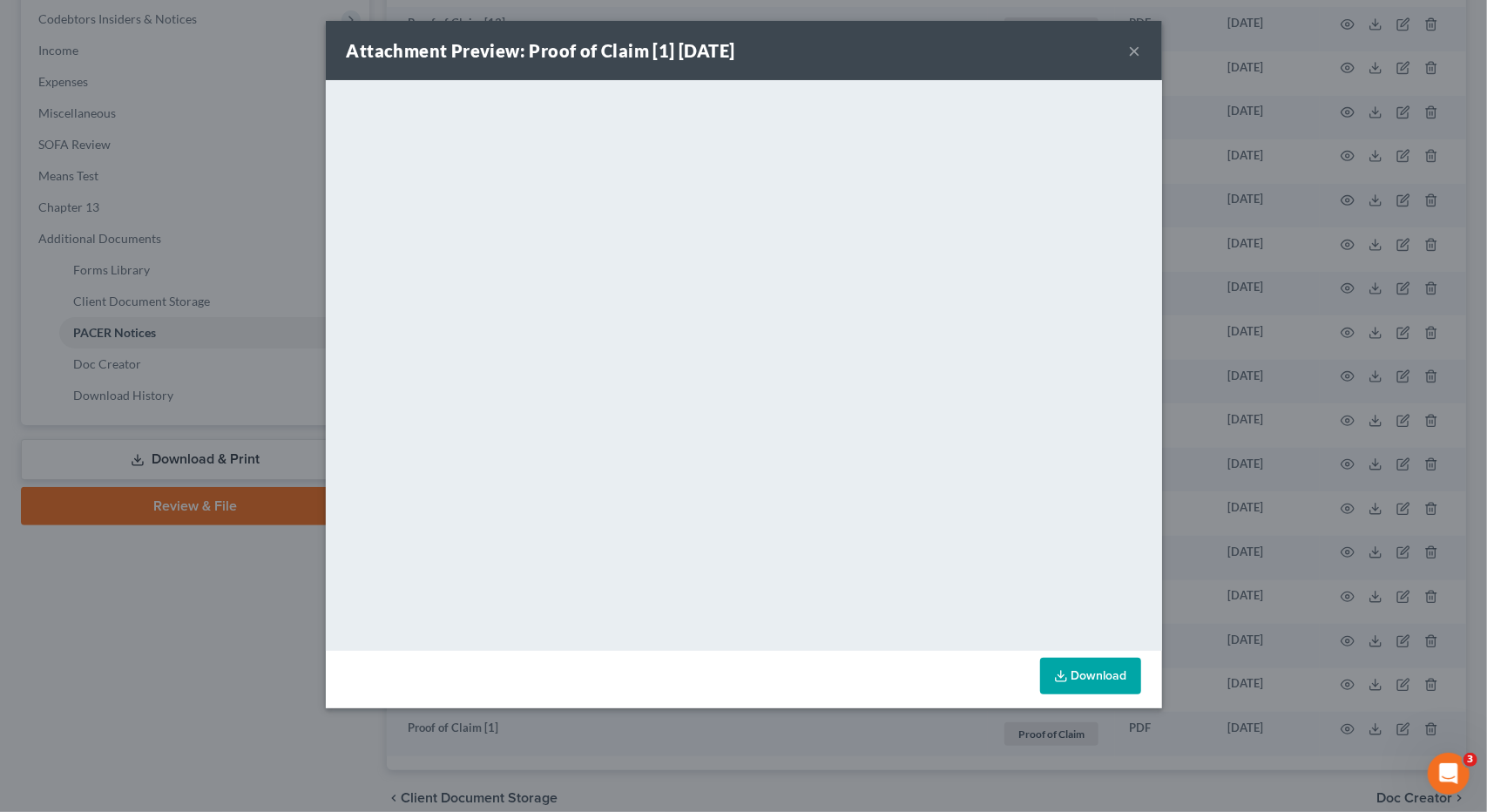
click at [1135, 48] on button "×" at bounding box center [1134, 50] width 12 height 21
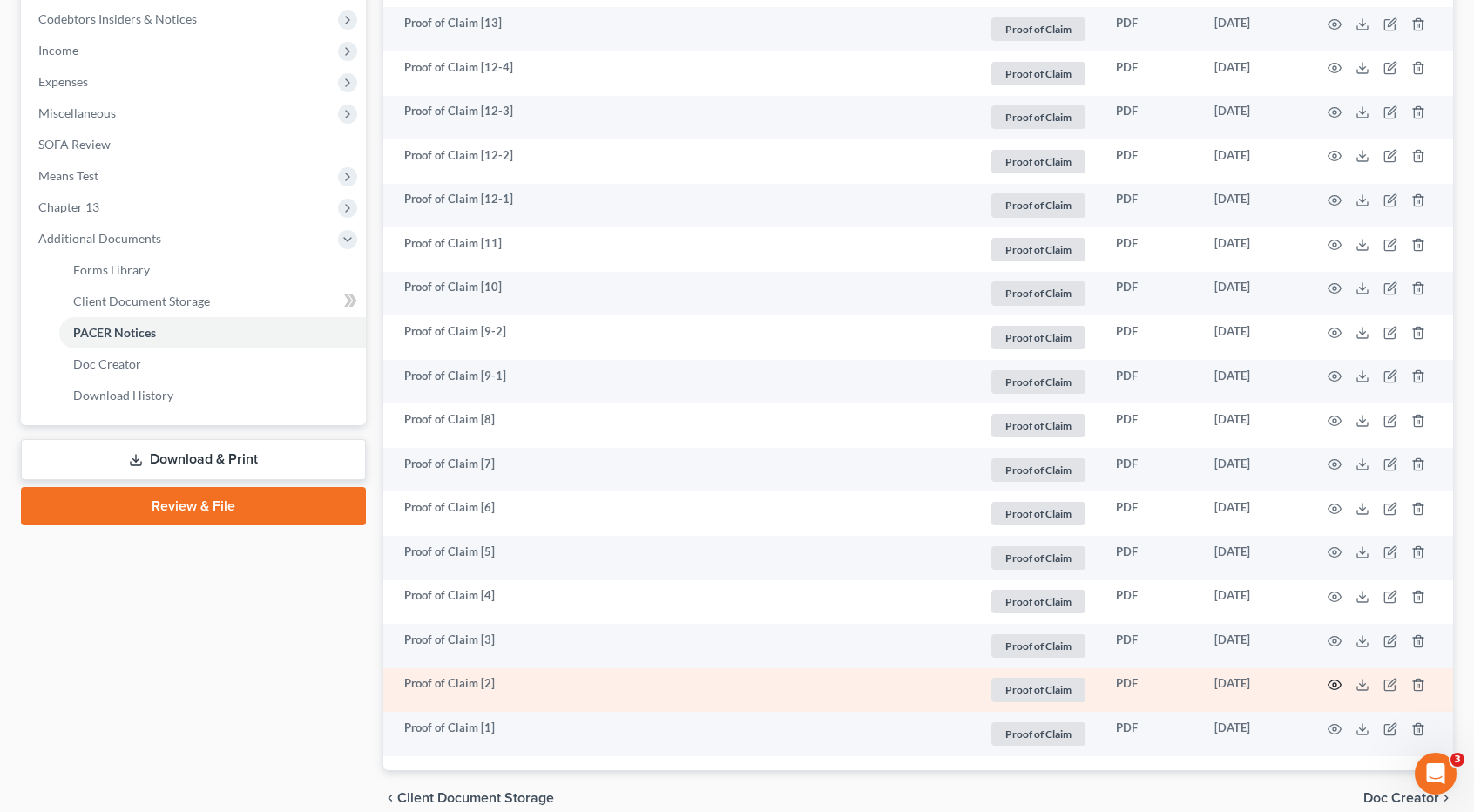
click at [1333, 683] on circle "button" at bounding box center [1335, 685] width 4 height 4
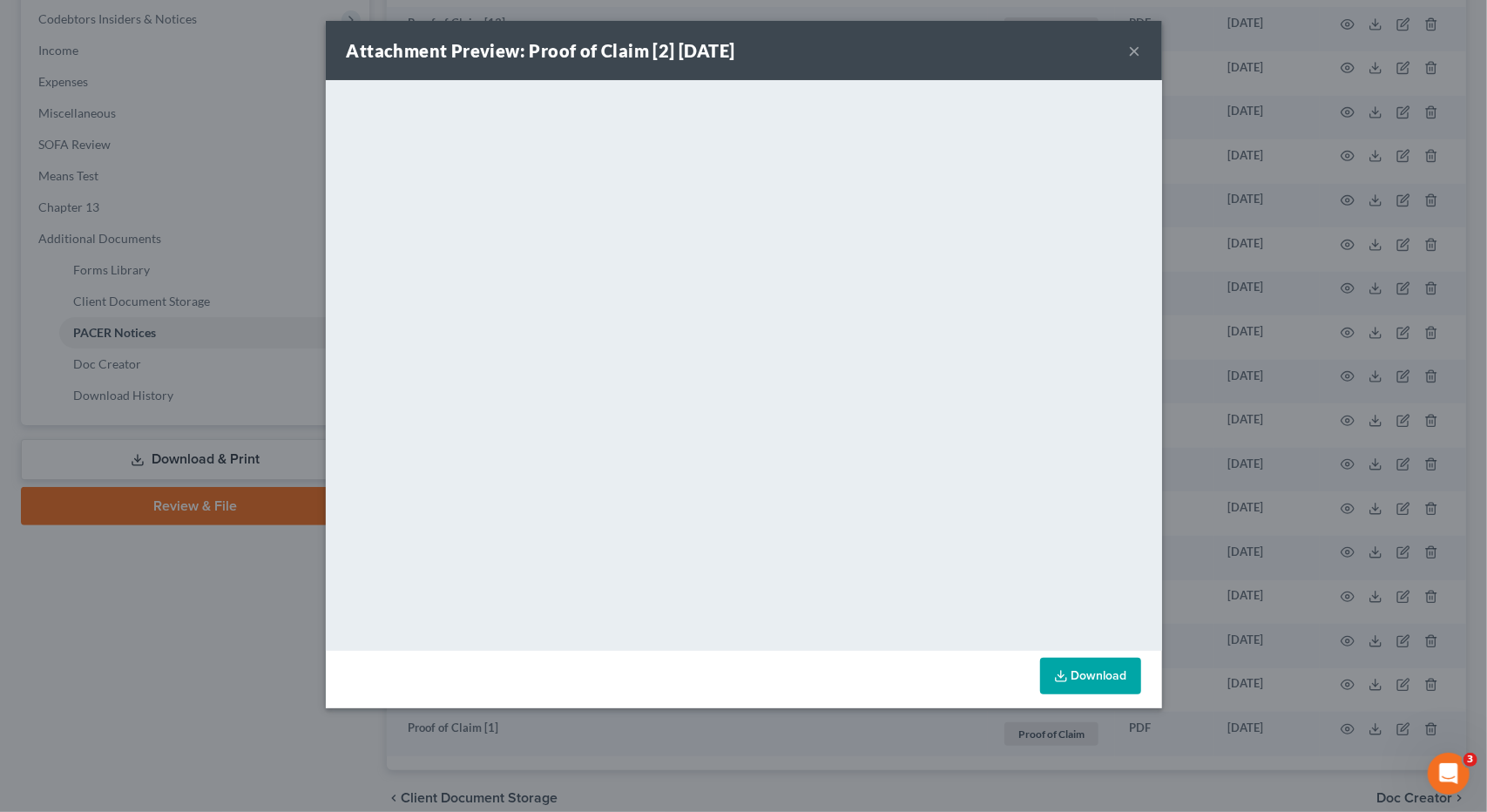
click at [1129, 51] on button "×" at bounding box center [1134, 50] width 12 height 21
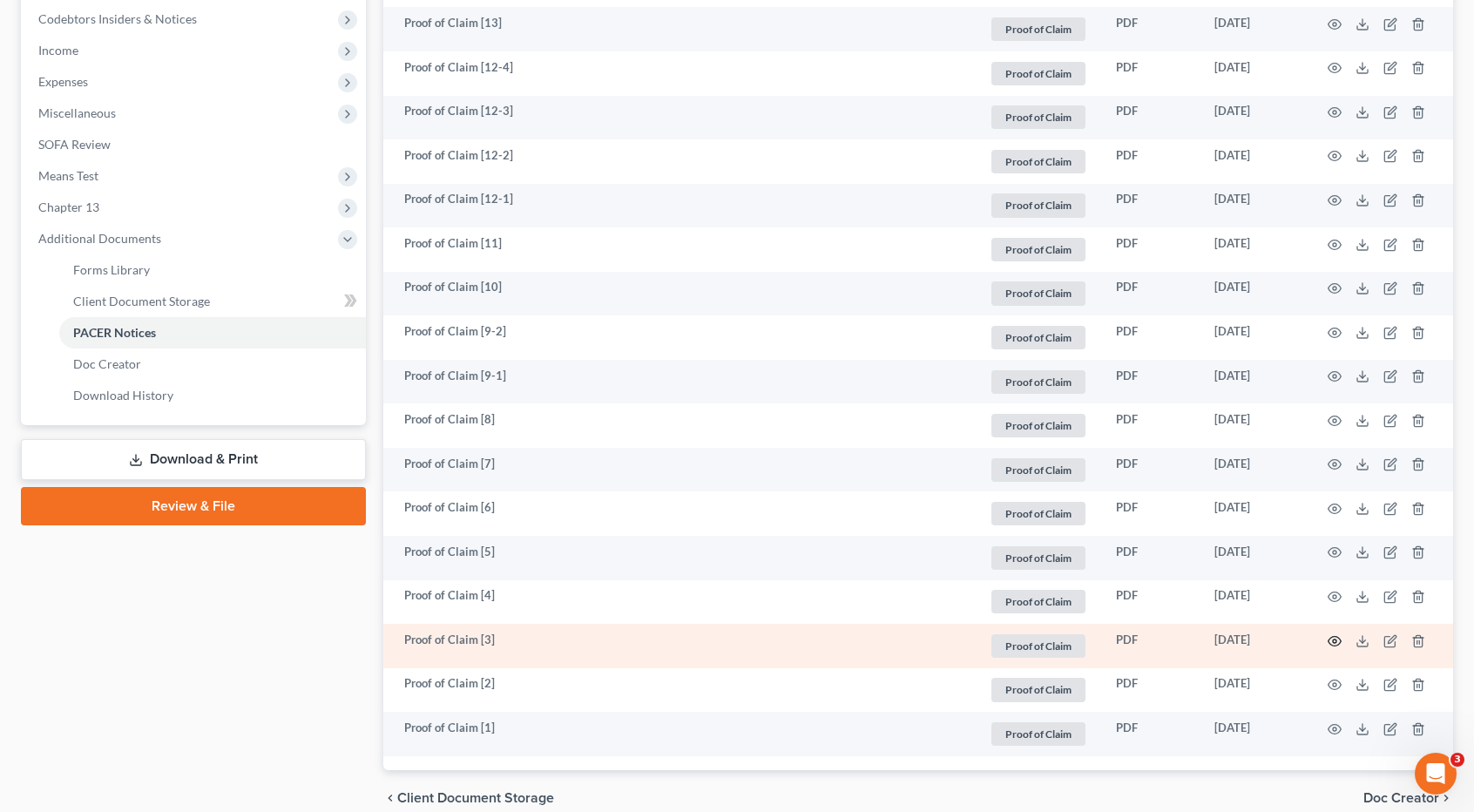
click at [1329, 637] on icon "button" at bounding box center [1335, 640] width 13 height 9
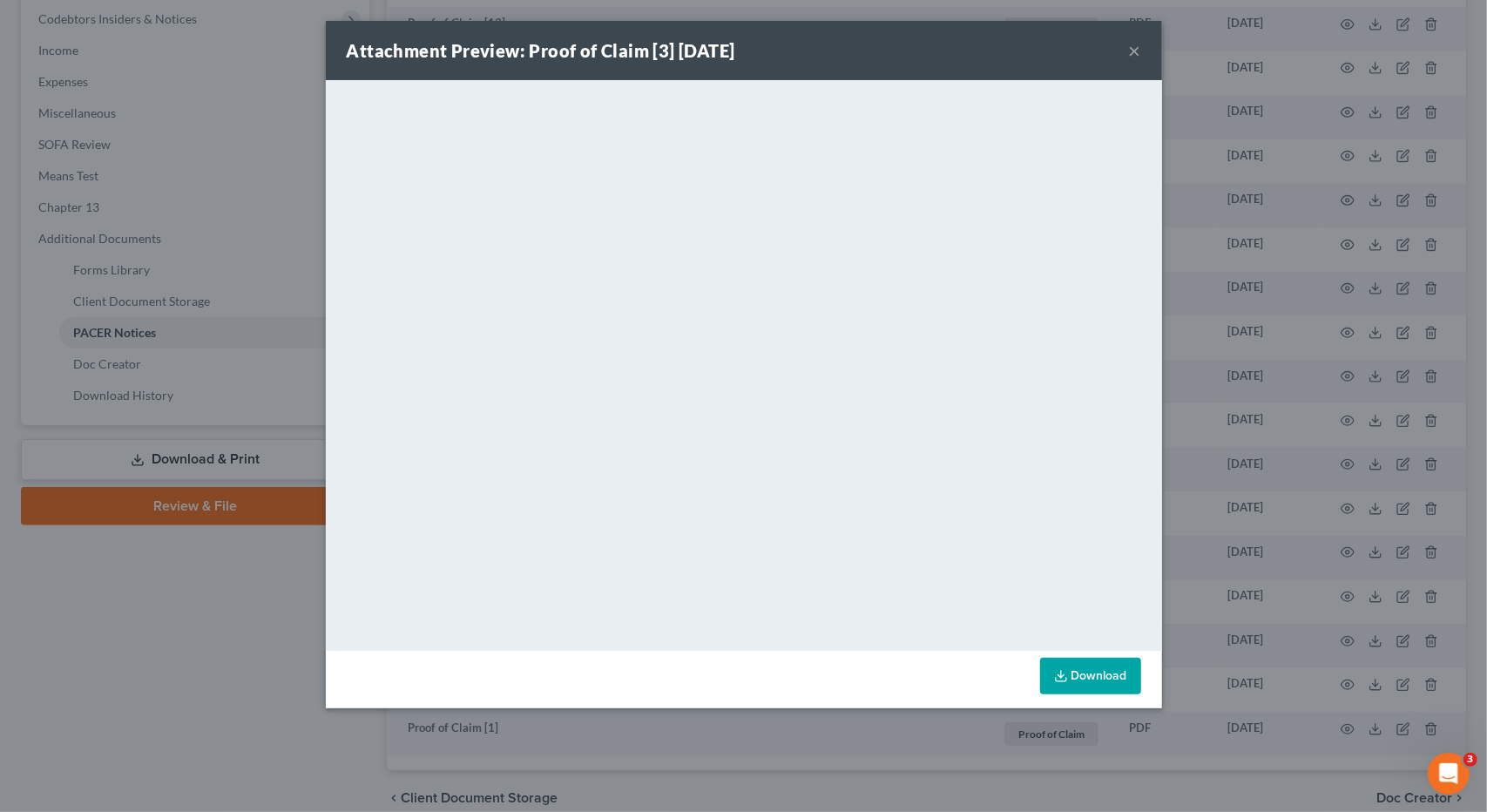
click at [1133, 48] on button "×" at bounding box center [1134, 50] width 12 height 21
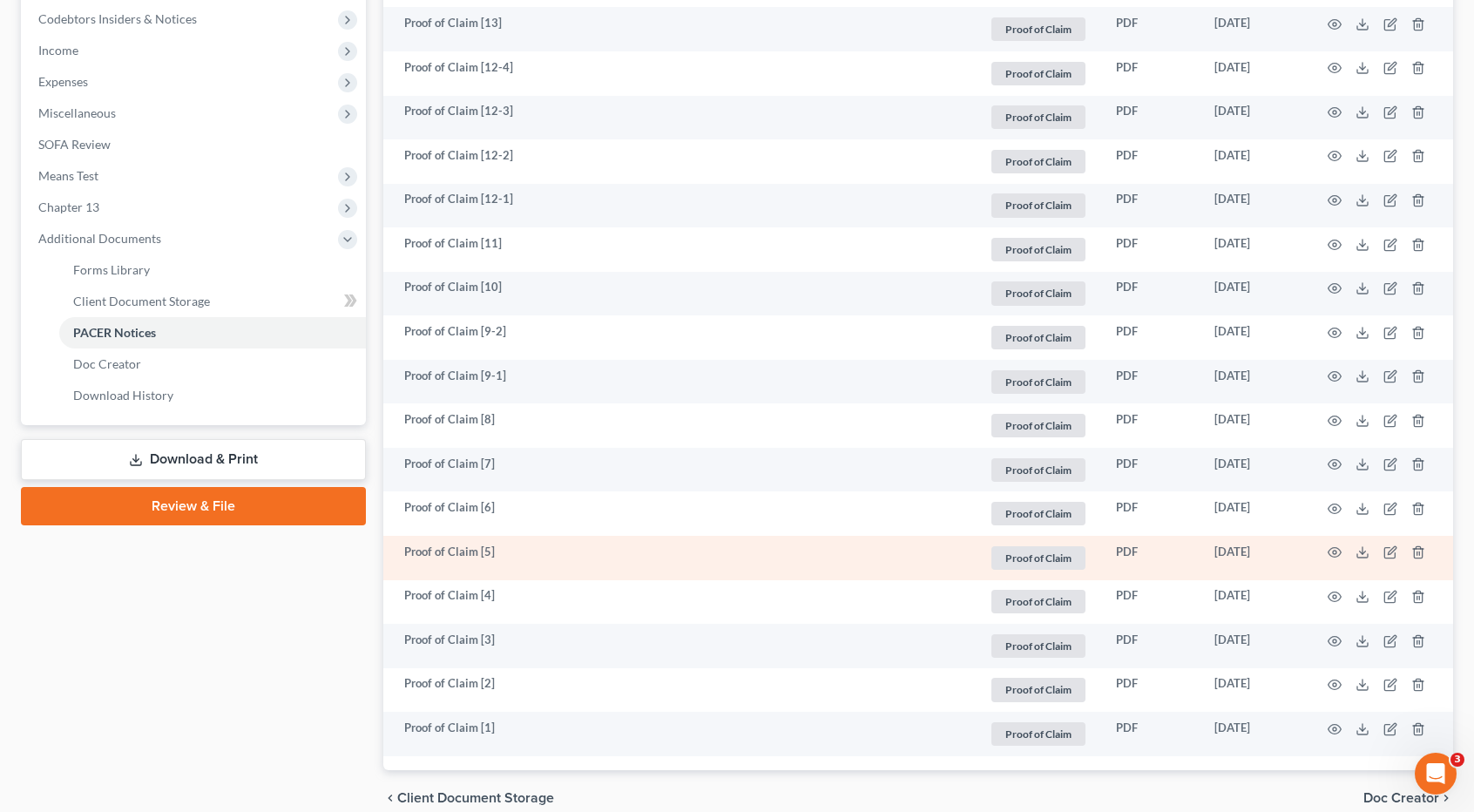
click at [1326, 548] on td at bounding box center [1380, 558] width 147 height 45
click at [1333, 554] on icon "button" at bounding box center [1334, 552] width 14 height 14
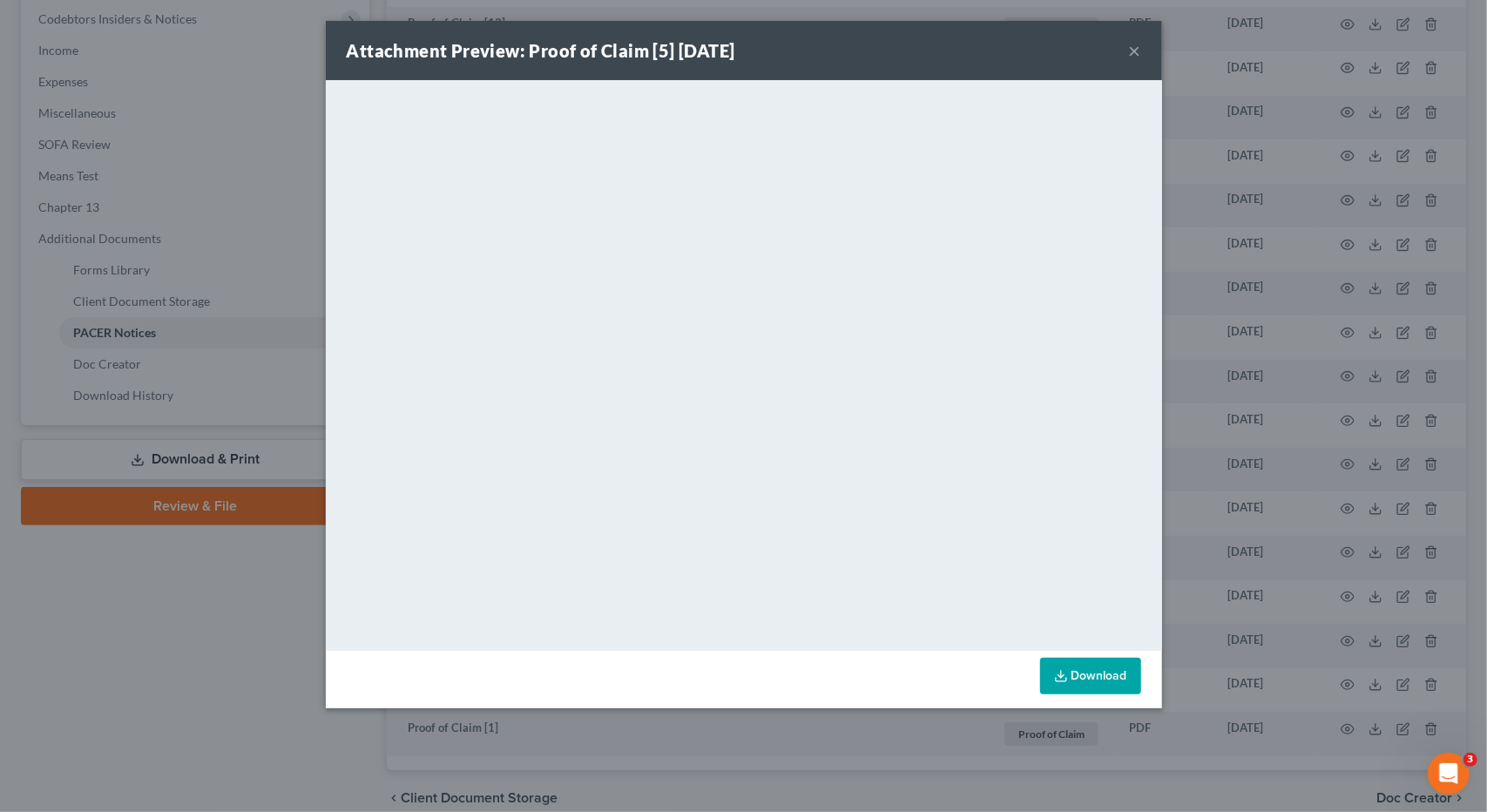
click at [1132, 53] on button "×" at bounding box center [1134, 50] width 12 height 21
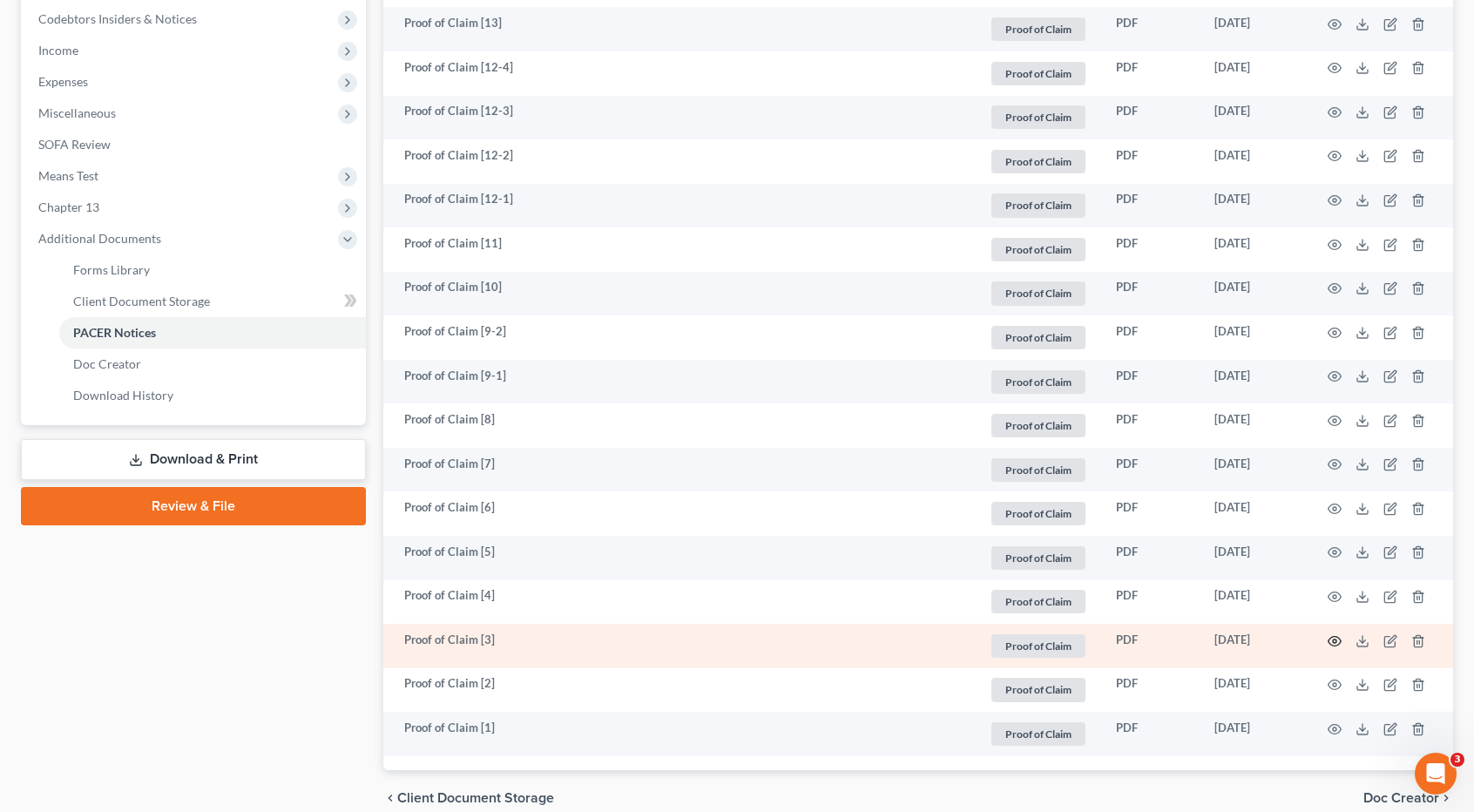
click at [1330, 638] on icon "button" at bounding box center [1334, 640] width 14 height 14
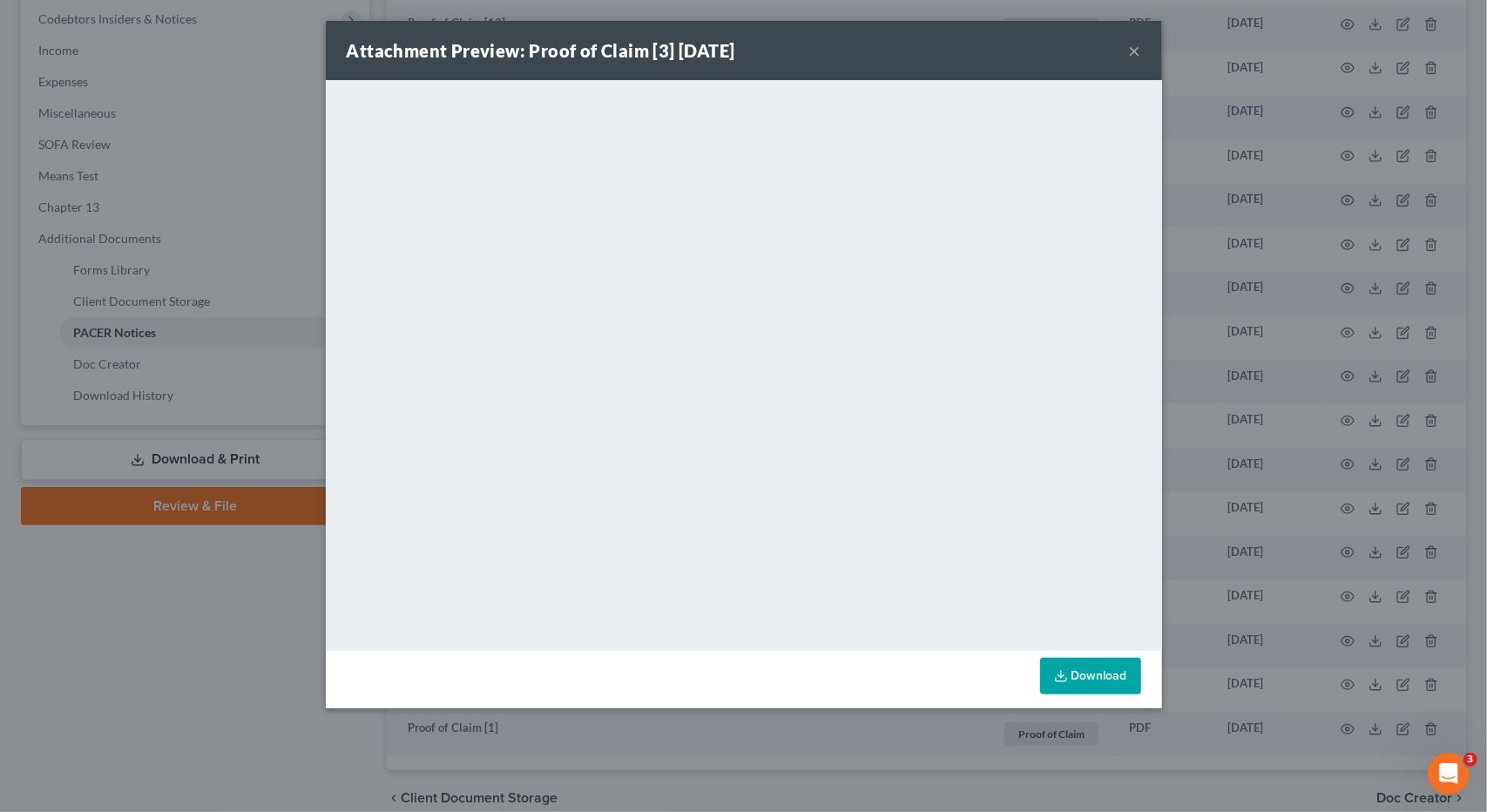
click at [1131, 46] on button "×" at bounding box center [1134, 50] width 12 height 21
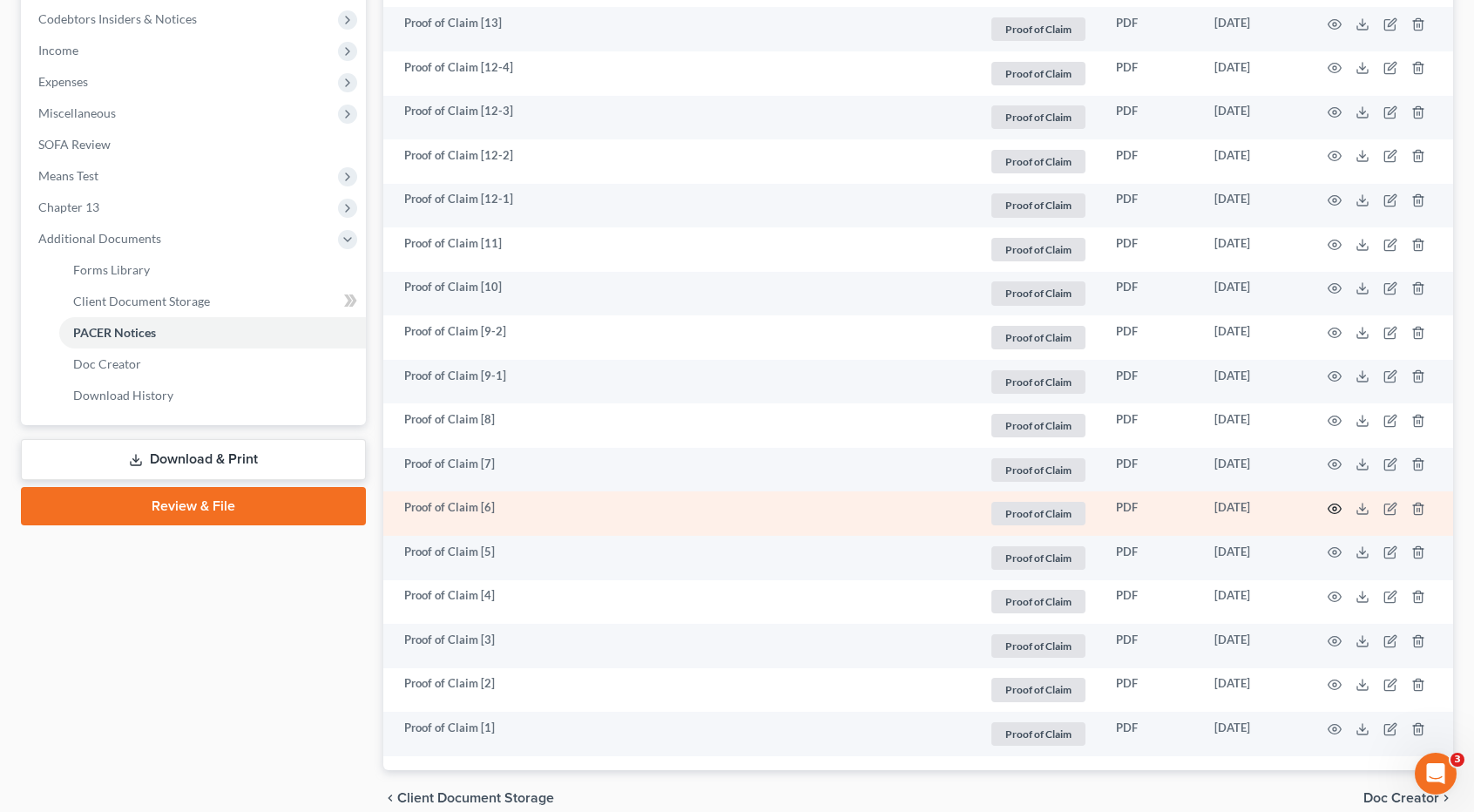
click at [1331, 504] on icon "button" at bounding box center [1334, 509] width 14 height 14
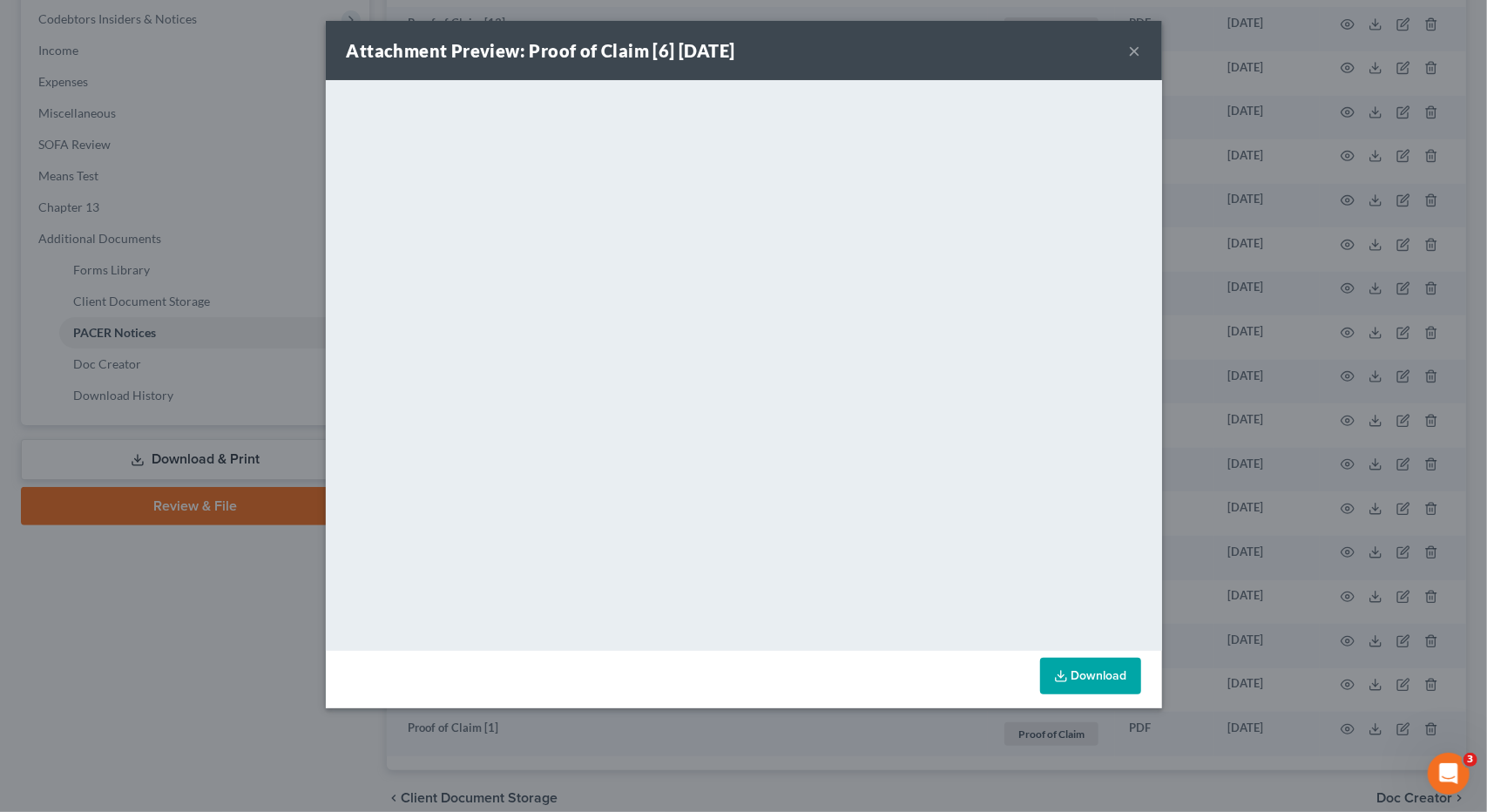
click at [1136, 53] on button "×" at bounding box center [1134, 50] width 12 height 21
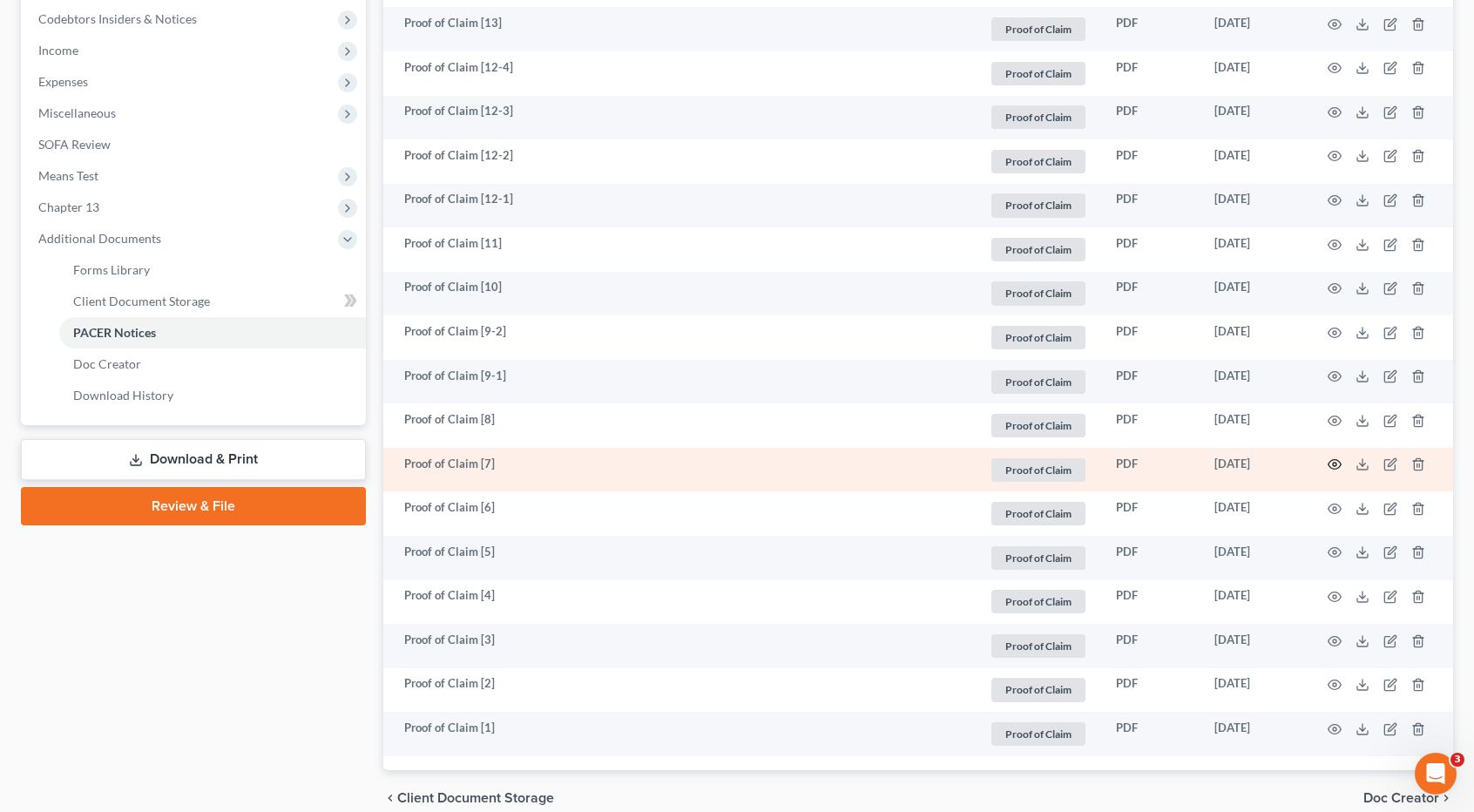
click at [1328, 462] on icon "button" at bounding box center [1335, 465] width 13 height 9
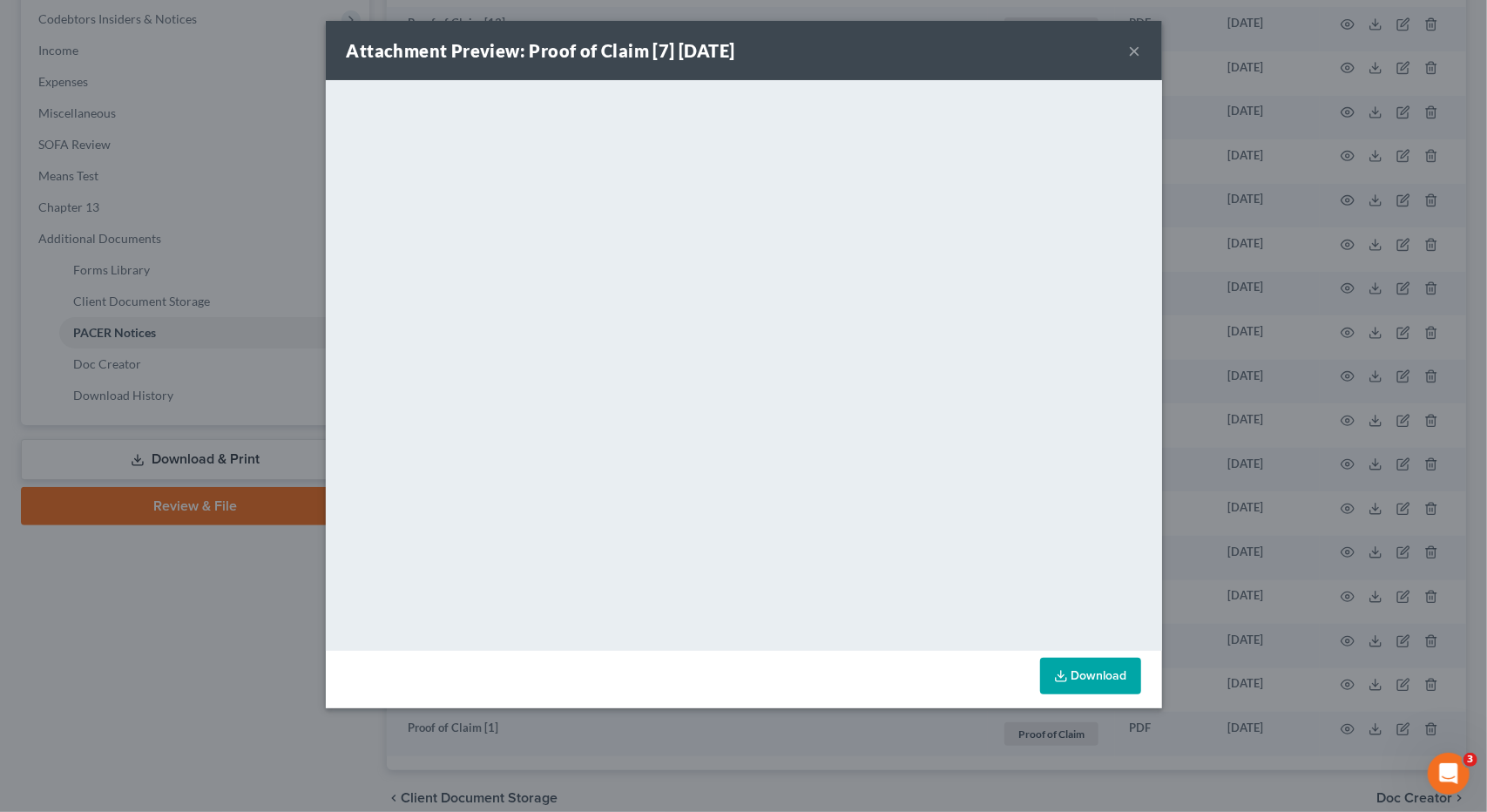
click at [1135, 46] on button "×" at bounding box center [1134, 50] width 12 height 21
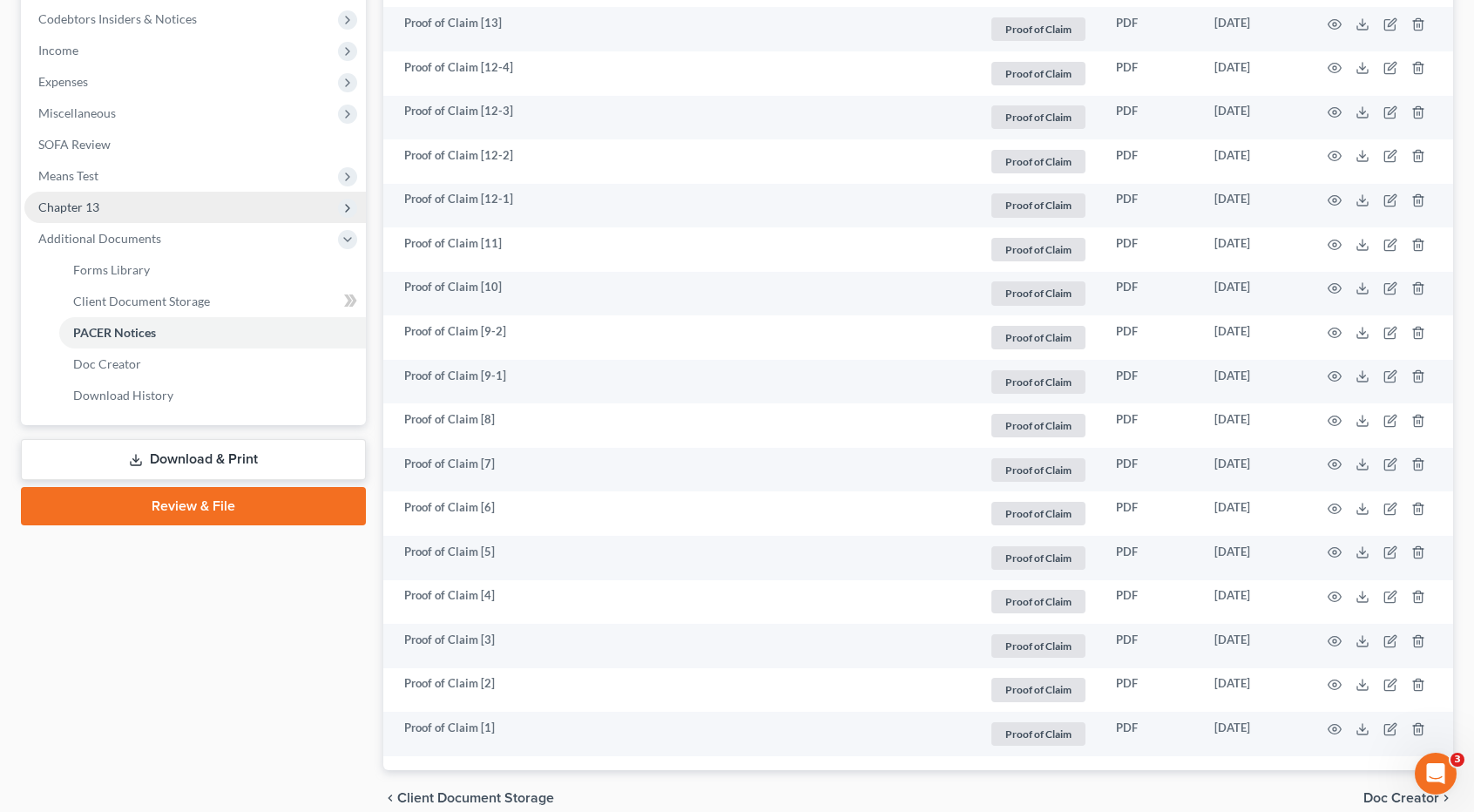
click at [158, 201] on span "Chapter 13" at bounding box center [195, 207] width 342 height 32
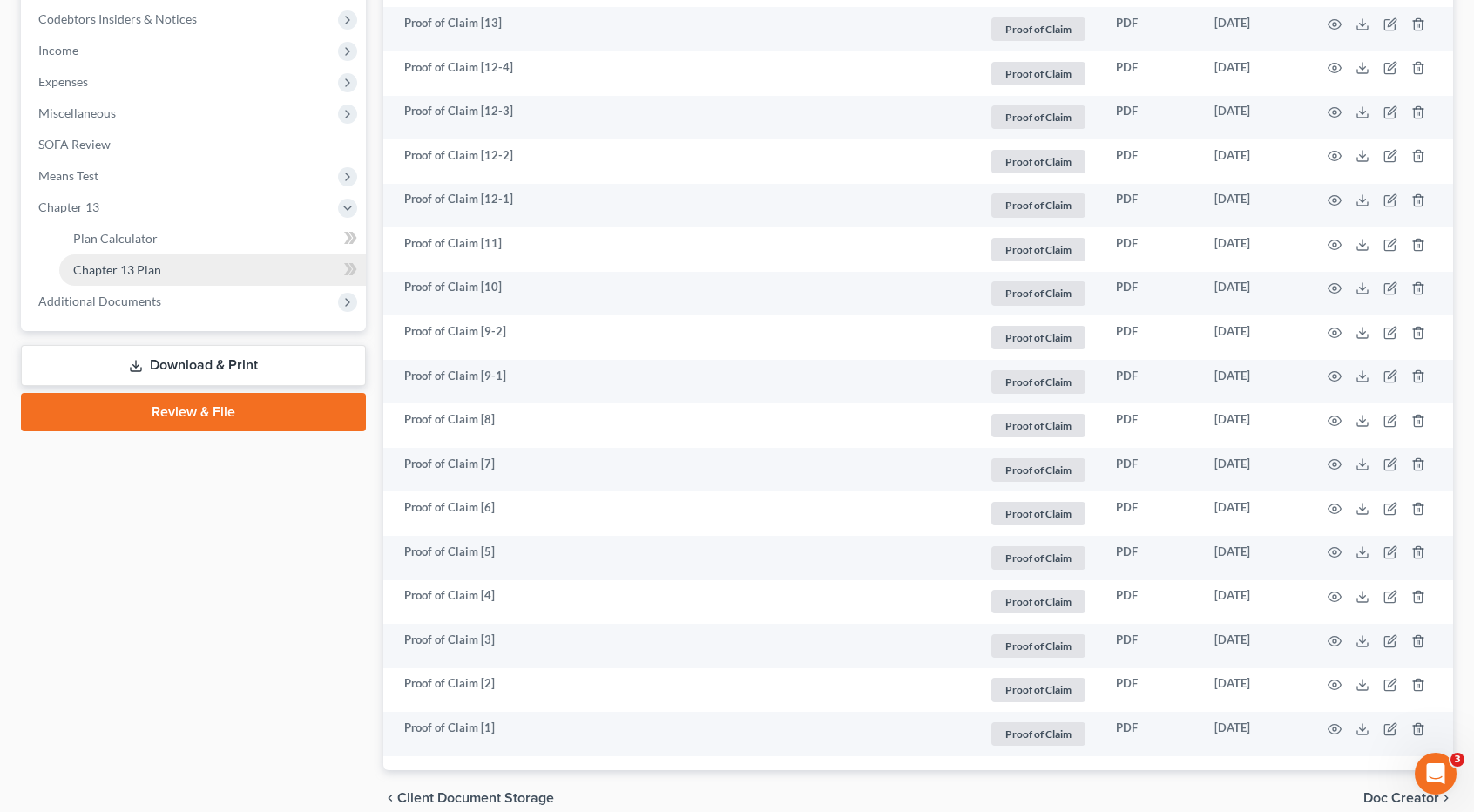
click at [180, 272] on link "Chapter 13 Plan" at bounding box center [213, 270] width 306 height 32
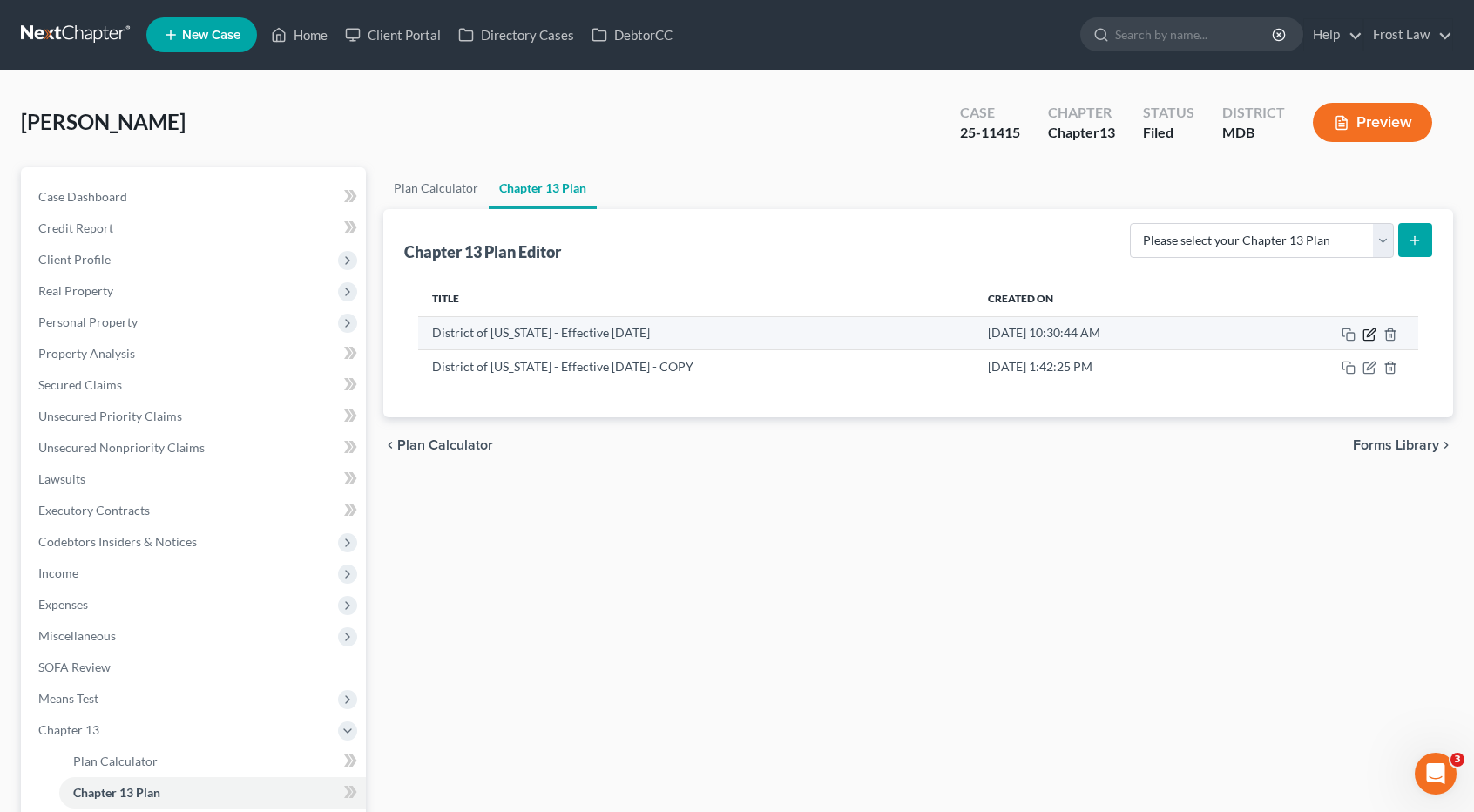
click at [1372, 333] on icon "button" at bounding box center [1369, 334] width 14 height 14
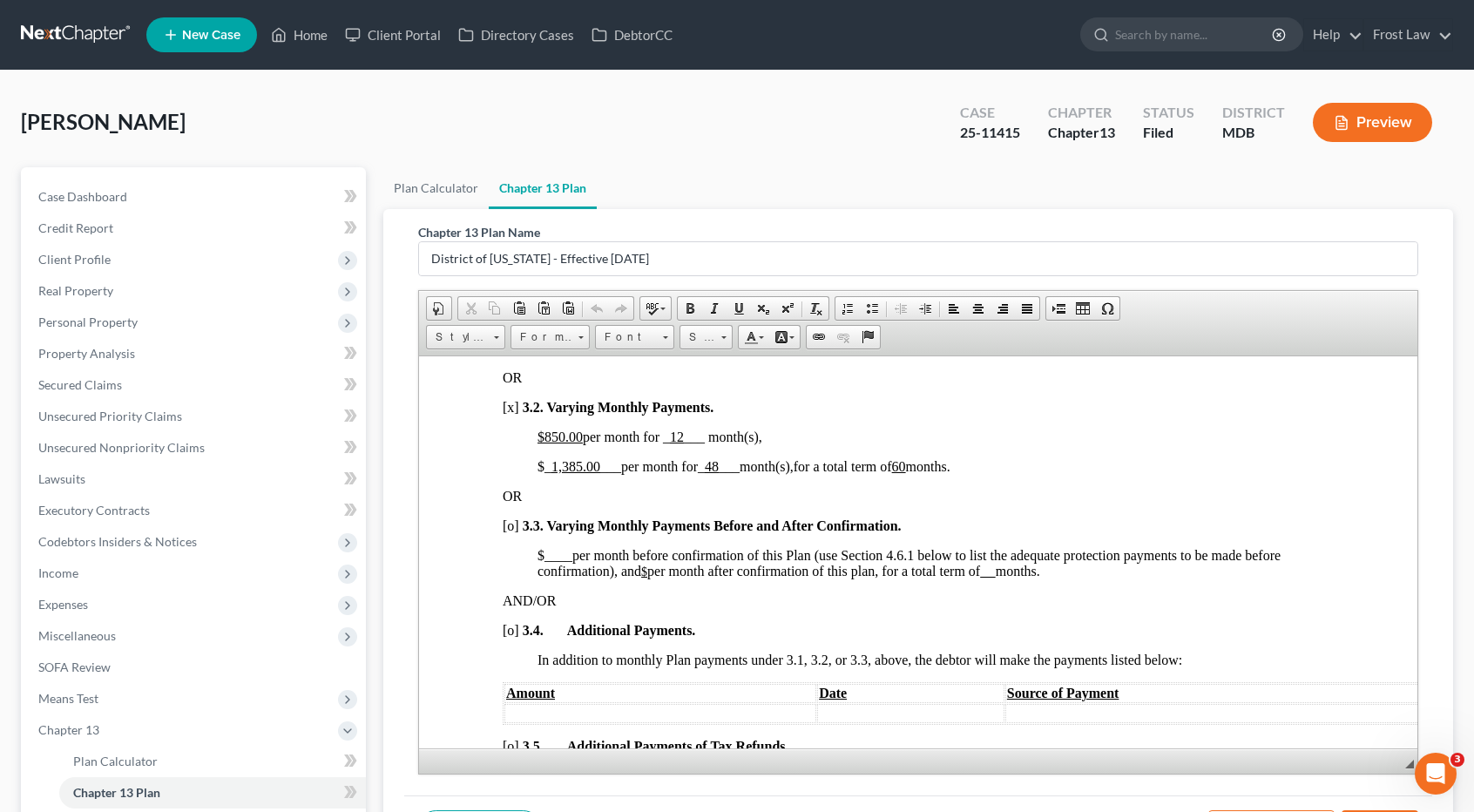
scroll to position [1219, 0]
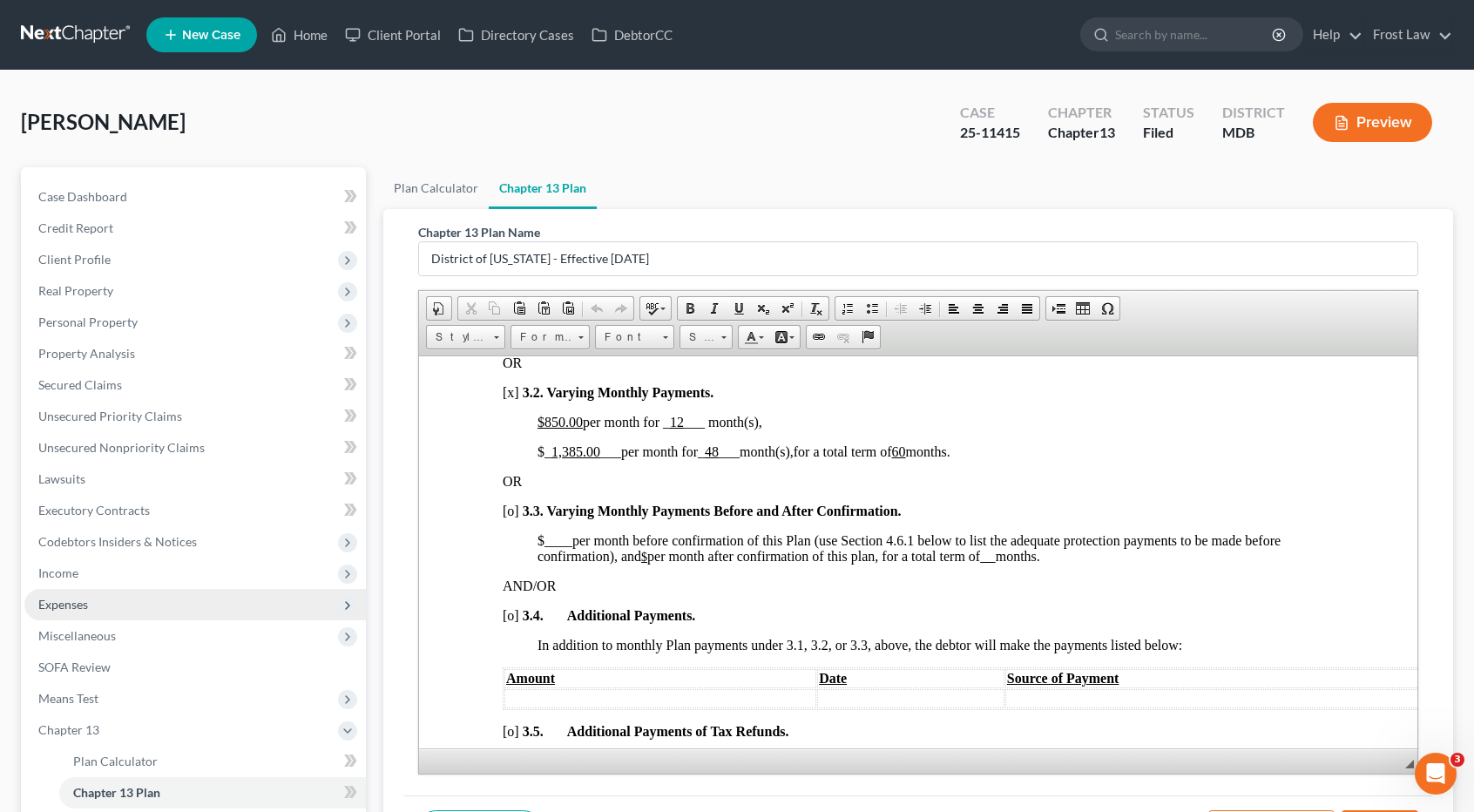
click at [127, 597] on span "Expenses" at bounding box center [195, 604] width 342 height 32
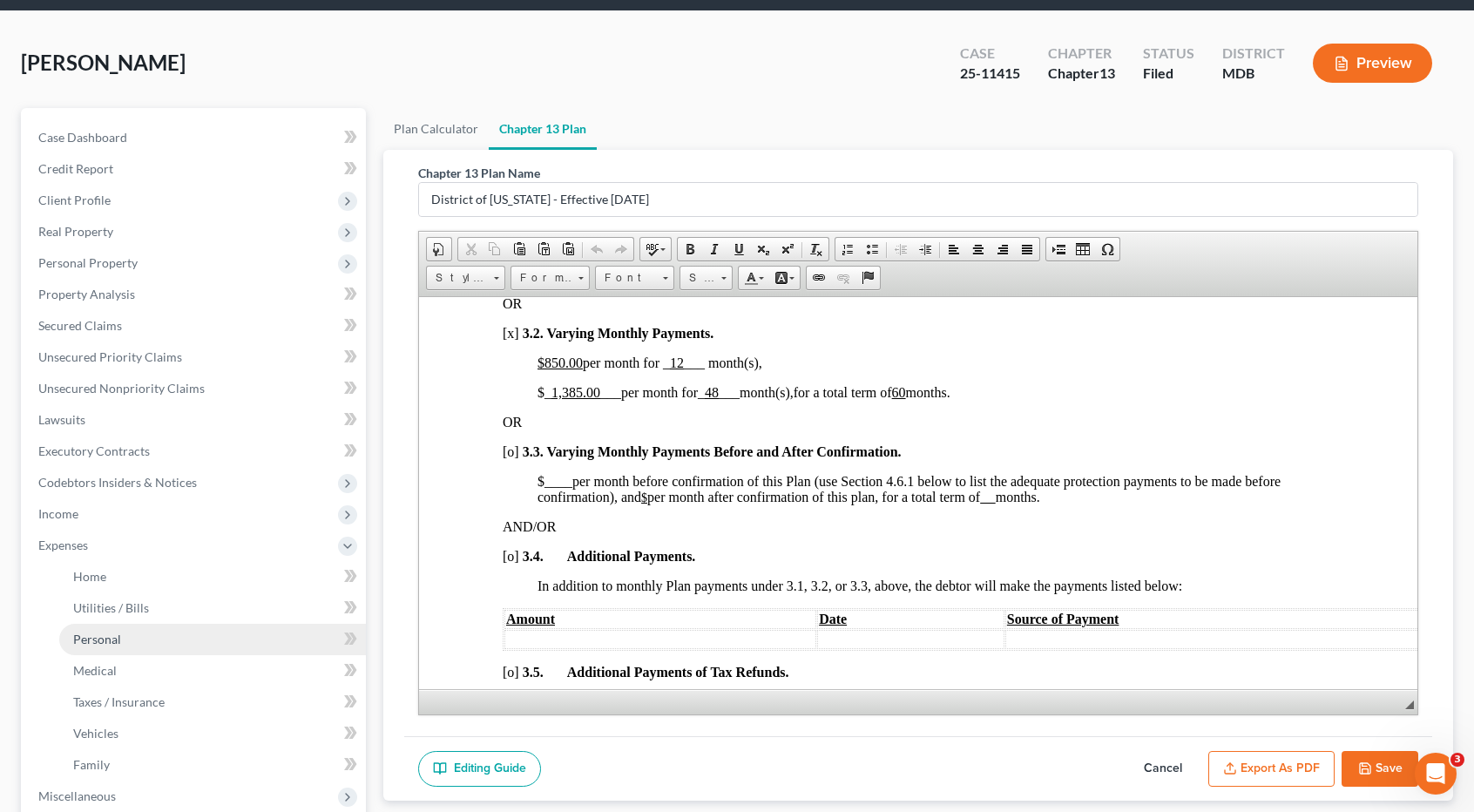
scroll to position [87, 0]
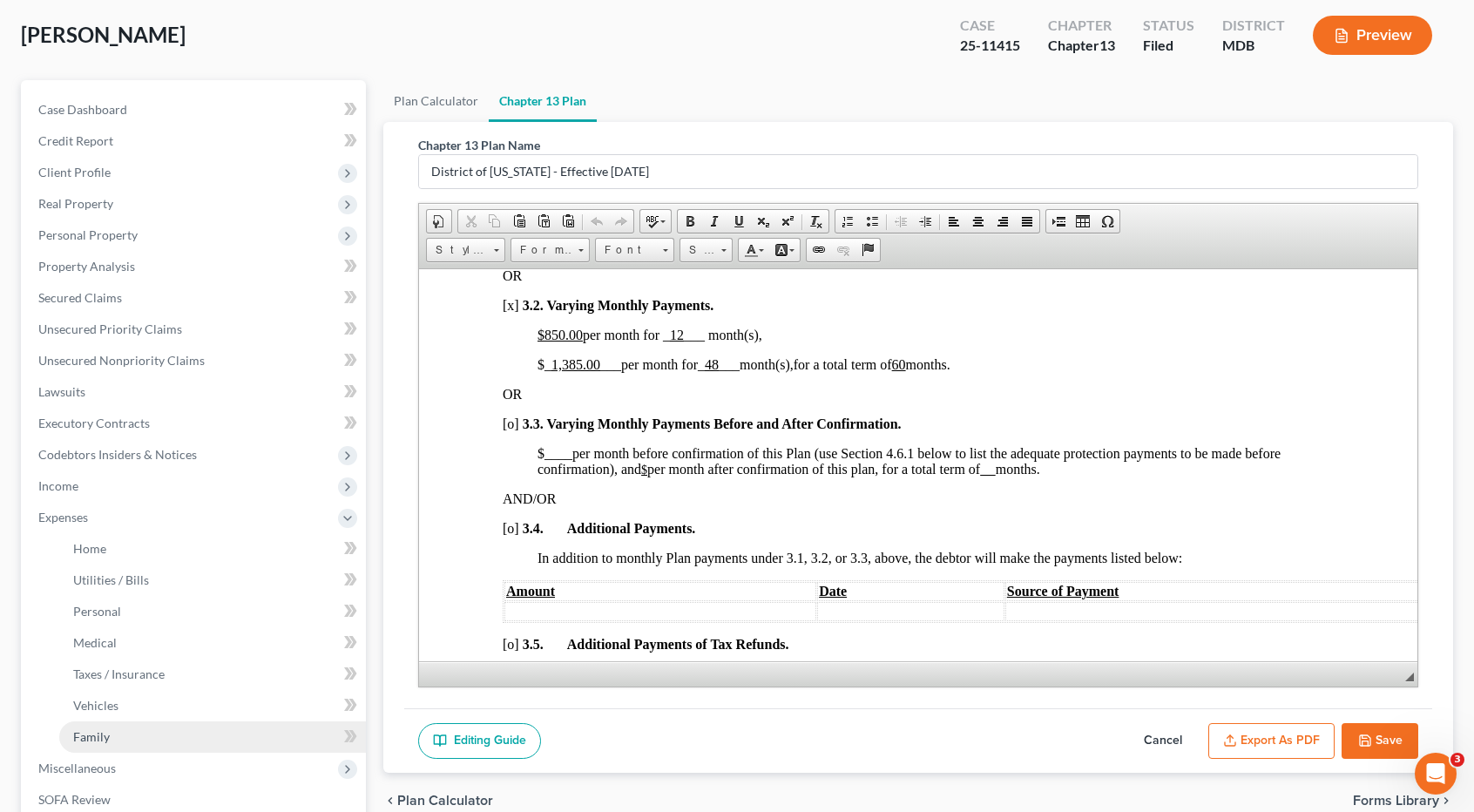
click at [113, 731] on link "Family" at bounding box center [213, 737] width 306 height 32
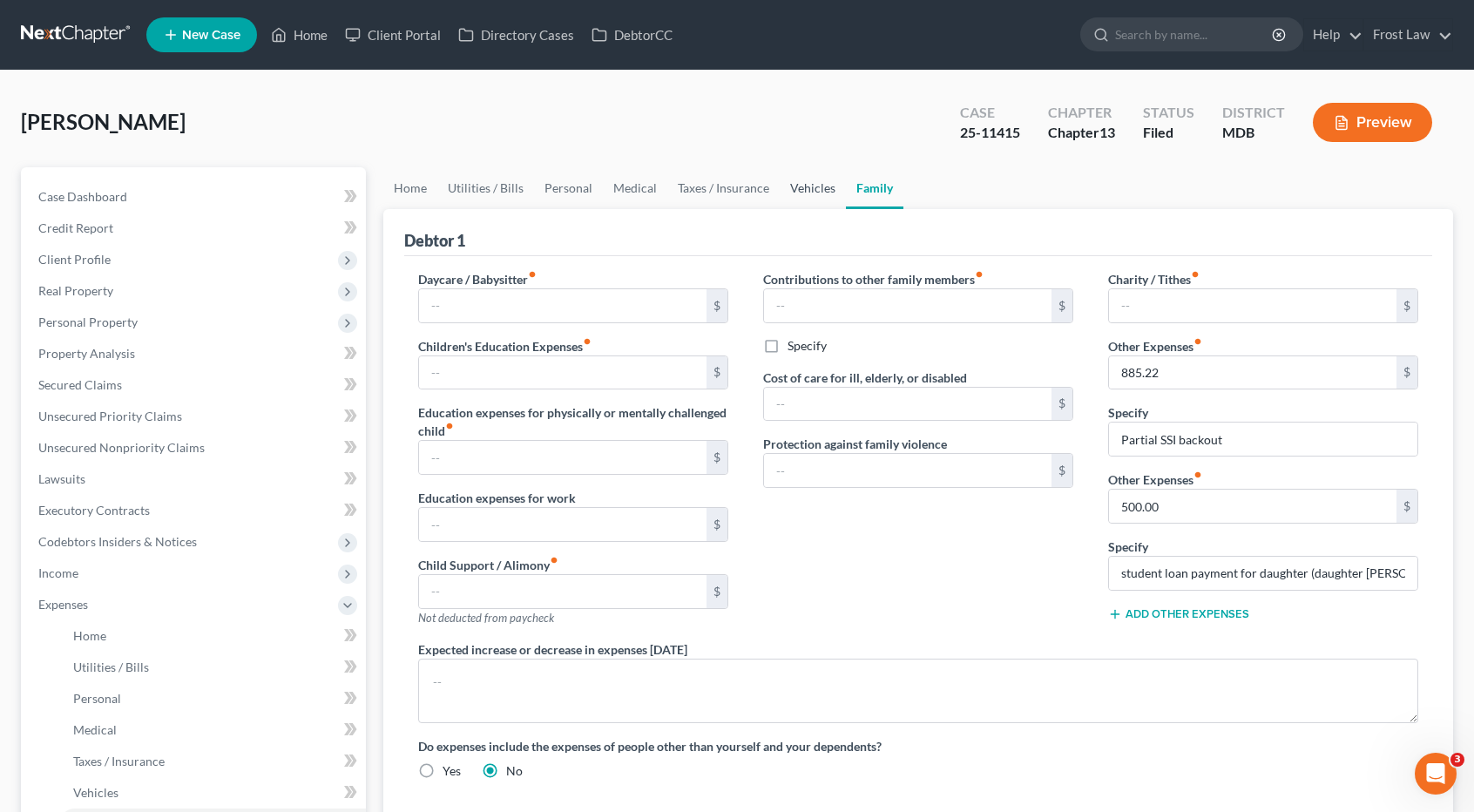
click at [797, 185] on link "Vehicles" at bounding box center [812, 187] width 66 height 42
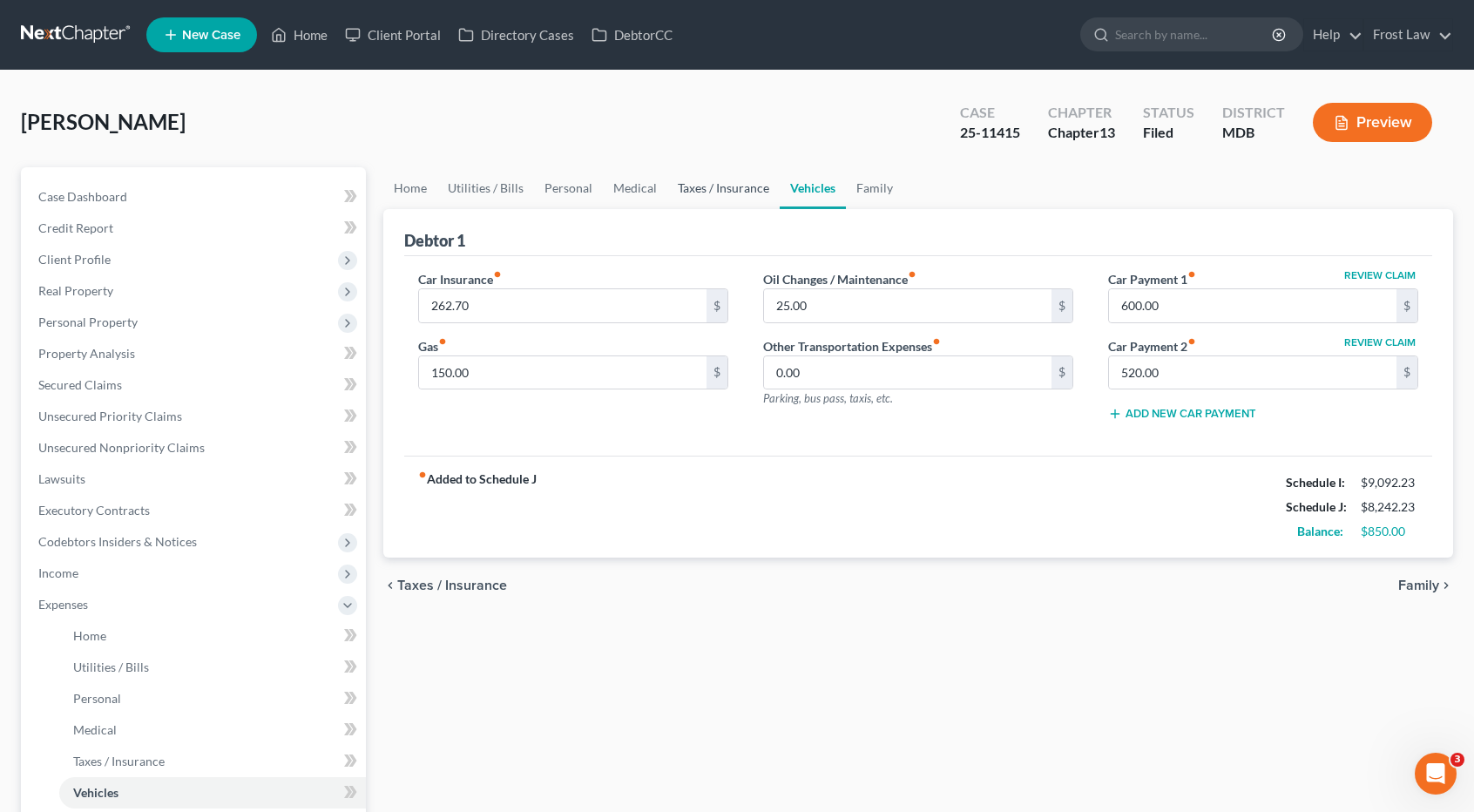
click at [731, 191] on link "Taxes / Insurance" at bounding box center [723, 187] width 112 height 42
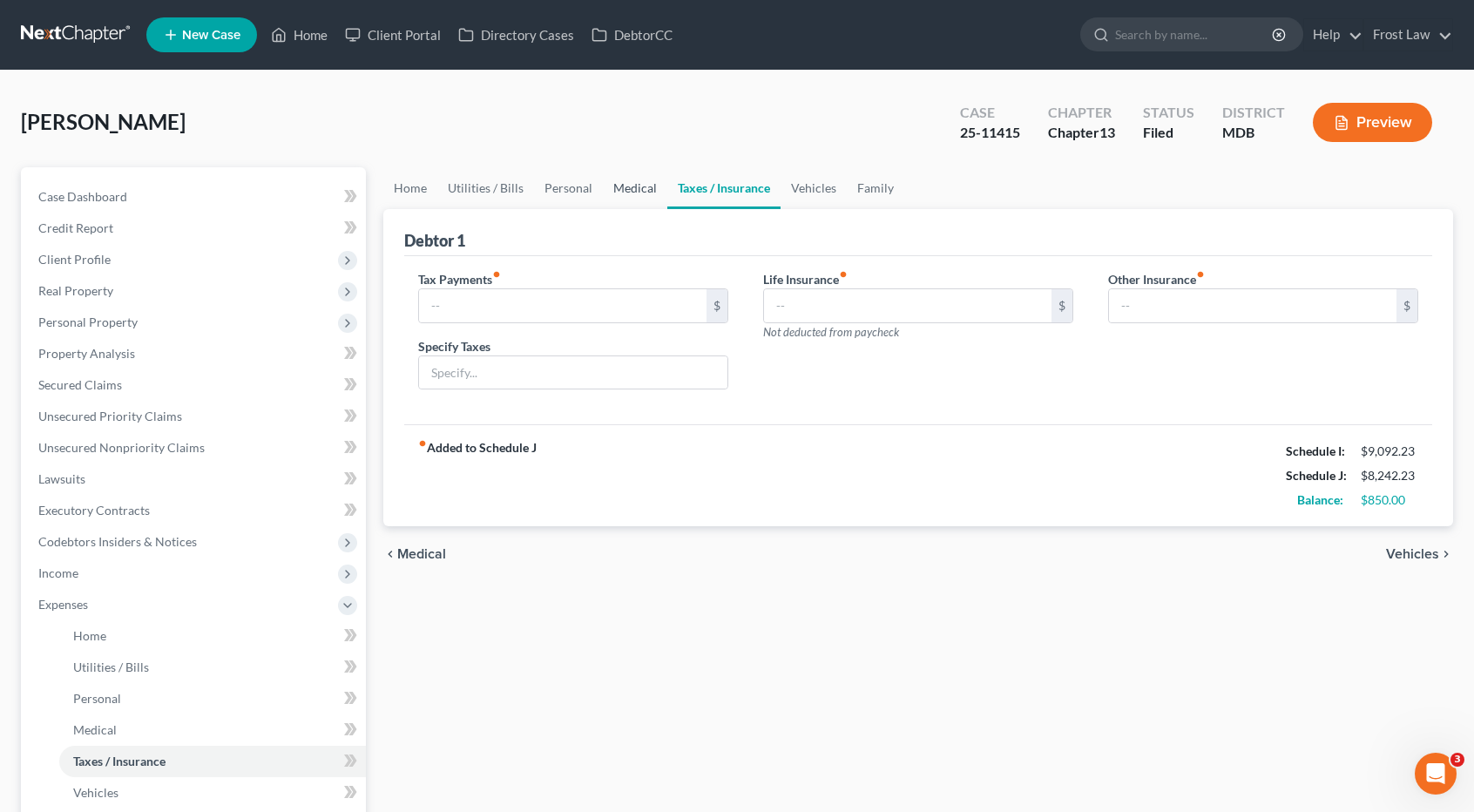
click at [634, 192] on link "Medical" at bounding box center [634, 187] width 64 height 42
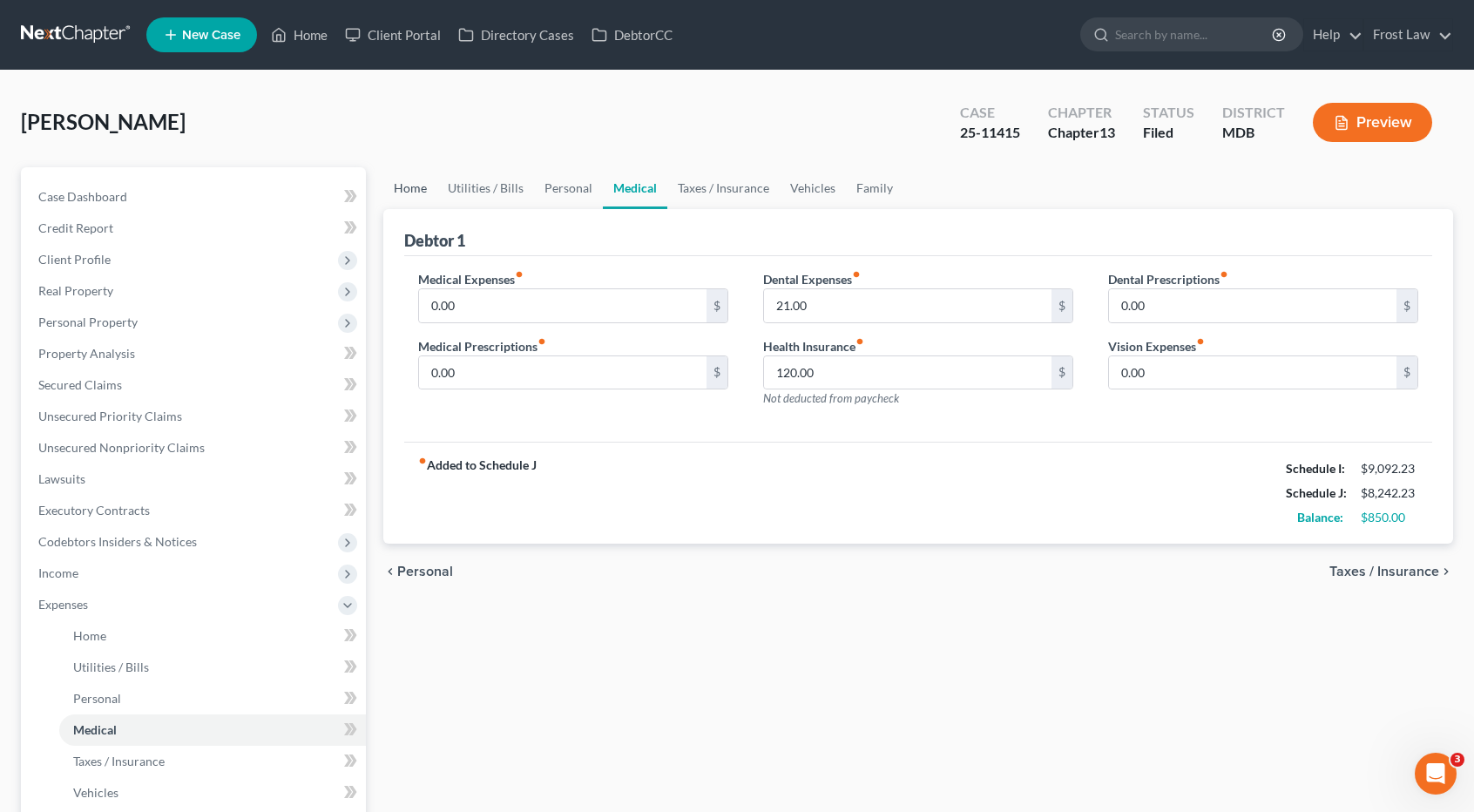
click at [420, 189] on link "Home" at bounding box center [410, 187] width 54 height 42
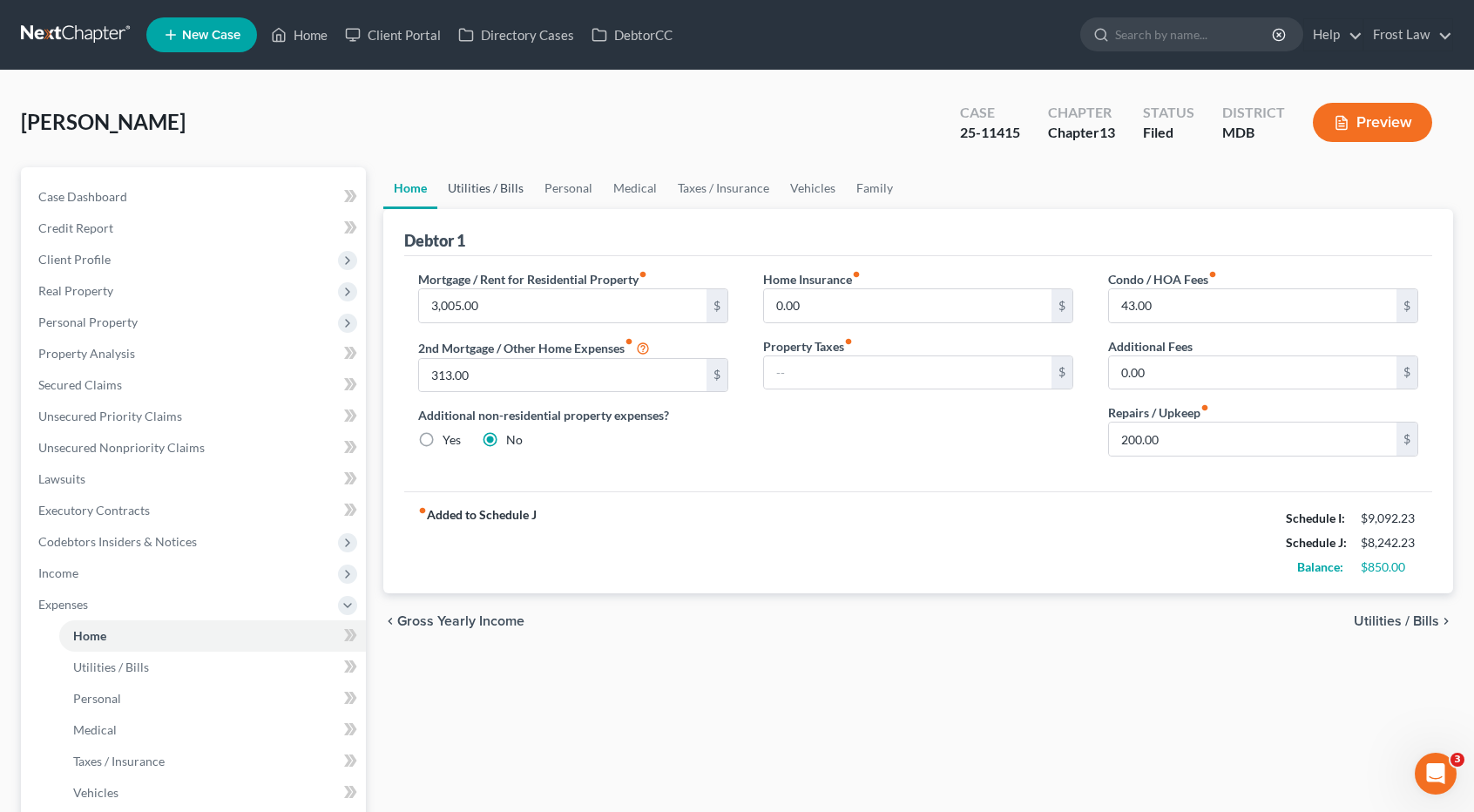
click at [490, 183] on link "Utilities / Bills" at bounding box center [485, 187] width 97 height 42
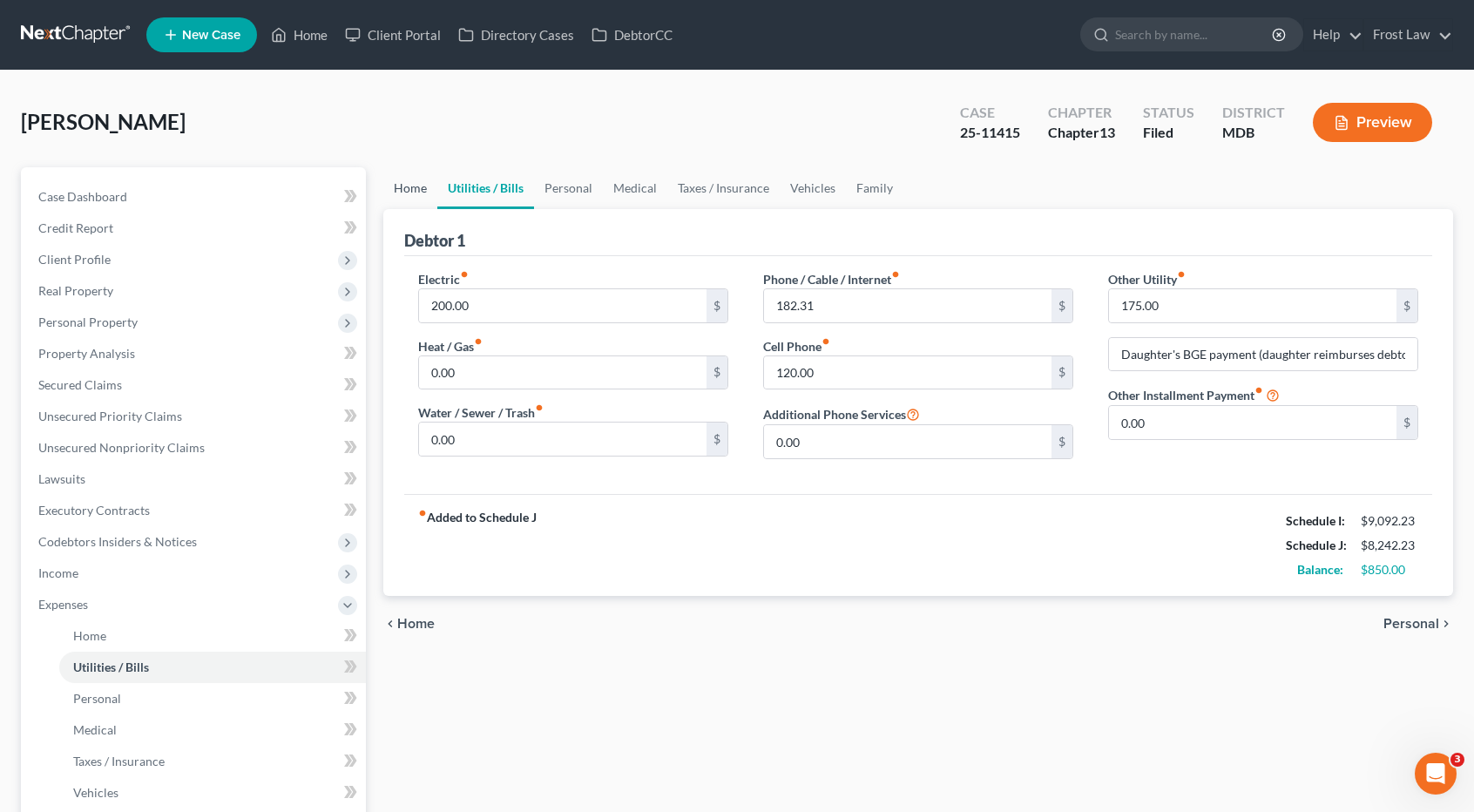
click at [399, 189] on link "Home" at bounding box center [410, 187] width 54 height 42
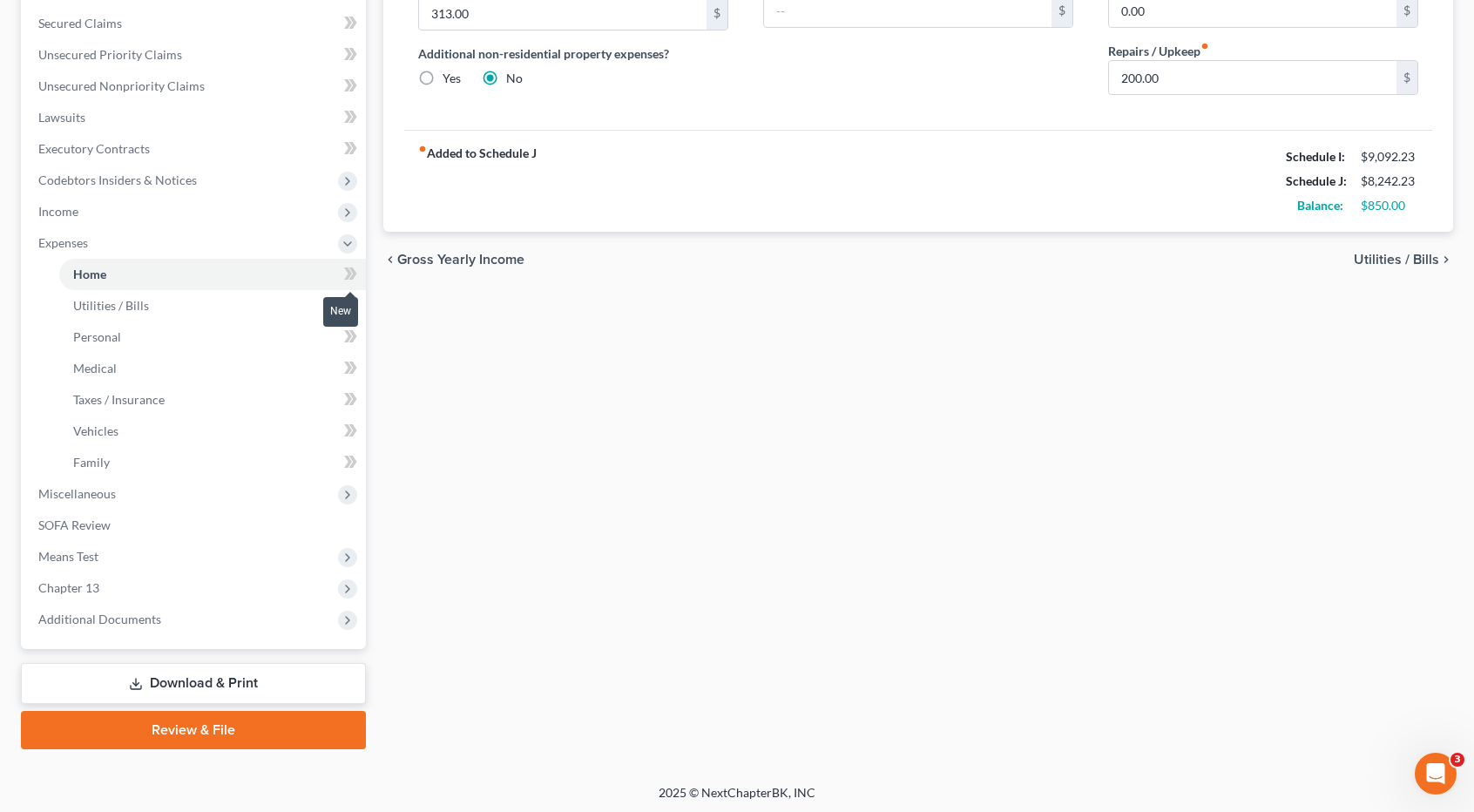
scroll to position [362, 0]
click at [110, 587] on span "Chapter 13" at bounding box center [195, 587] width 342 height 32
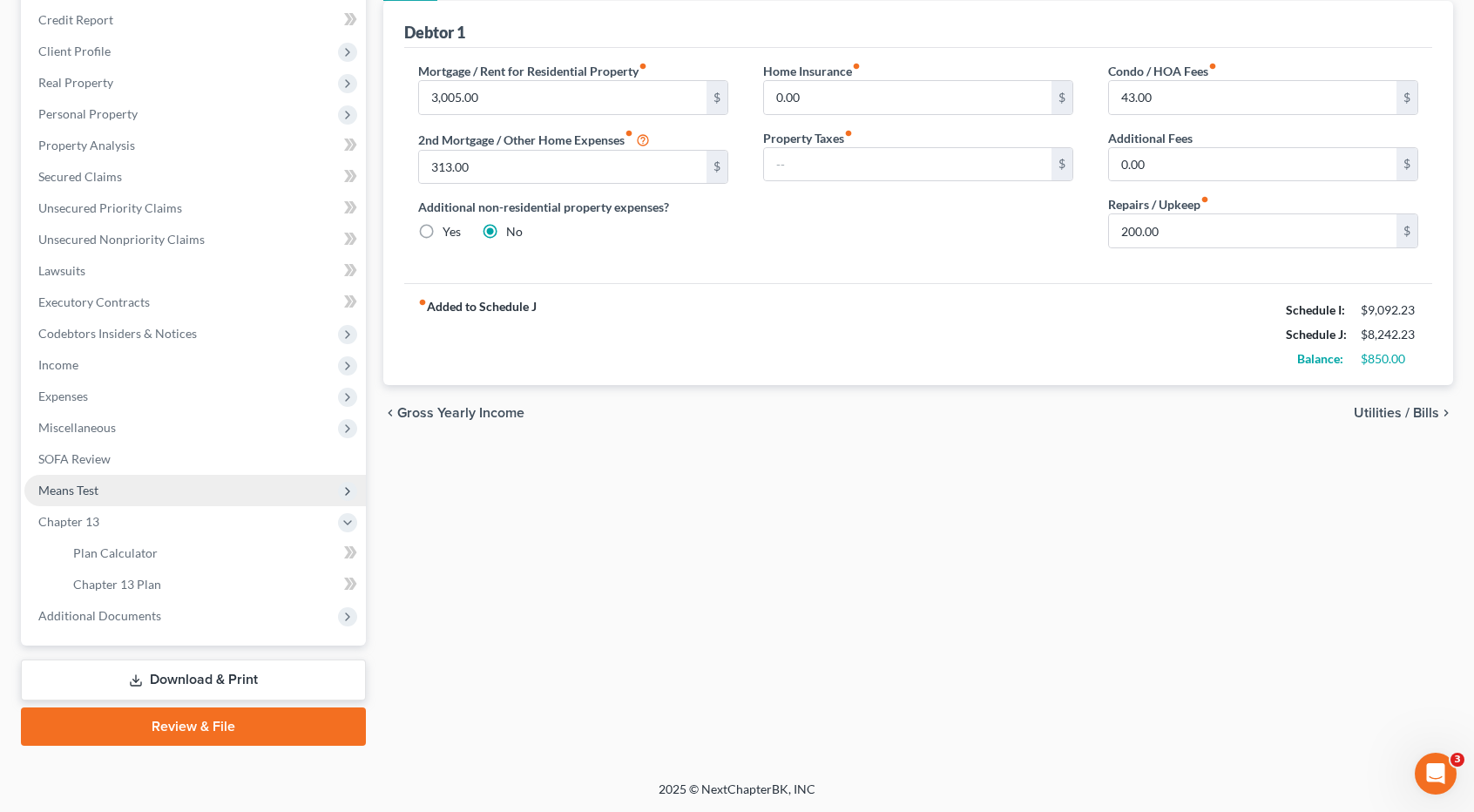
scroll to position [205, 0]
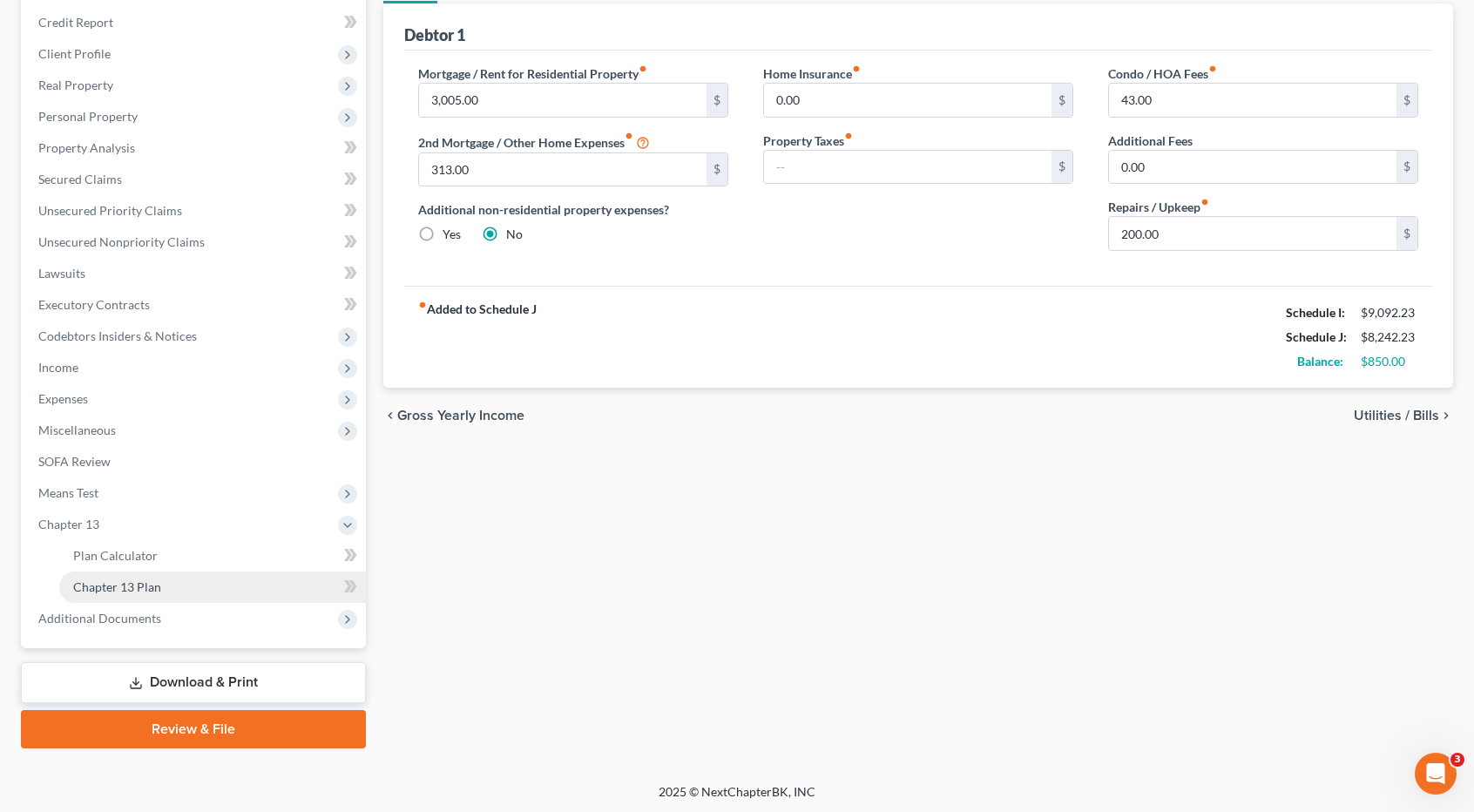
click at [166, 586] on link "Chapter 13 Plan" at bounding box center [213, 587] width 306 height 32
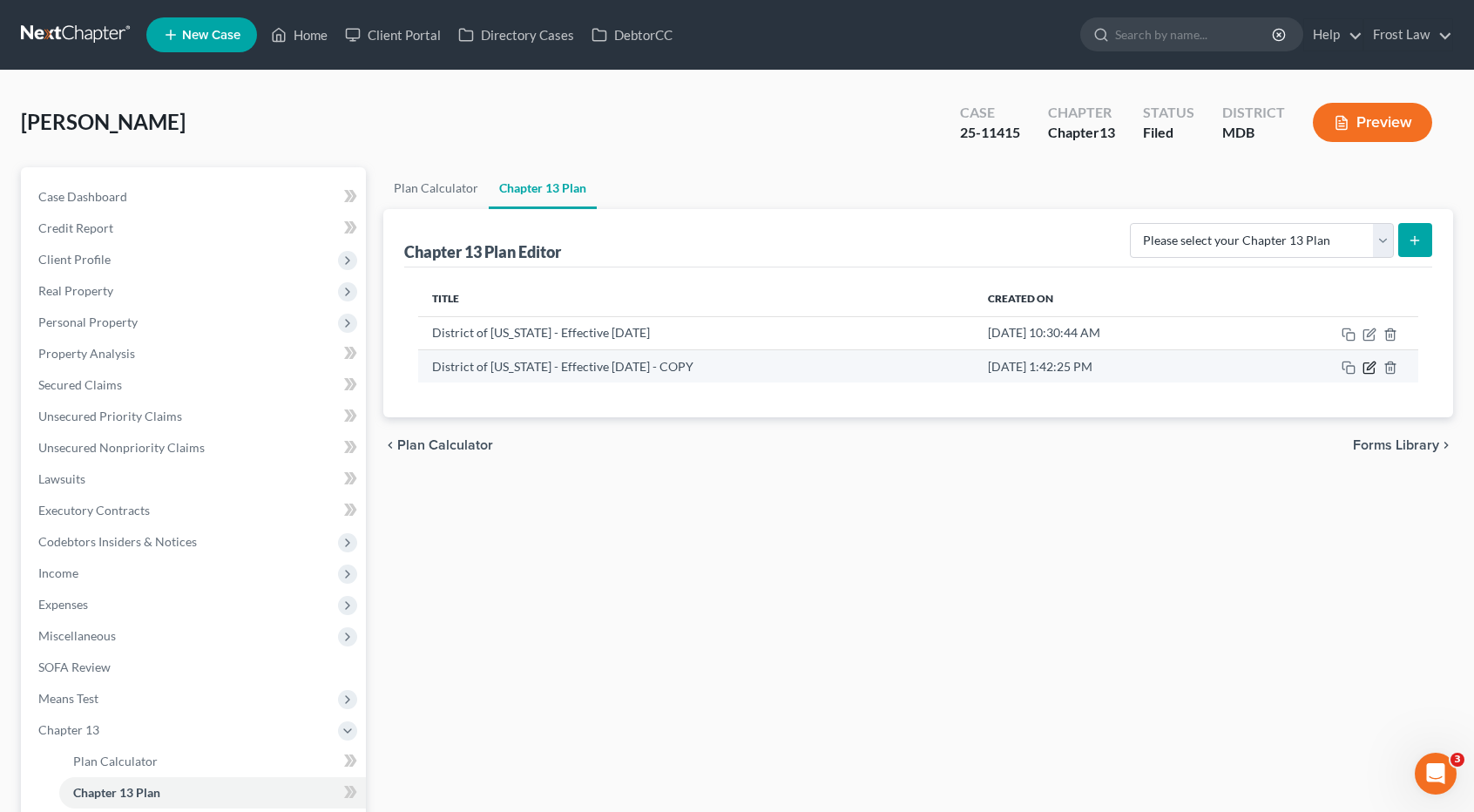
click at [1367, 361] on icon "button" at bounding box center [1369, 367] width 14 height 14
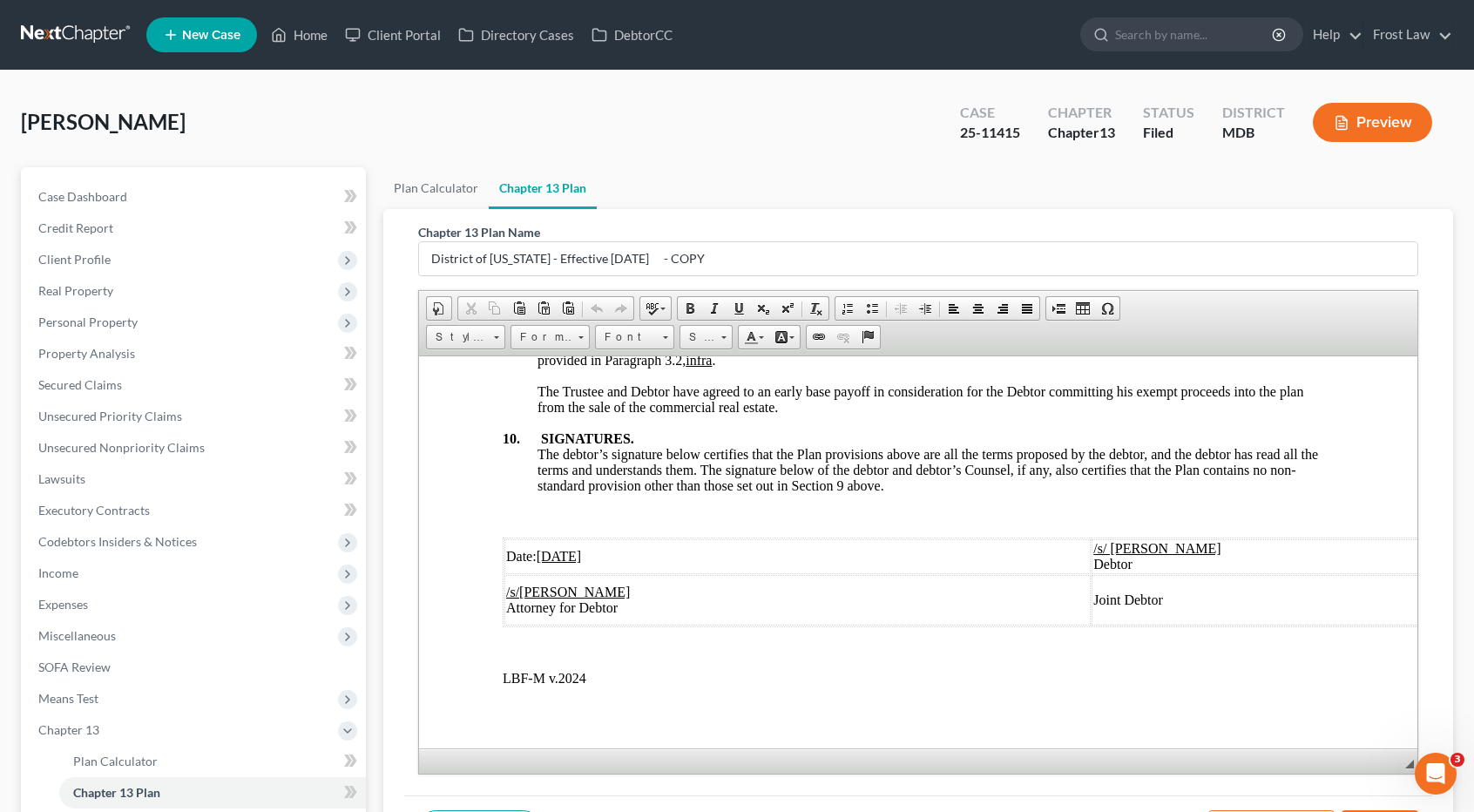
scroll to position [6183, 0]
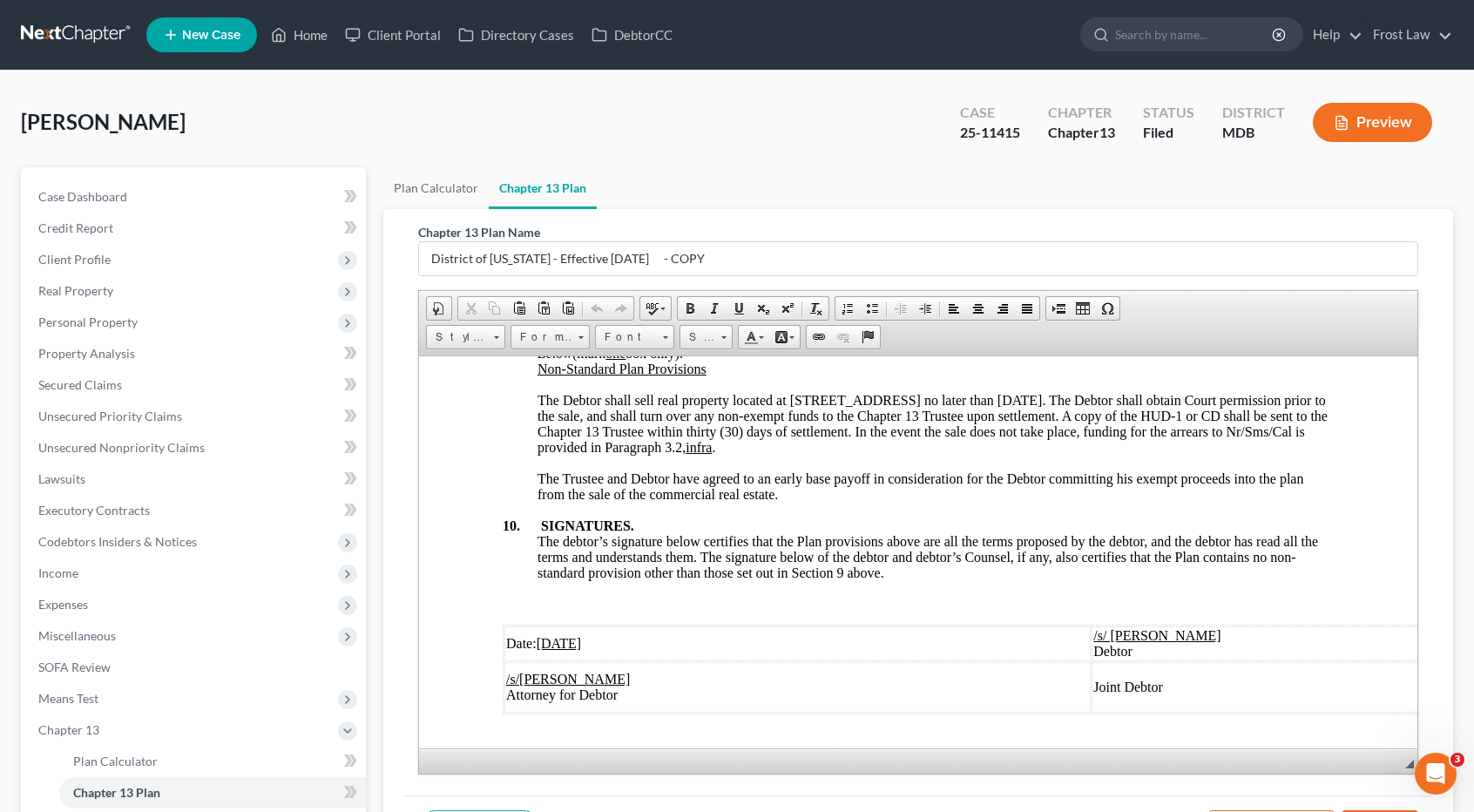
click at [89, 28] on link at bounding box center [77, 35] width 111 height 32
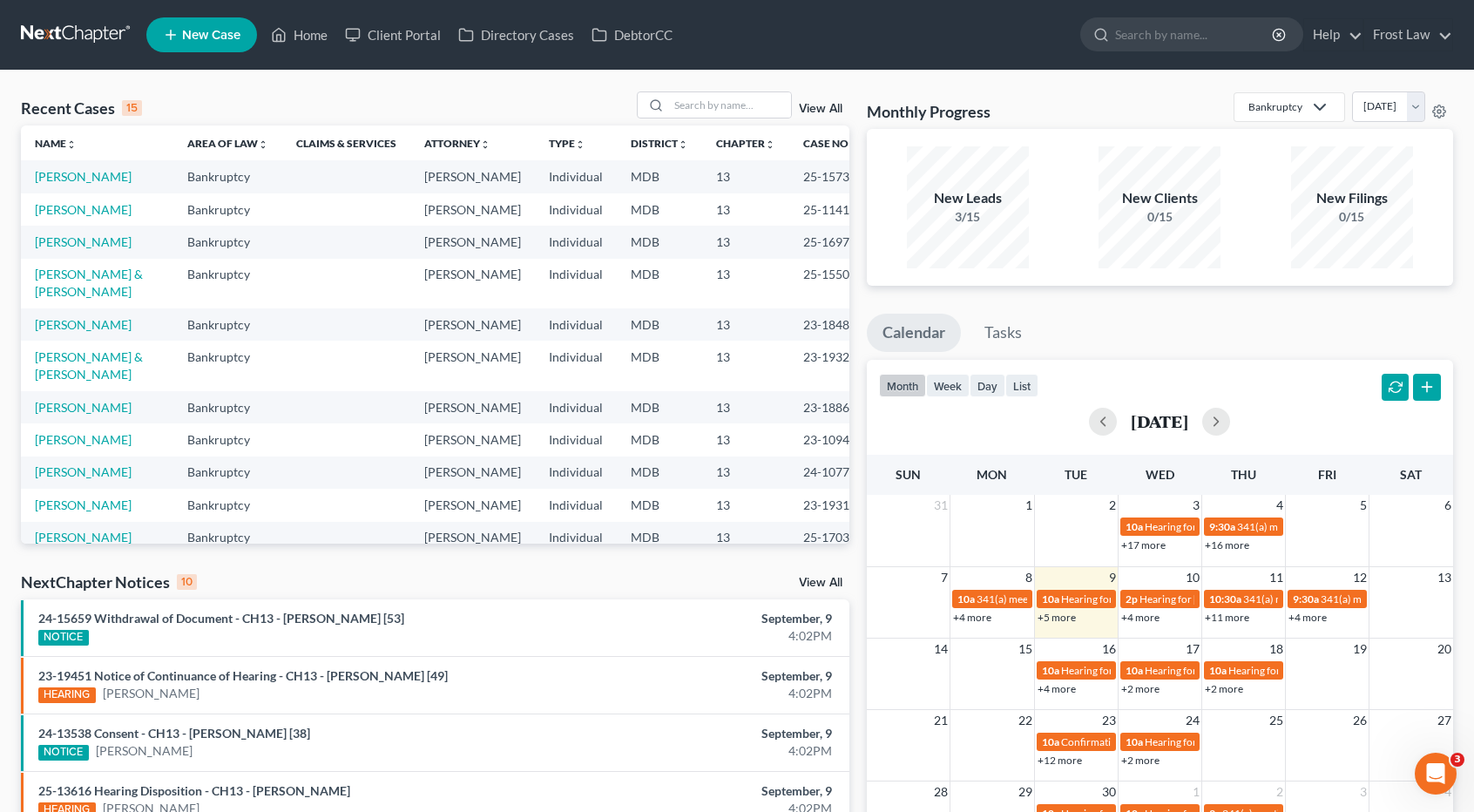
click at [1389, 387] on button "button" at bounding box center [1395, 388] width 28 height 28
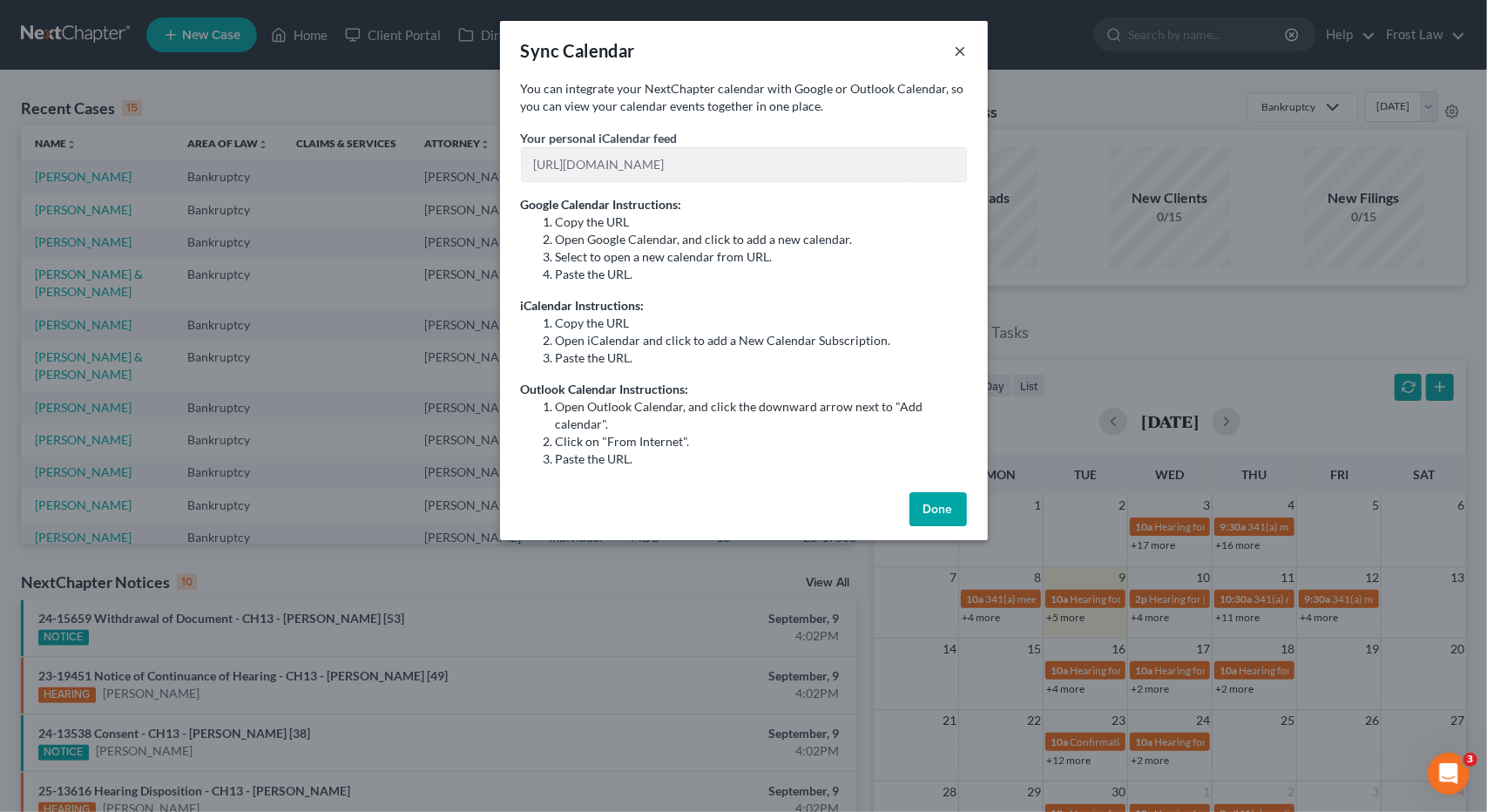
click at [961, 56] on button "×" at bounding box center [961, 50] width 12 height 21
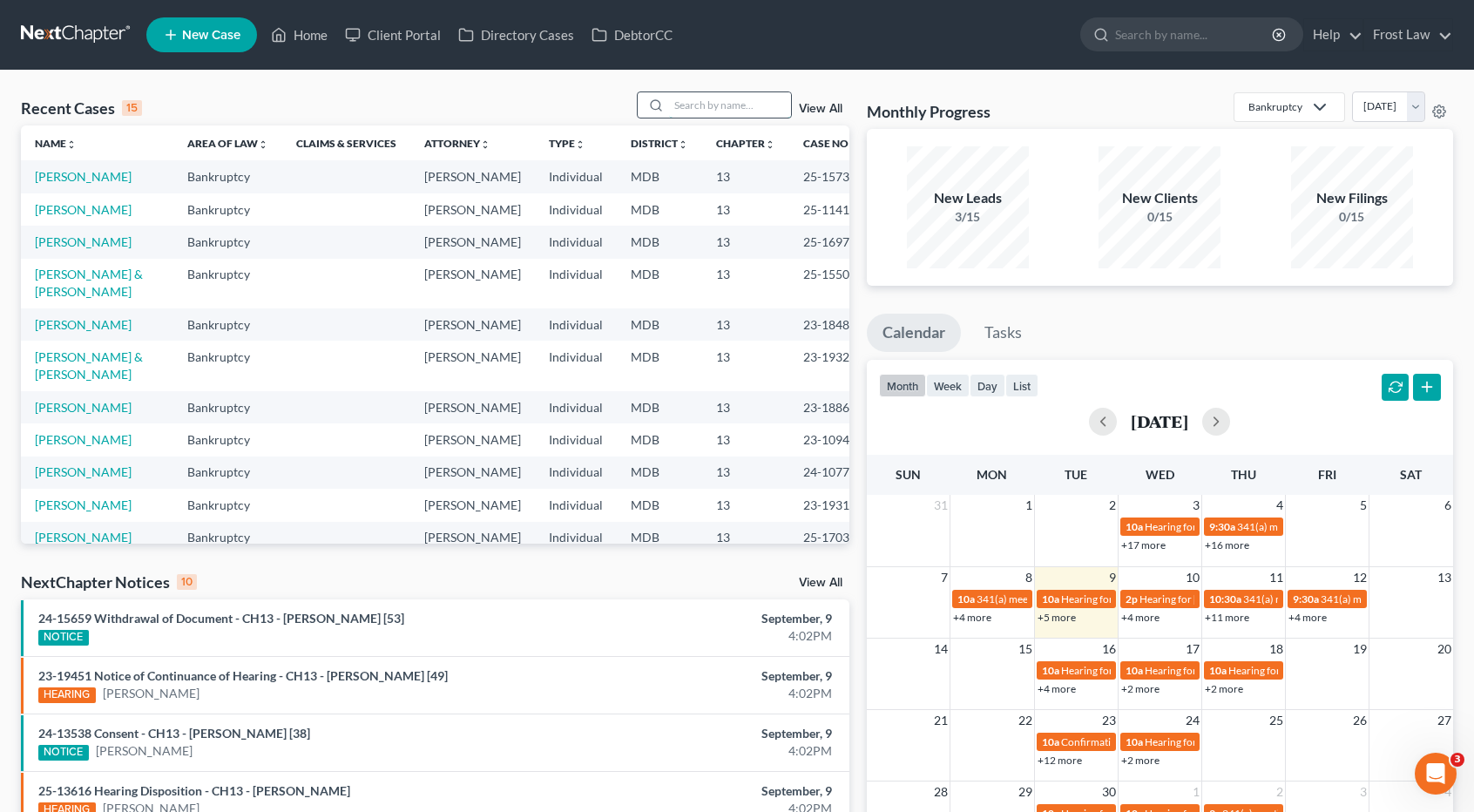
click at [700, 104] on input "search" at bounding box center [730, 104] width 122 height 25
type input "harris"
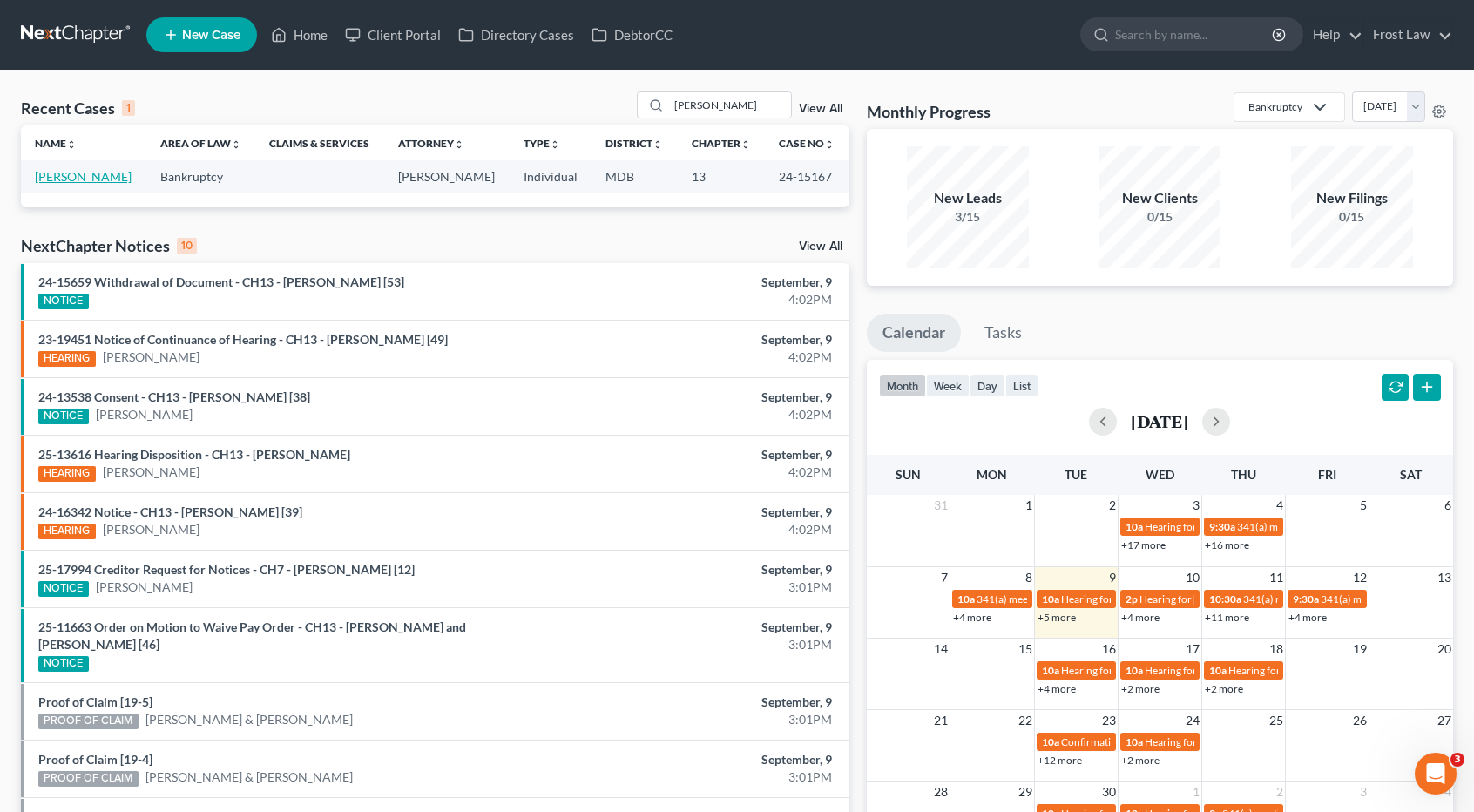
click at [76, 181] on link "Harris, Rosita" at bounding box center [84, 176] width 97 height 15
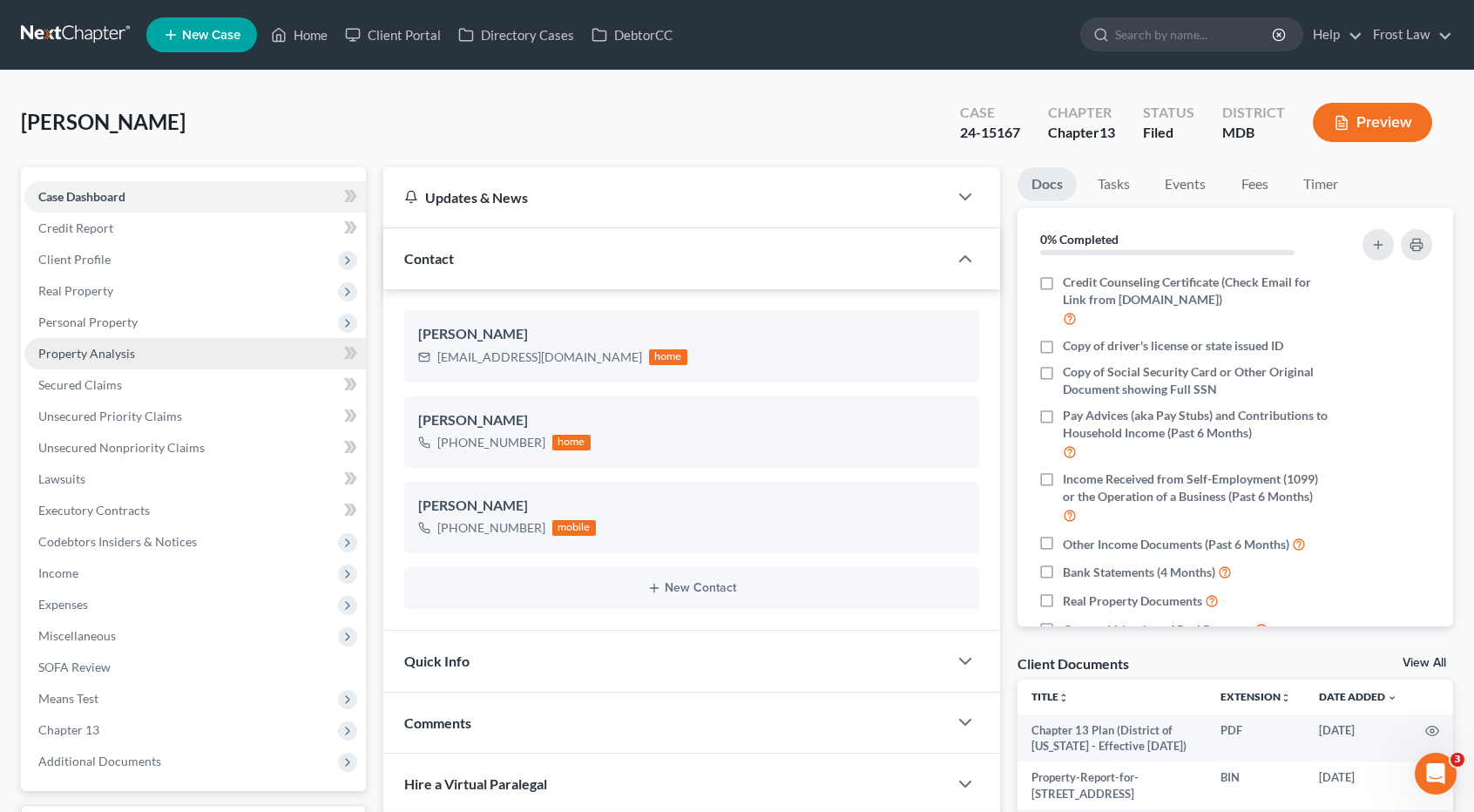
click at [102, 355] on span "Property Analysis" at bounding box center [86, 354] width 97 height 15
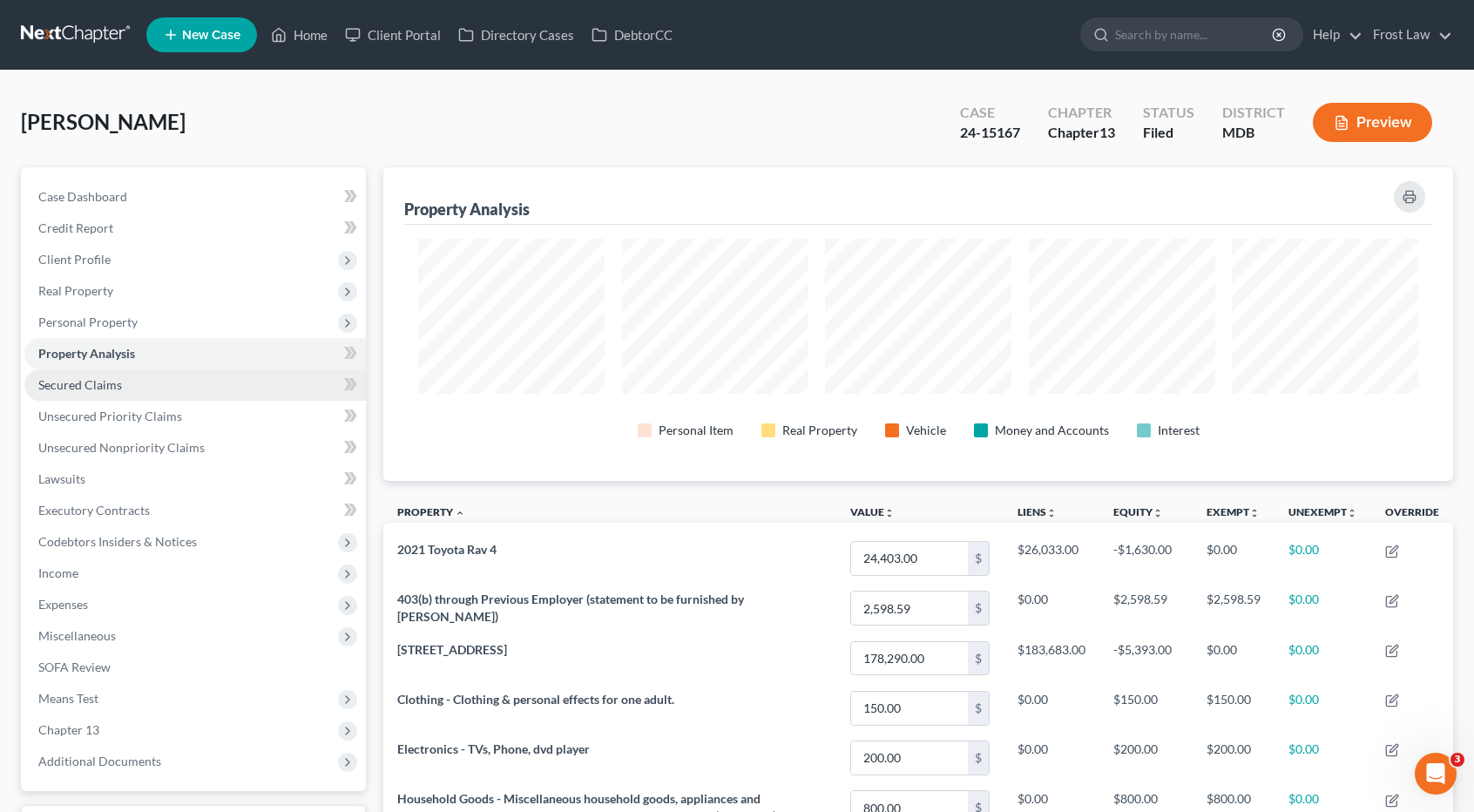
click at [104, 377] on span "Secured Claims" at bounding box center [80, 384] width 84 height 15
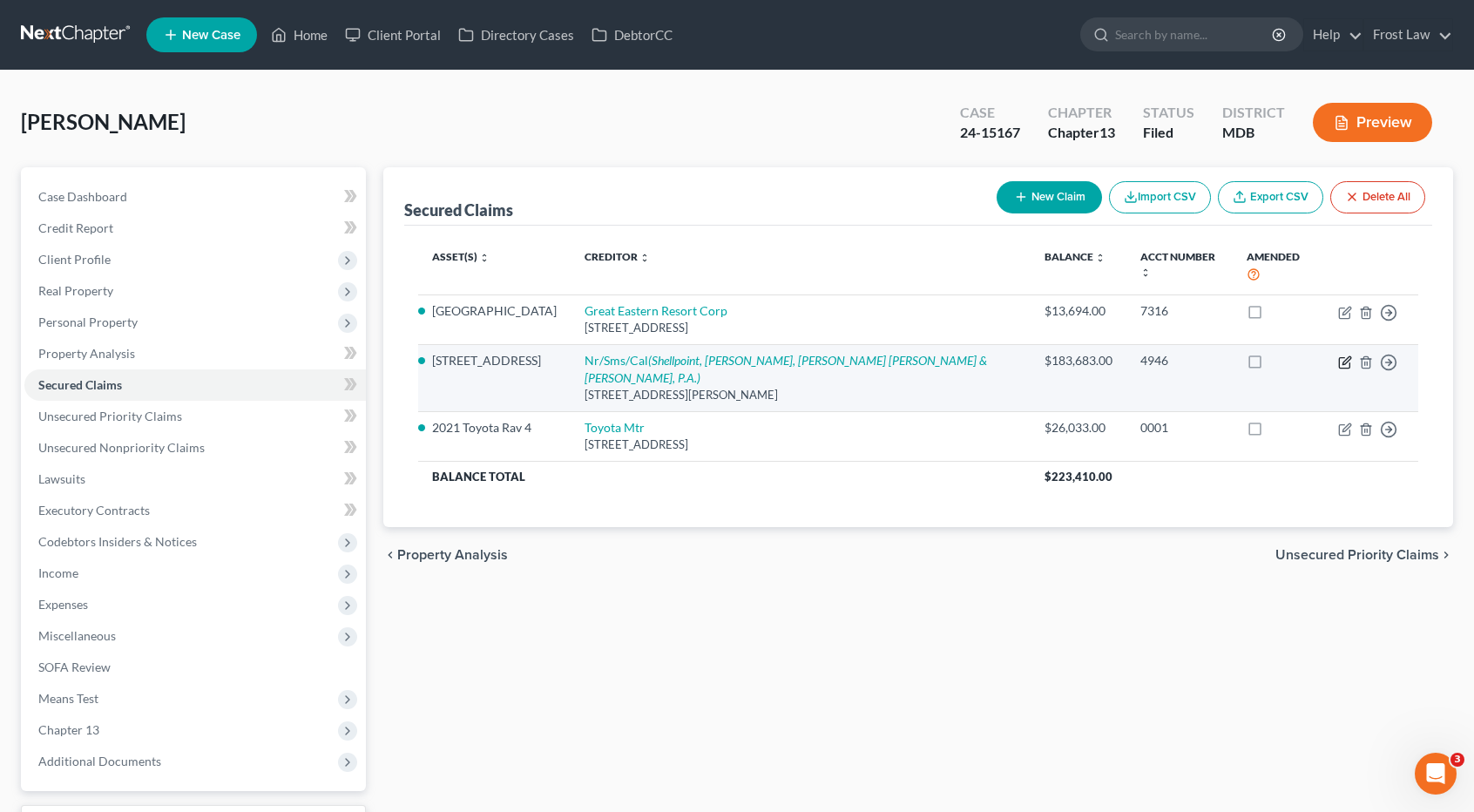
click at [1345, 355] on icon "button" at bounding box center [1345, 362] width 14 height 14
select select "42"
select select "5"
select select "0"
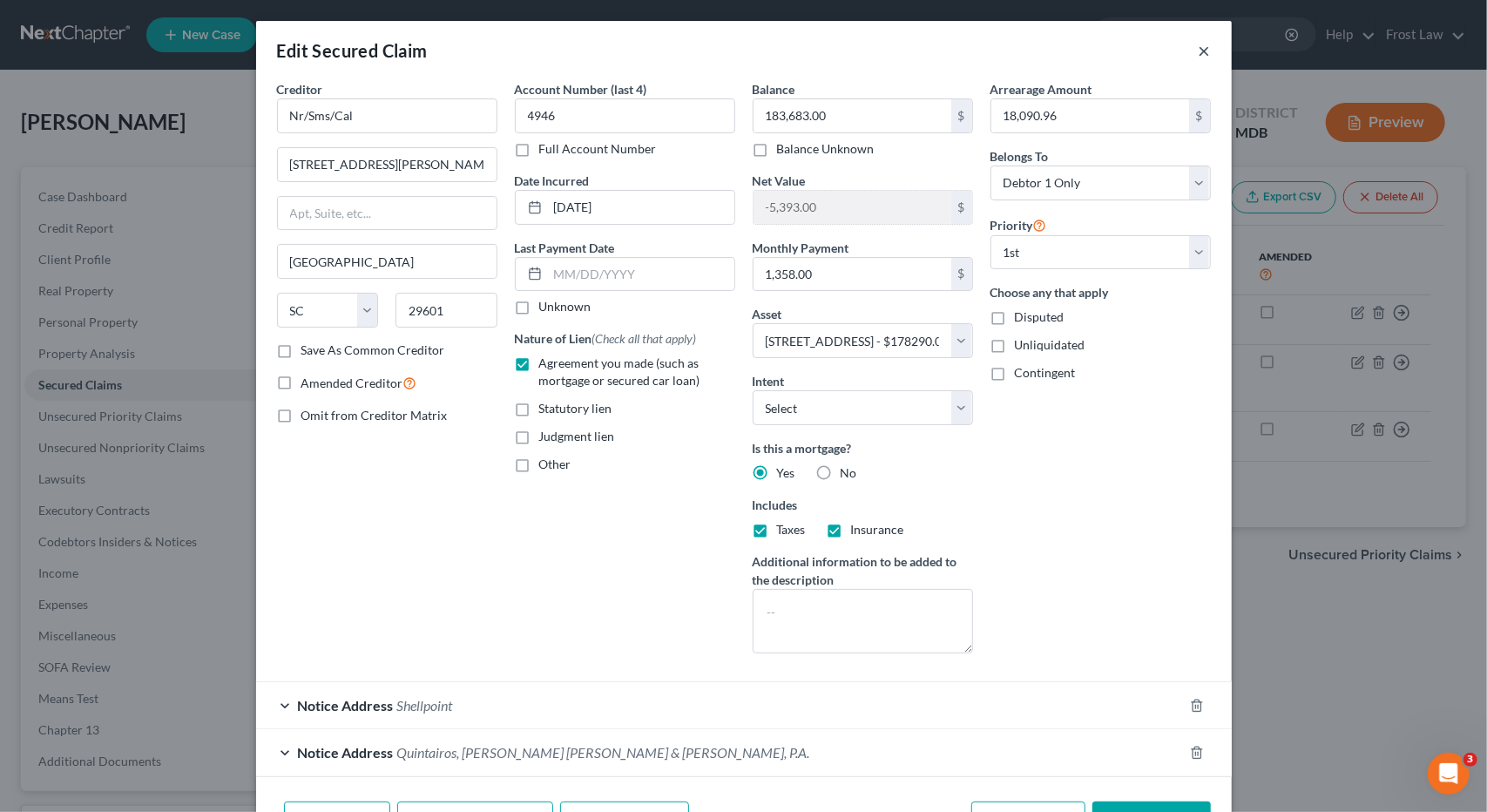
click at [1198, 55] on button "×" at bounding box center [1204, 50] width 12 height 21
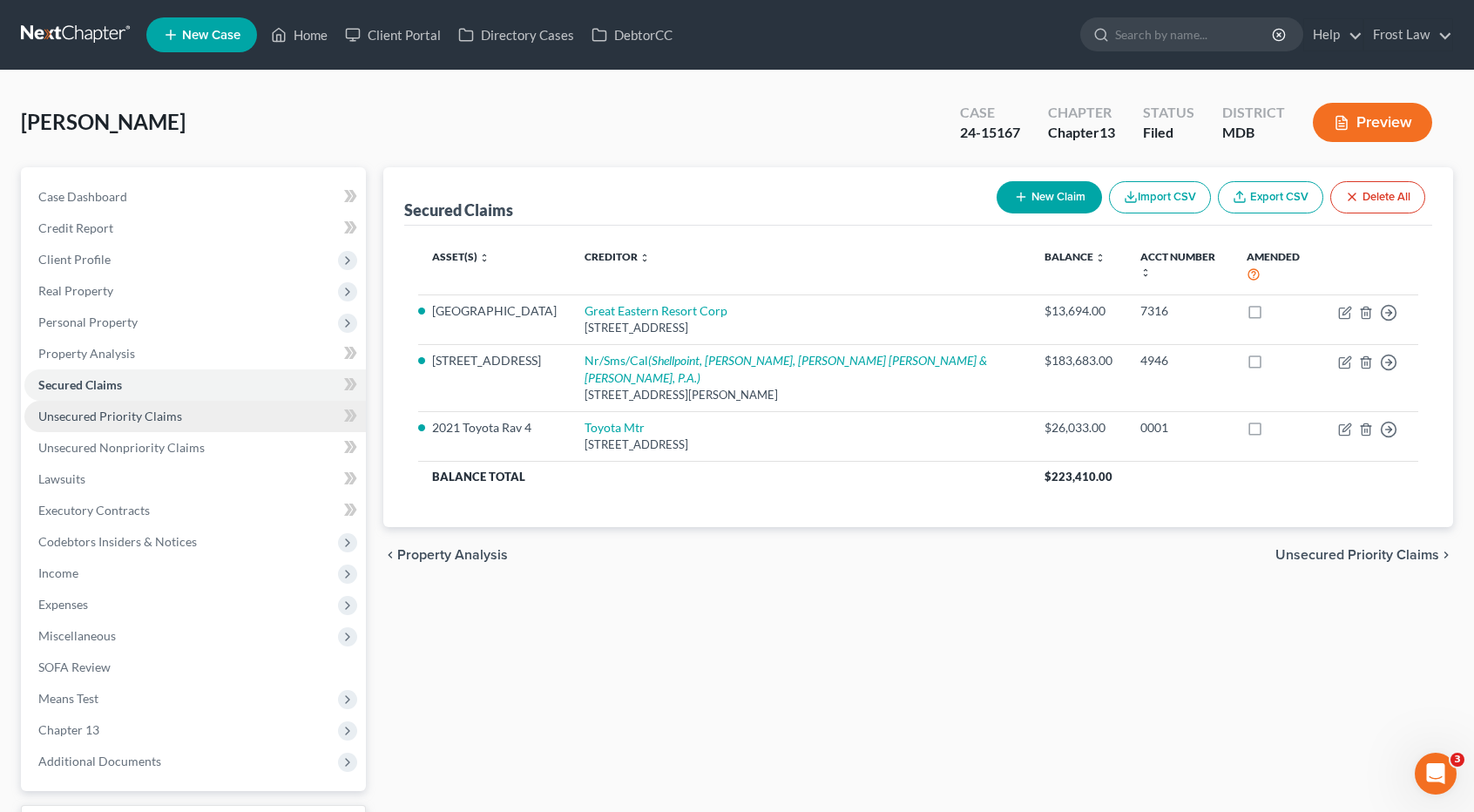
click at [156, 420] on span "Unsecured Priority Claims" at bounding box center [110, 416] width 144 height 15
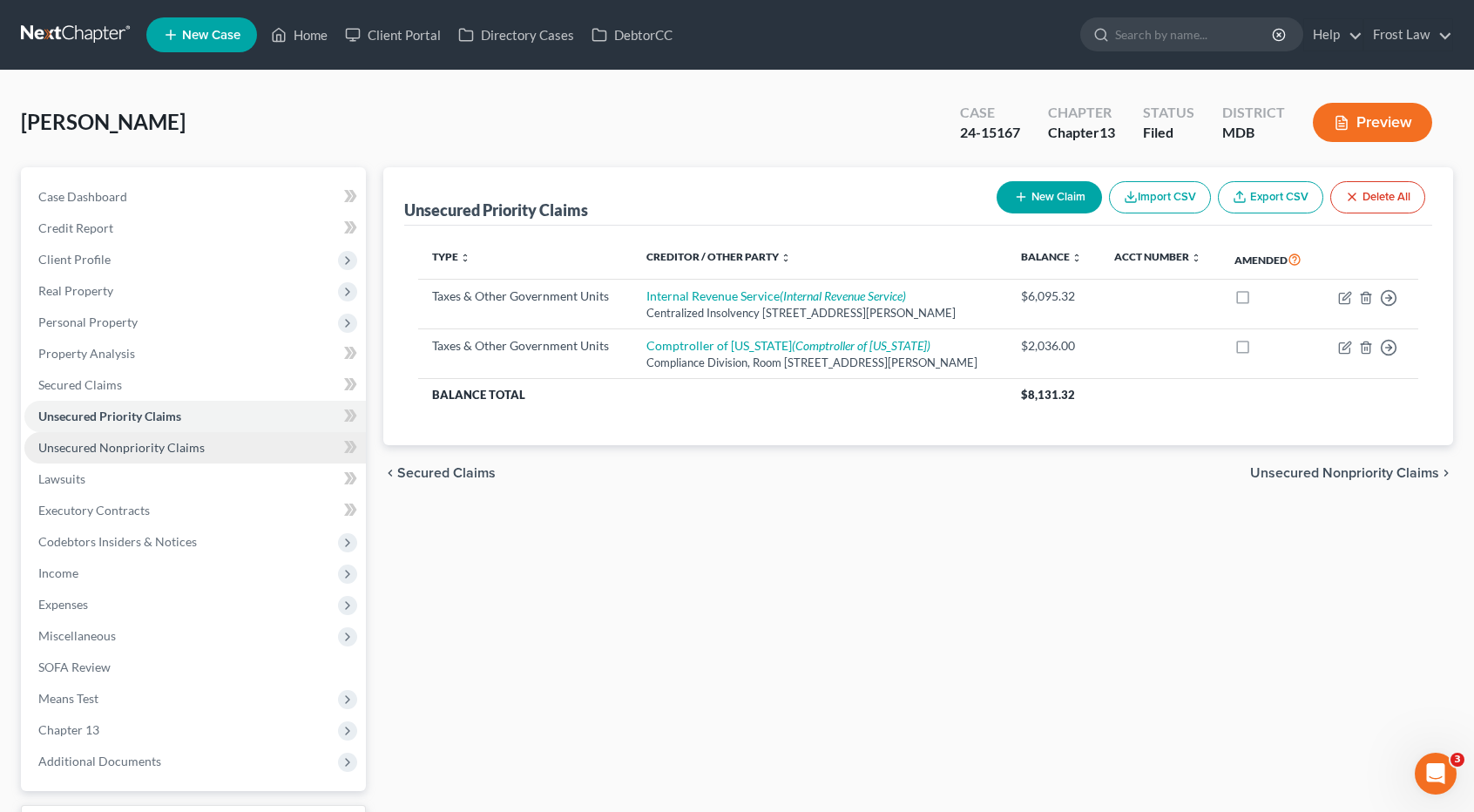
click at [154, 445] on span "Unsecured Nonpriority Claims" at bounding box center [121, 447] width 166 height 15
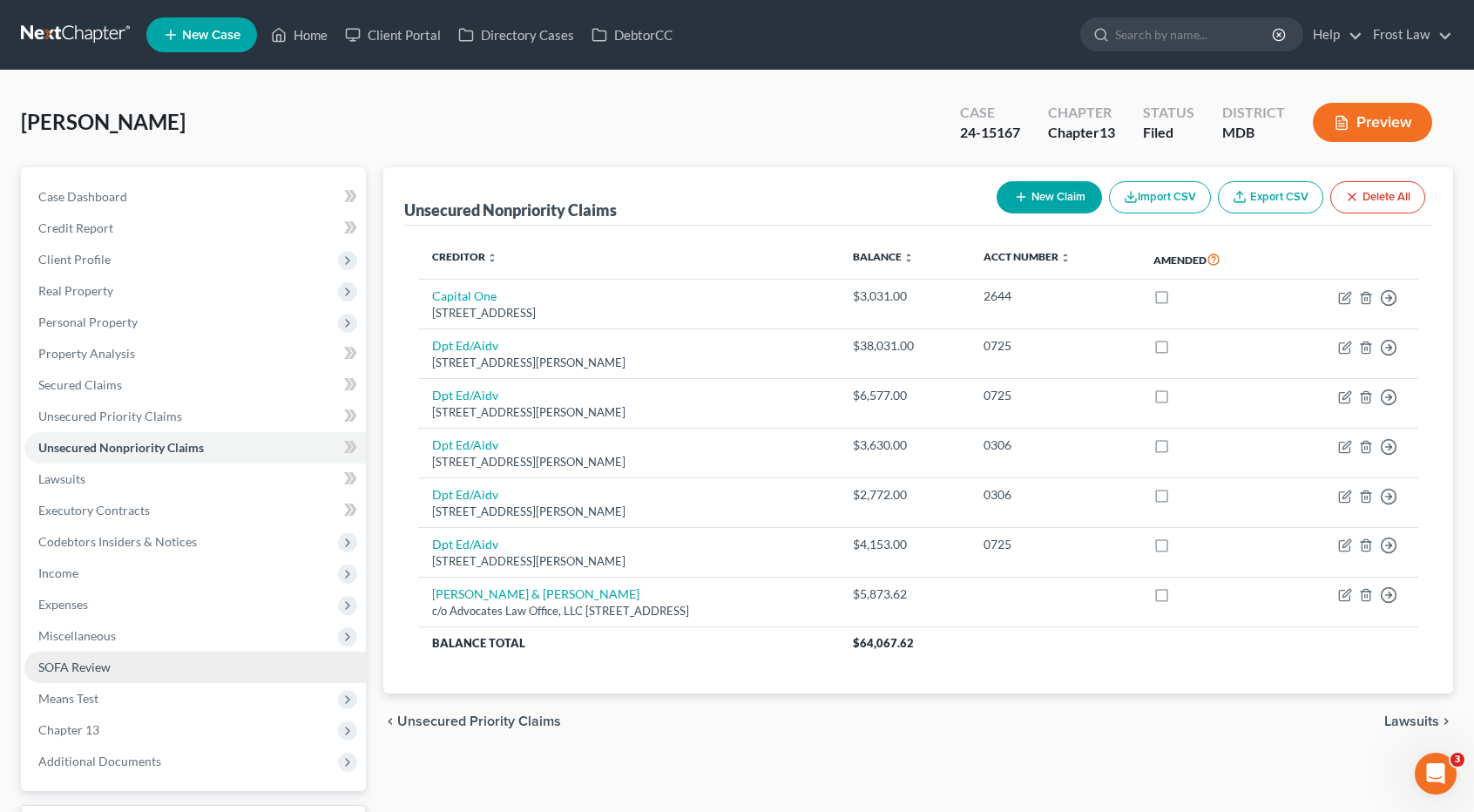
click at [115, 666] on link "SOFA Review" at bounding box center [195, 667] width 342 height 32
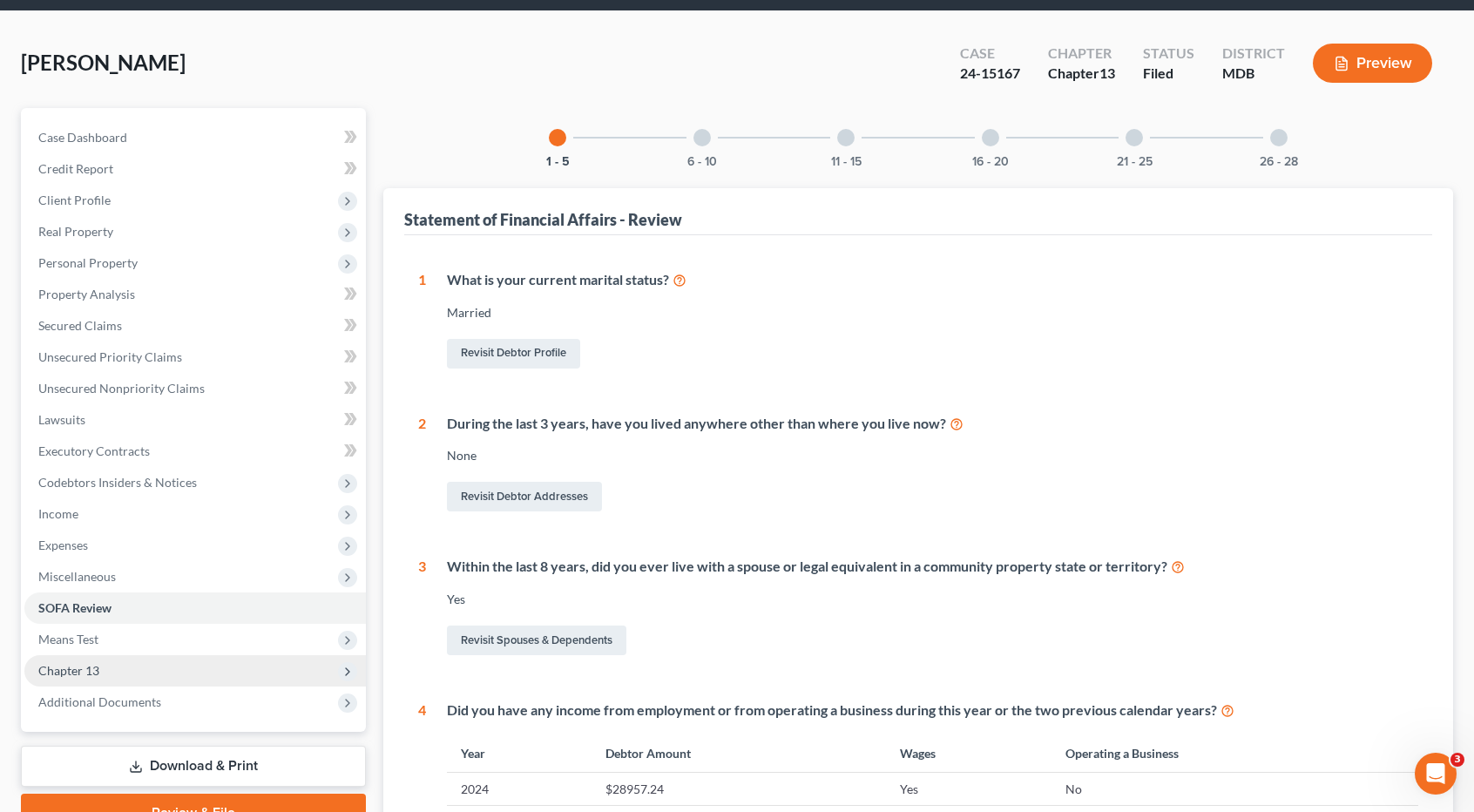
scroll to position [87, 0]
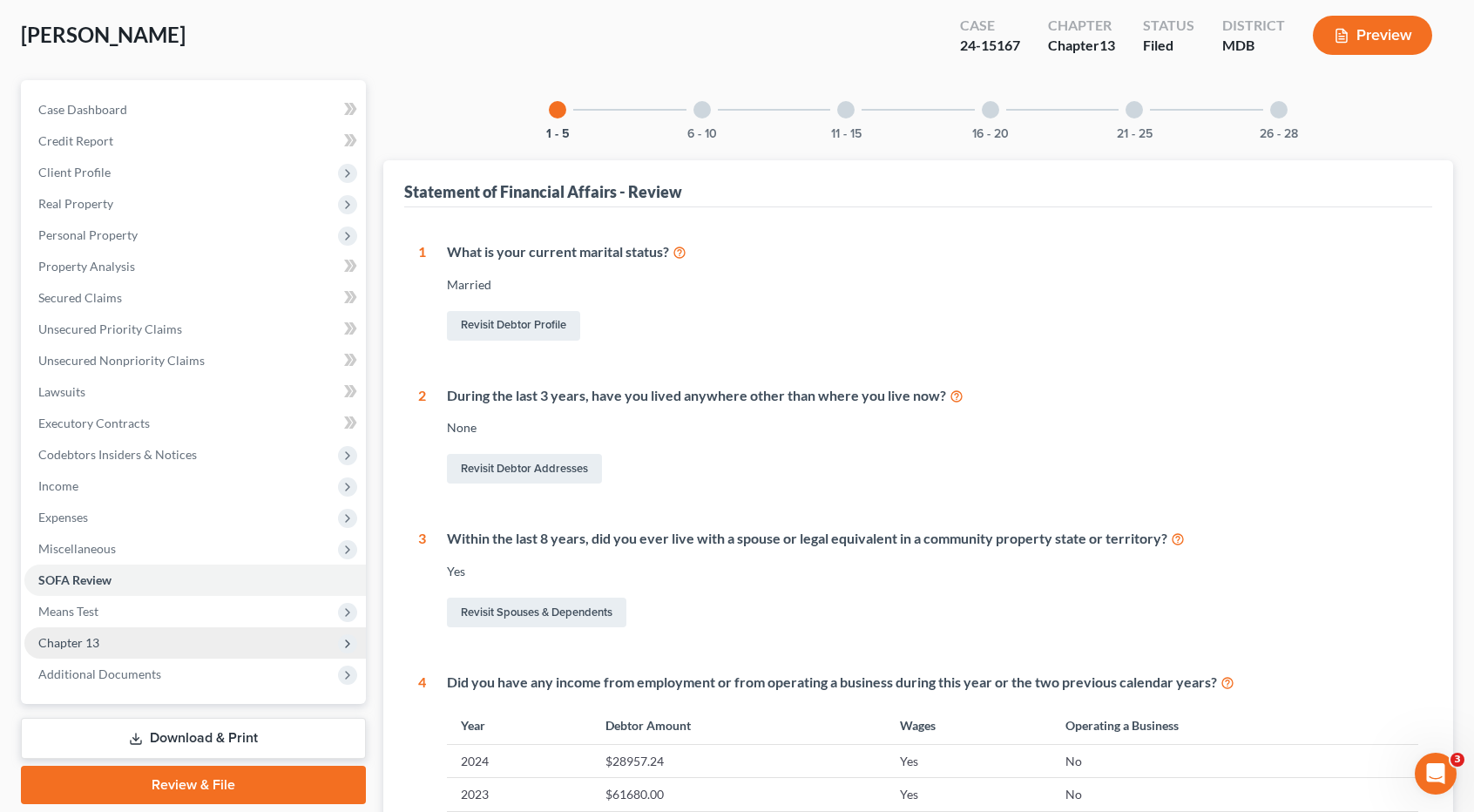
click at [113, 646] on span "Chapter 13" at bounding box center [195, 643] width 342 height 32
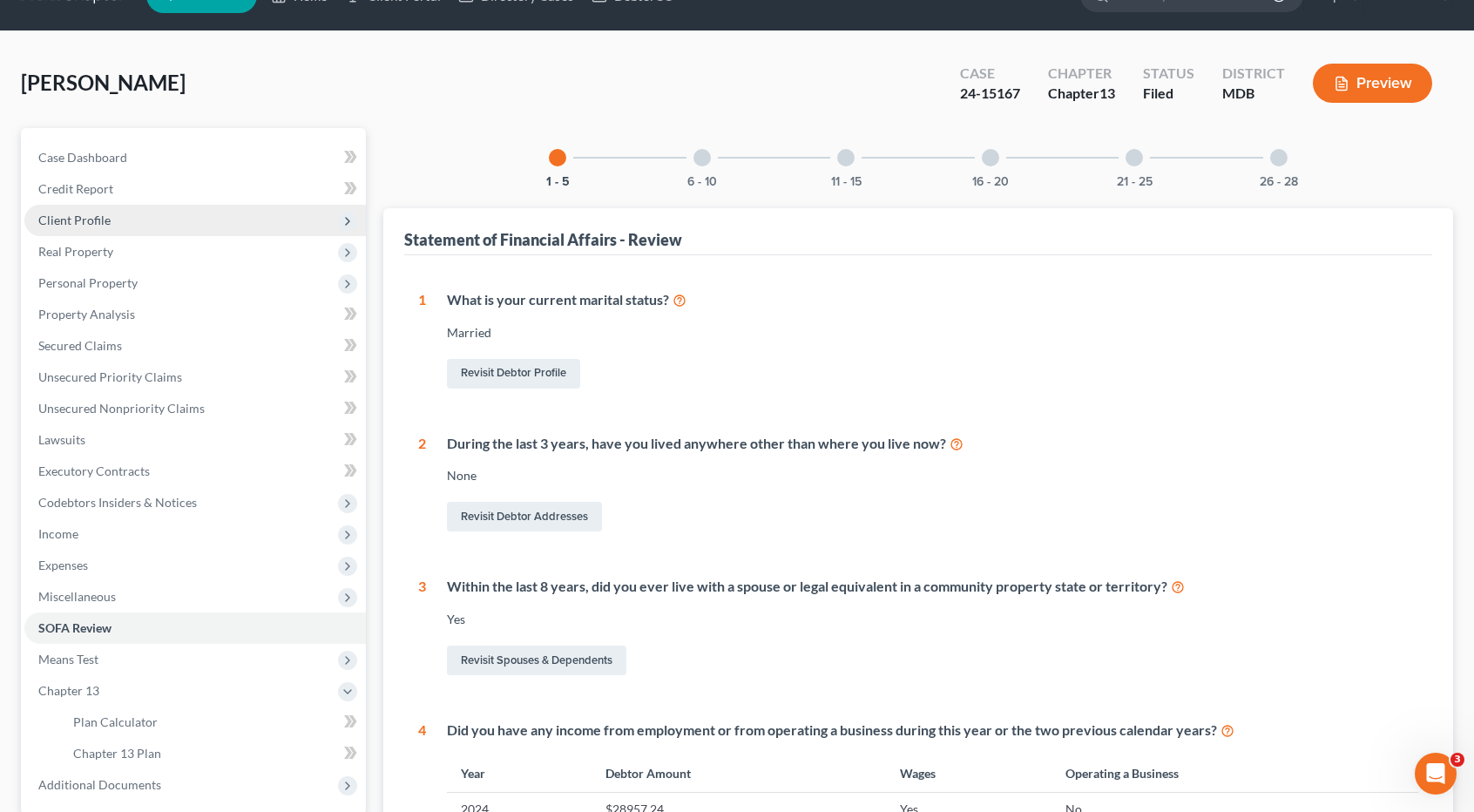
scroll to position [0, 0]
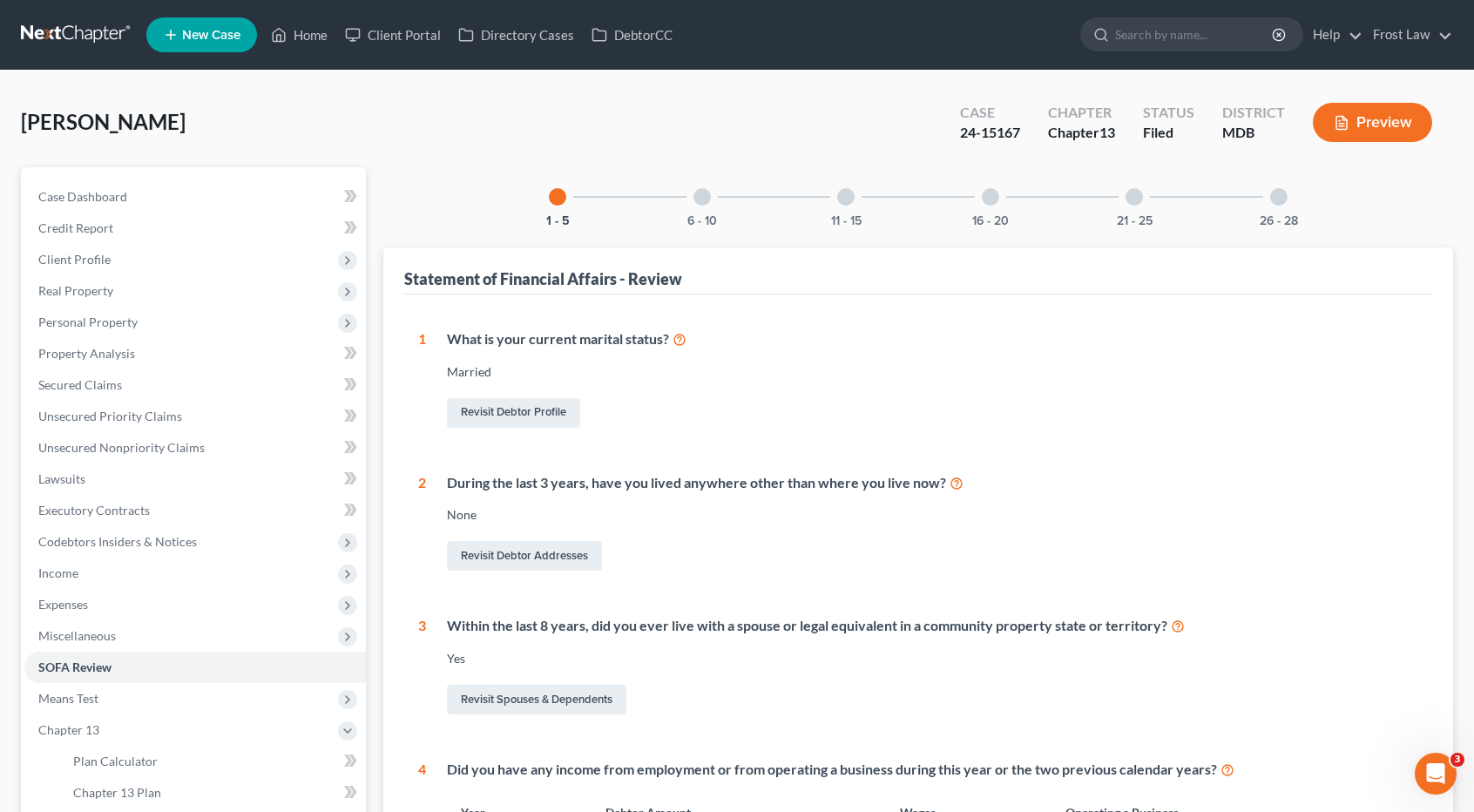
click at [78, 36] on link at bounding box center [77, 35] width 111 height 32
